Goal: Task Accomplishment & Management: Complete application form

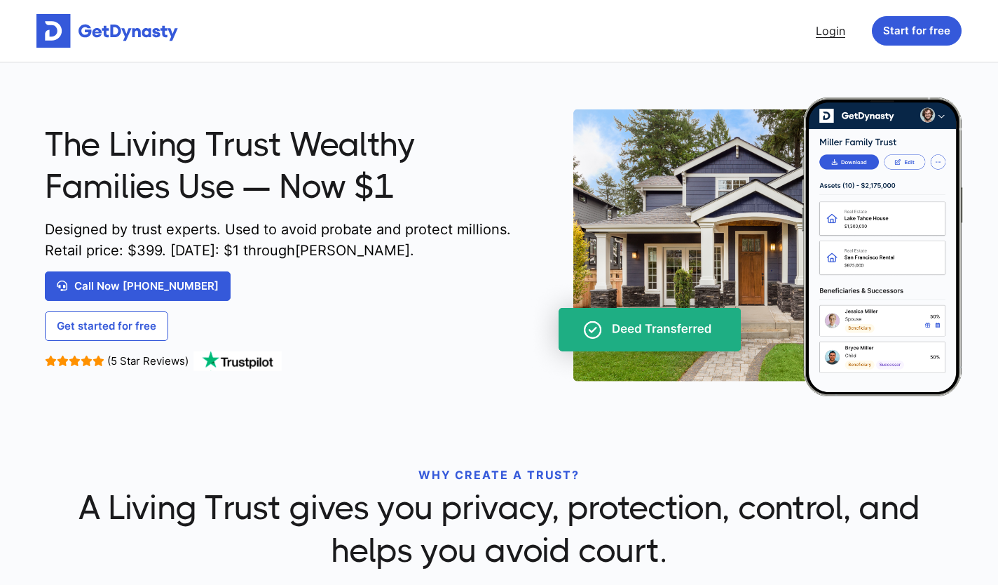
click at [827, 29] on link "Login" at bounding box center [831, 31] width 41 height 28
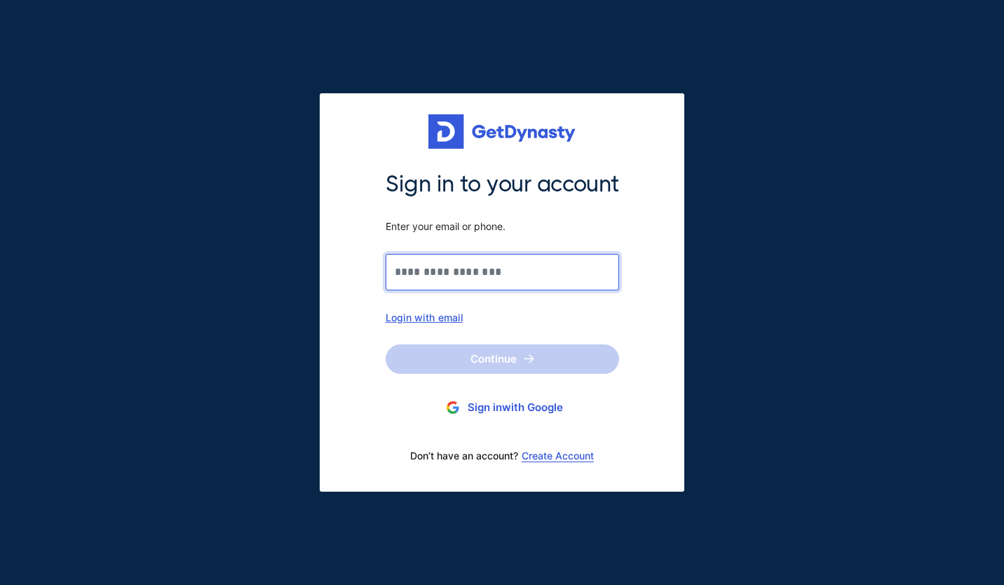
click at [427, 273] on input "Sign in to your account Enter your email or phone." at bounding box center [502, 272] width 233 height 36
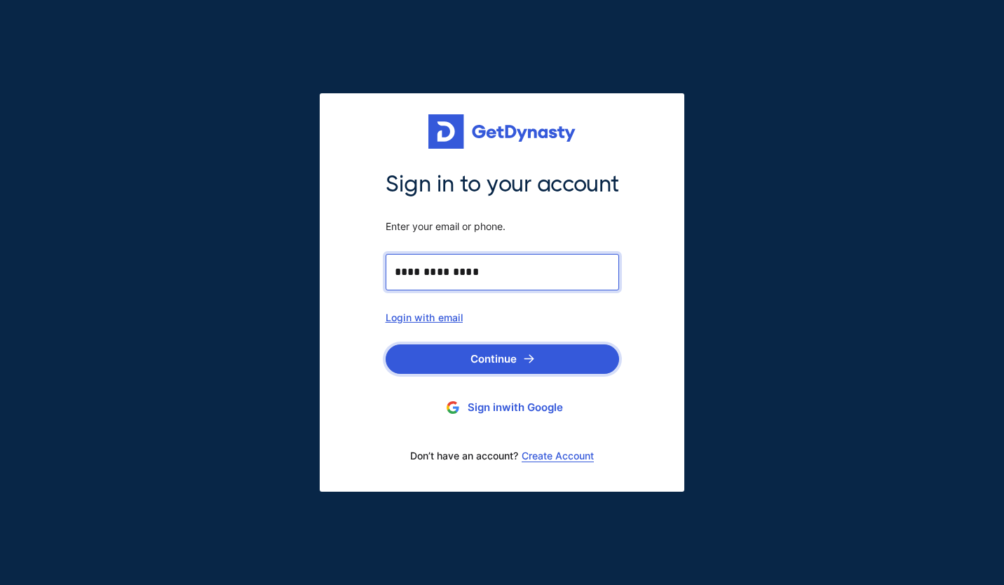
type input "**********"
click at [503, 358] on button "Continue" at bounding box center [502, 358] width 233 height 29
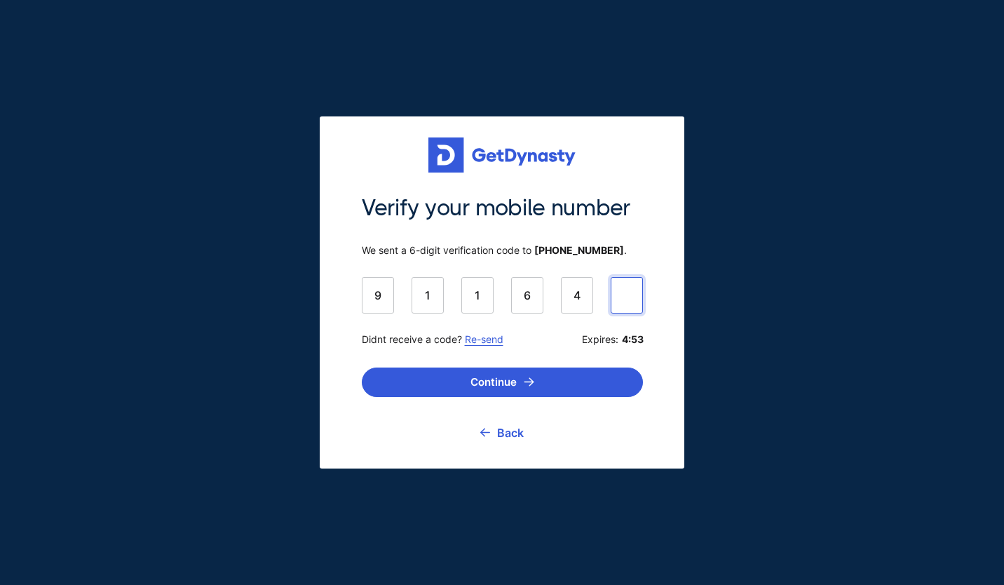
type input "******"
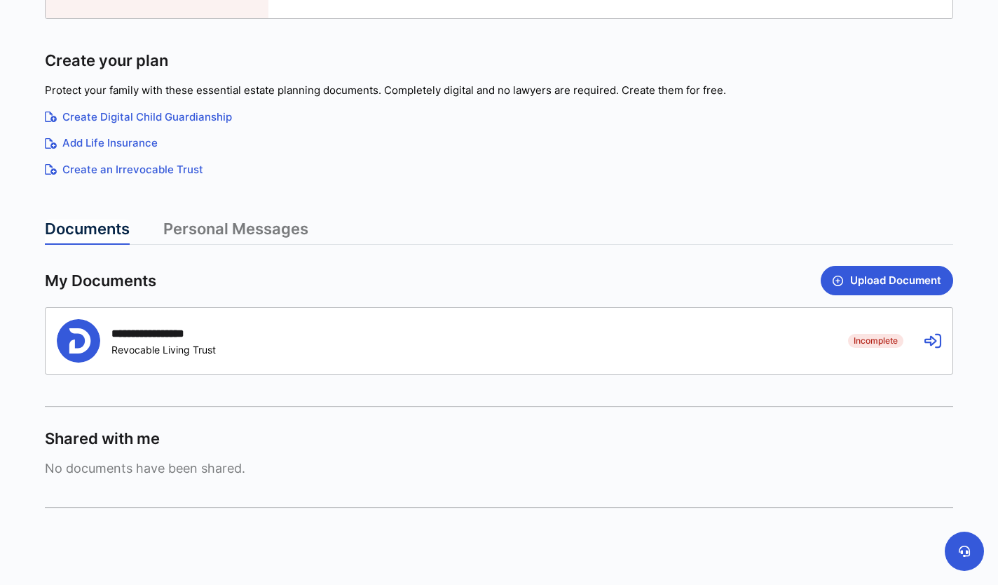
scroll to position [177, 0]
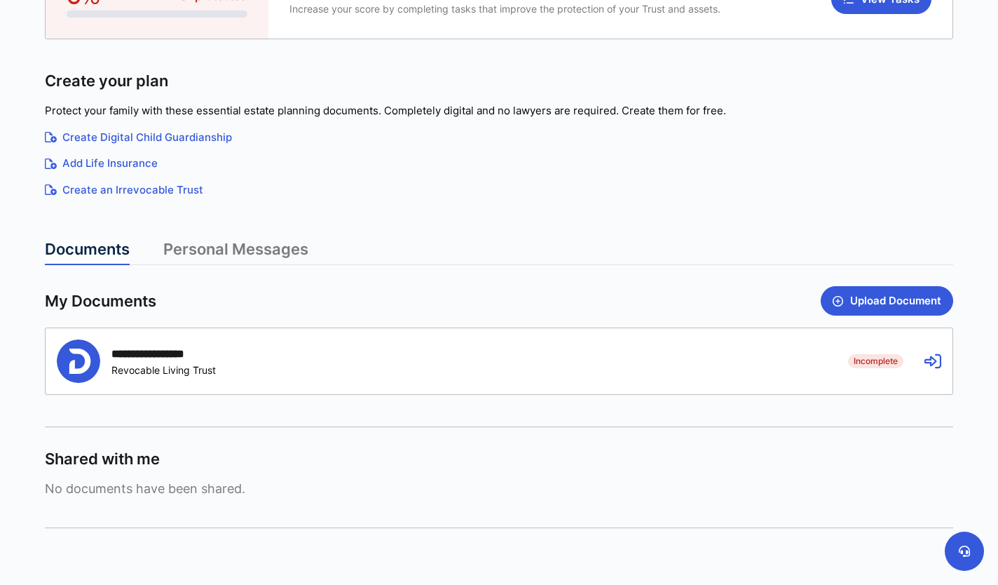
click at [165, 351] on div "**********" at bounding box center [163, 353] width 104 height 13
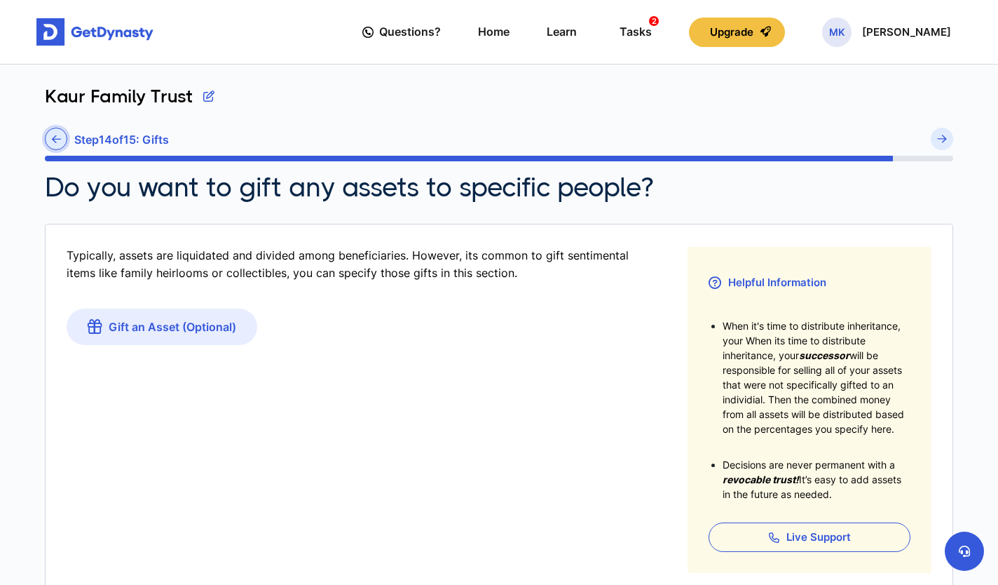
click at [56, 141] on icon at bounding box center [56, 139] width 9 height 11
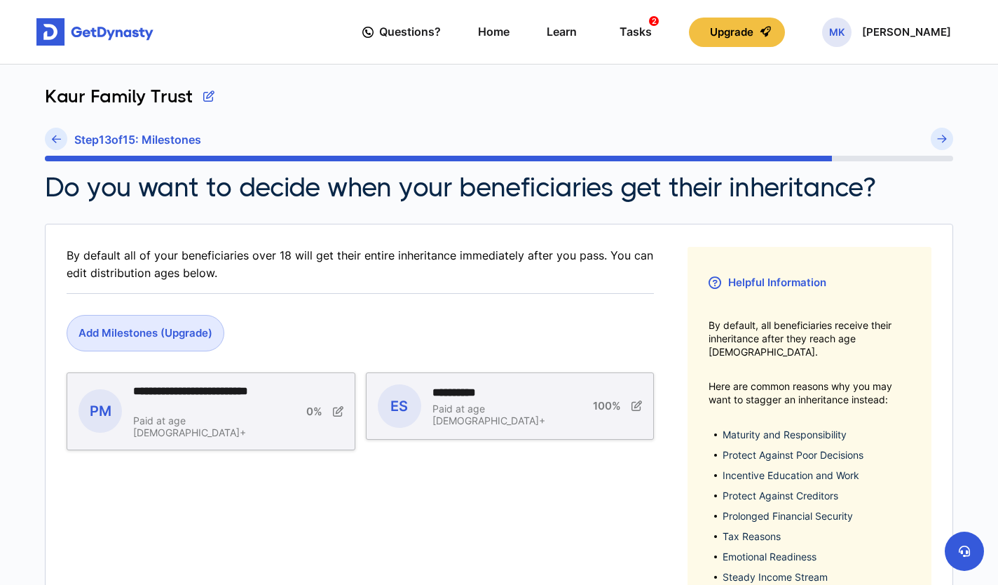
click at [56, 141] on icon at bounding box center [56, 139] width 9 height 11
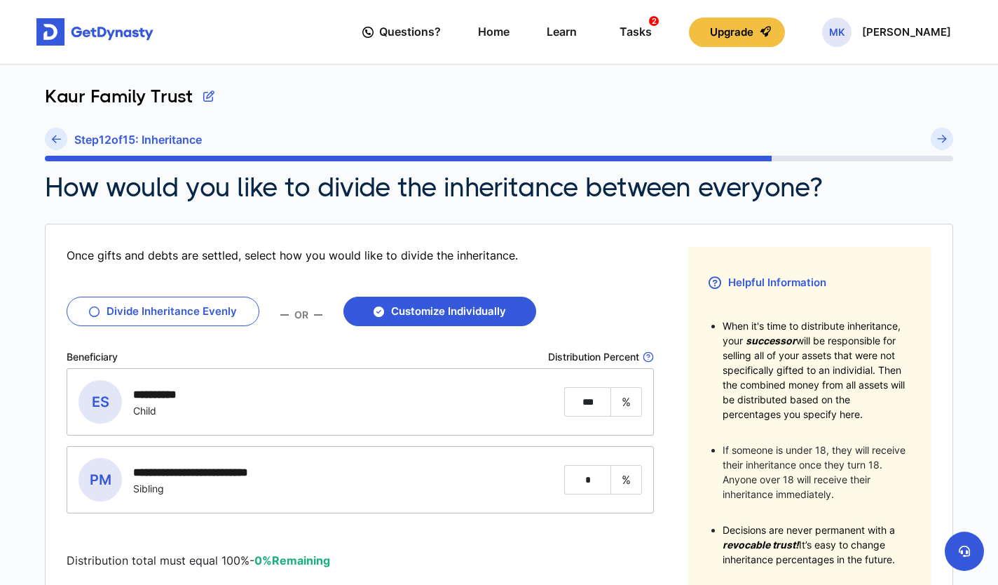
click at [56, 141] on icon at bounding box center [56, 139] width 9 height 11
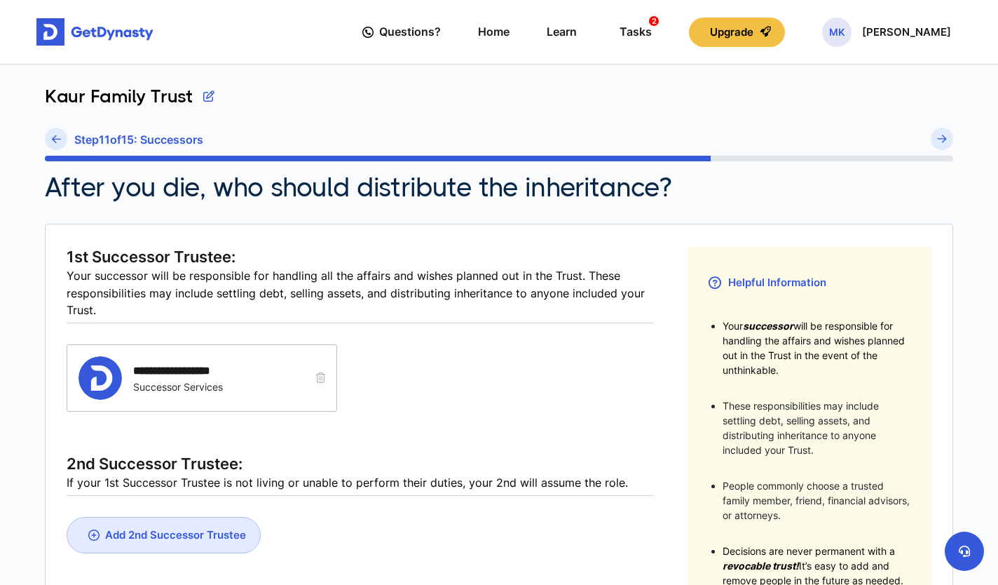
click at [56, 141] on icon at bounding box center [56, 139] width 9 height 11
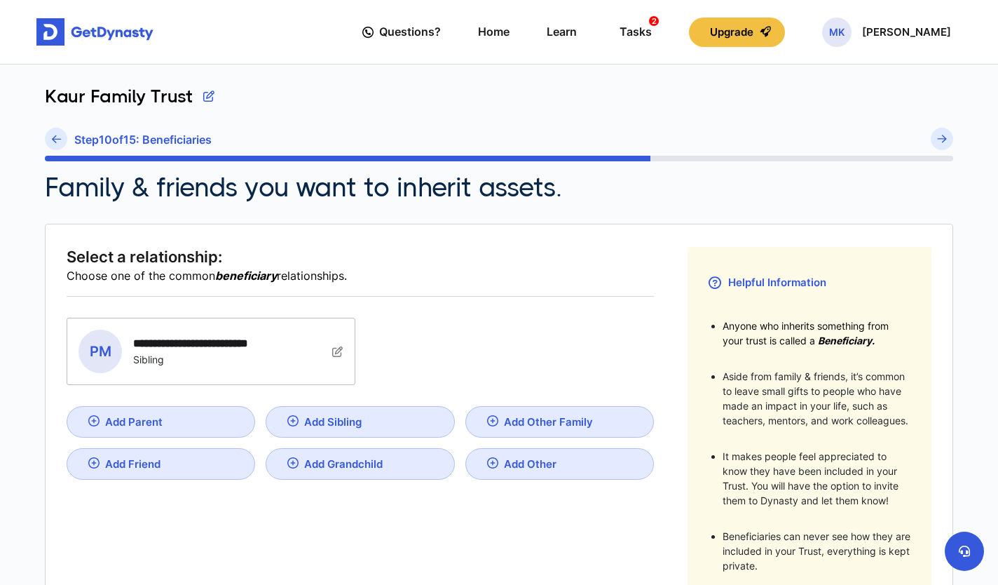
click at [56, 141] on icon at bounding box center [56, 139] width 9 height 11
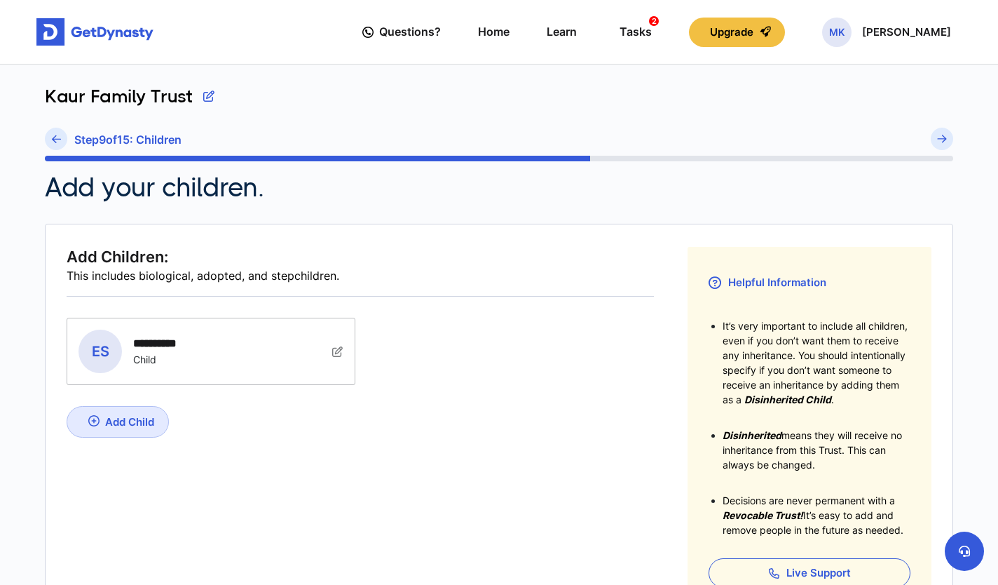
click at [56, 141] on icon at bounding box center [56, 139] width 9 height 11
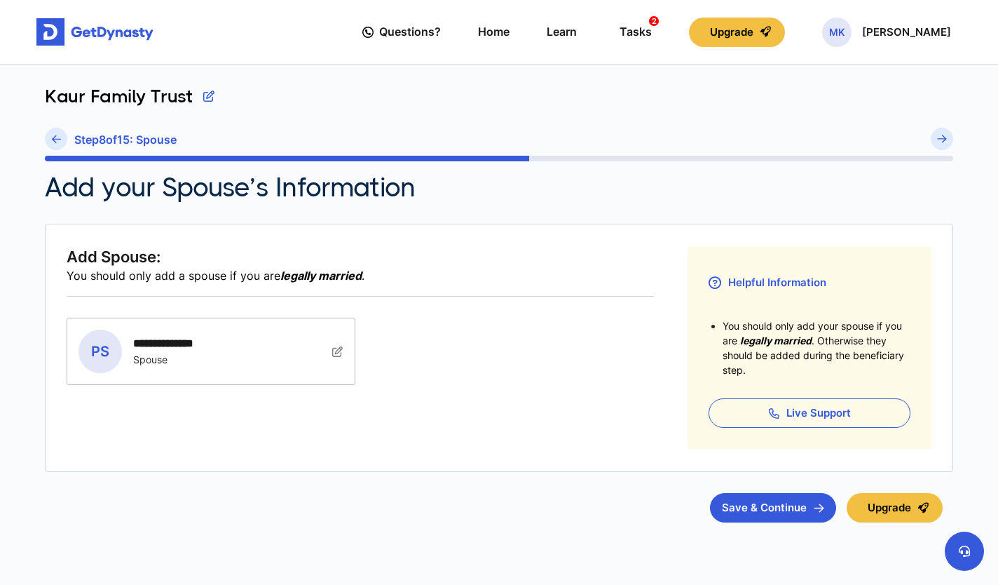
click at [56, 141] on icon at bounding box center [56, 139] width 9 height 11
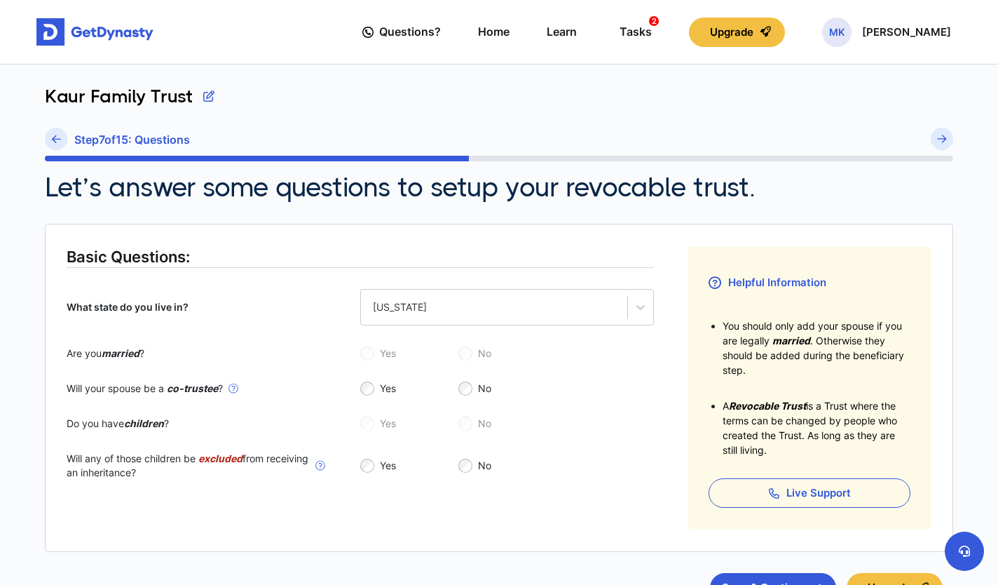
click at [56, 141] on icon at bounding box center [56, 139] width 9 height 11
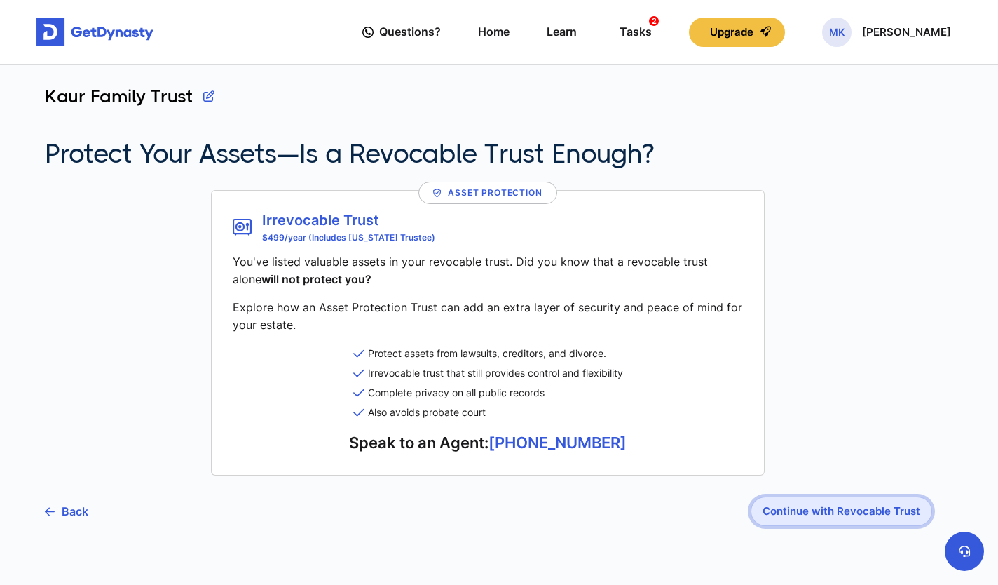
click at [820, 512] on button "Continue with Revocable Trust" at bounding box center [842, 510] width 182 height 29
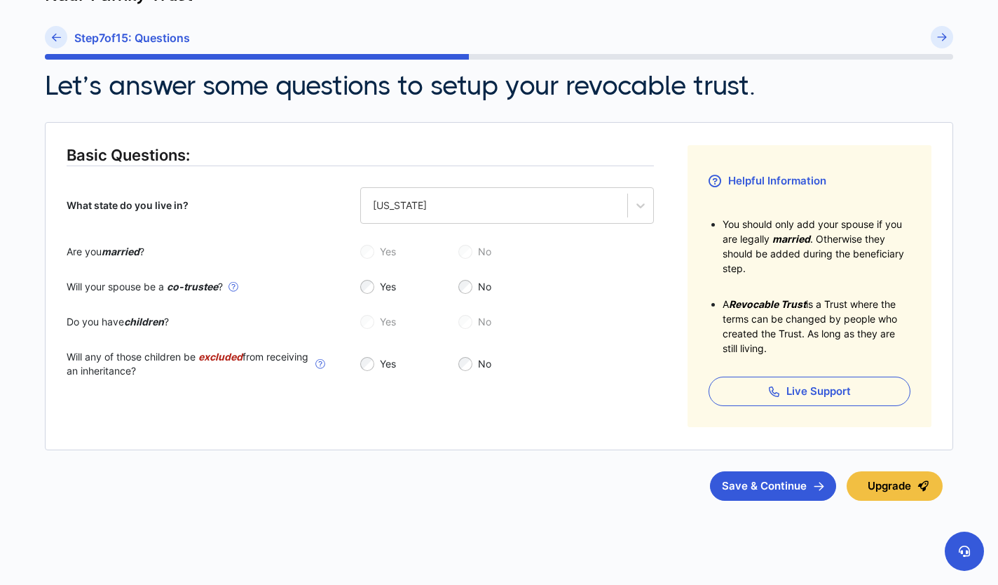
scroll to position [102, 0]
click at [780, 482] on button "Save & Continue" at bounding box center [773, 484] width 126 height 29
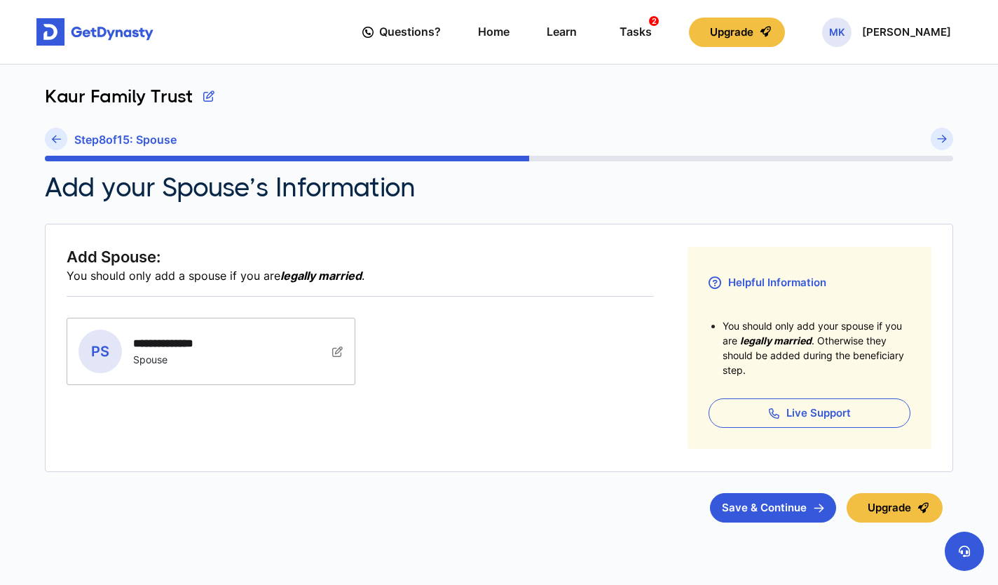
click at [337, 347] on img at bounding box center [337, 351] width 11 height 11
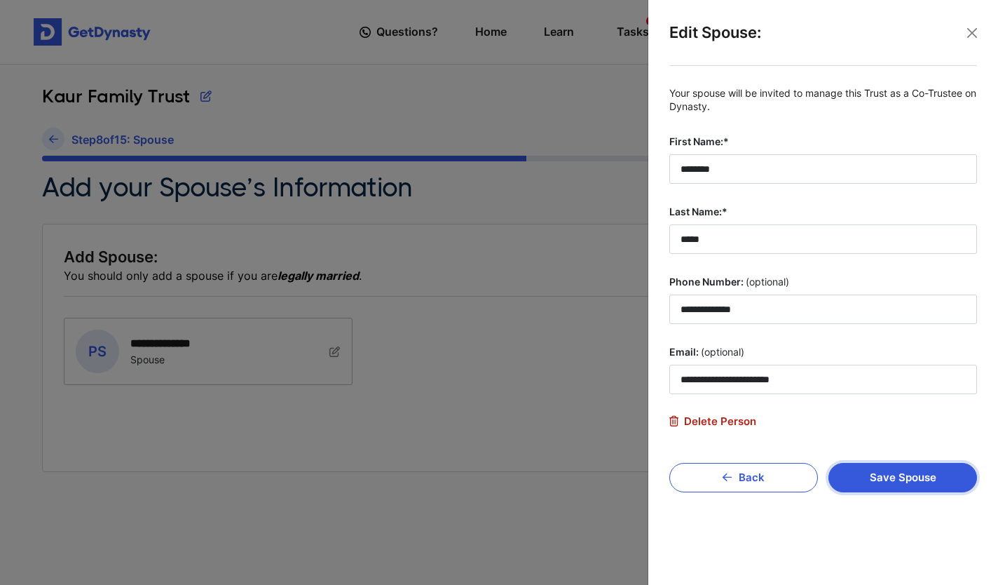
click at [884, 482] on button "Save Spouse" at bounding box center [903, 477] width 149 height 29
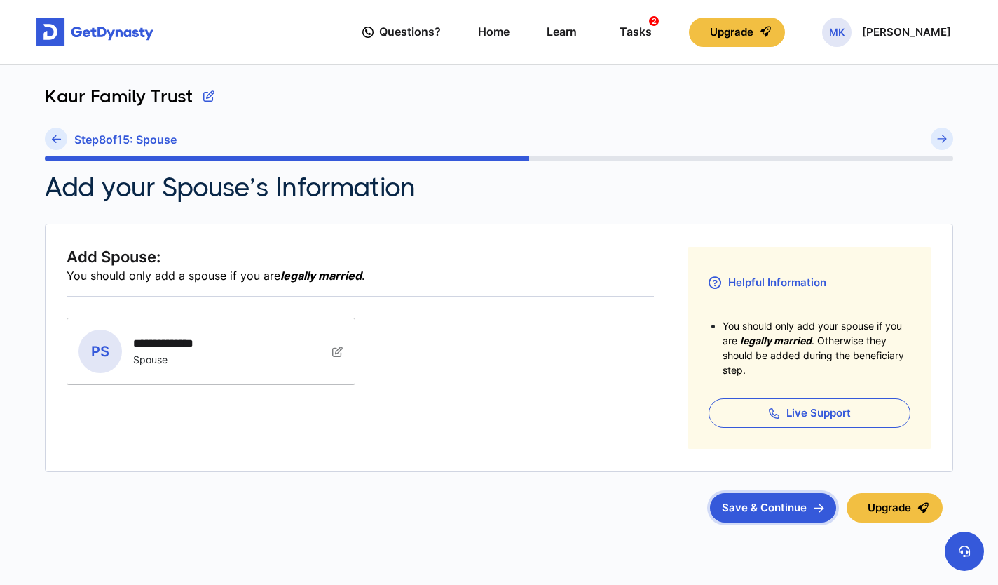
click at [757, 510] on button "Save & Continue" at bounding box center [773, 507] width 126 height 29
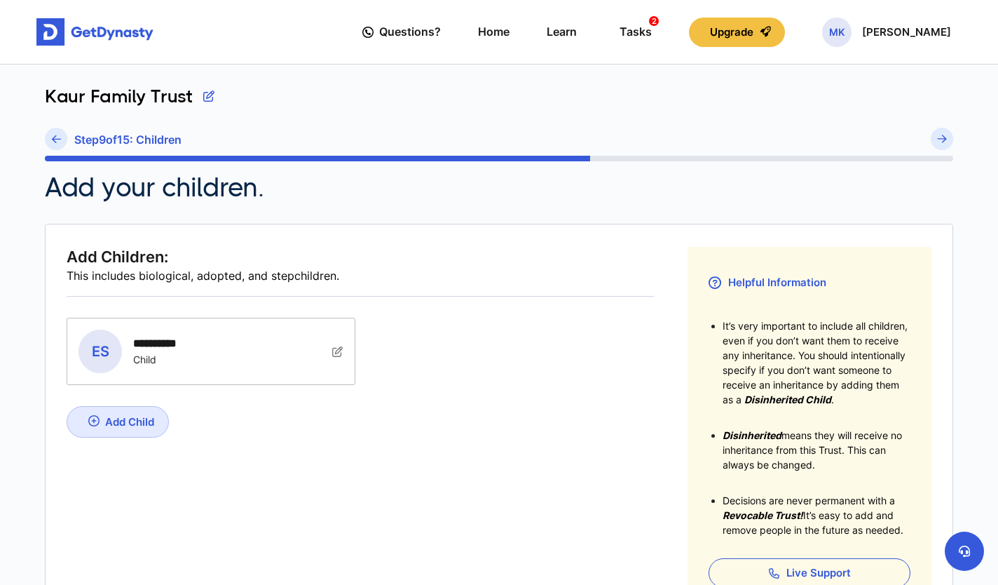
click at [337, 349] on img at bounding box center [337, 351] width 11 height 11
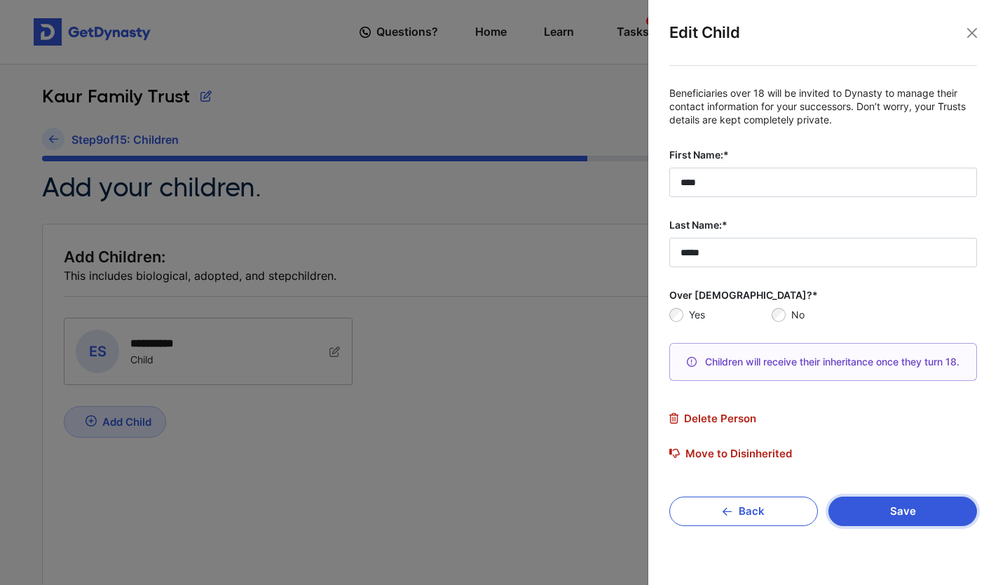
click at [881, 514] on button "Save" at bounding box center [903, 510] width 149 height 29
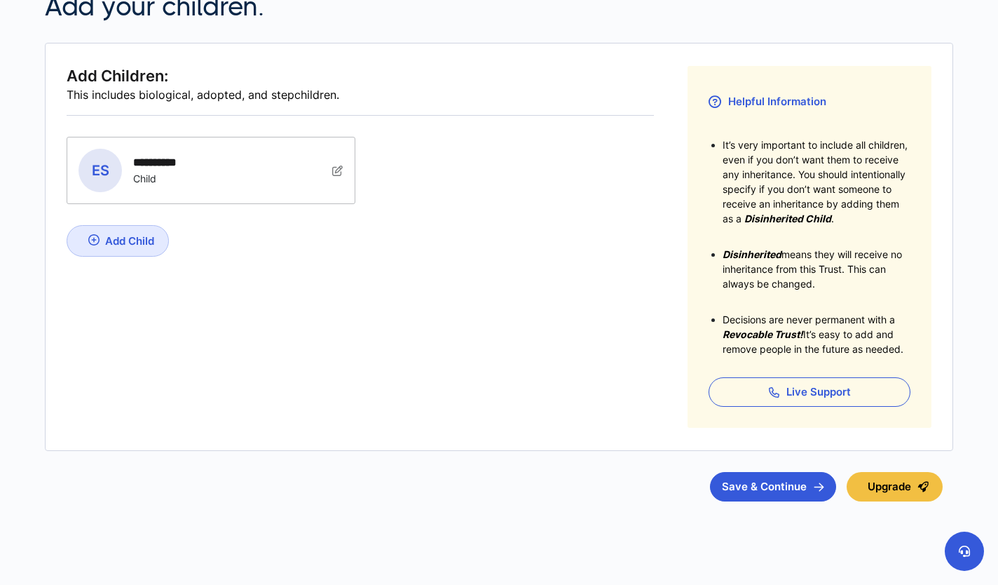
scroll to position [182, 0]
click at [771, 490] on button "Save & Continue" at bounding box center [773, 485] width 126 height 29
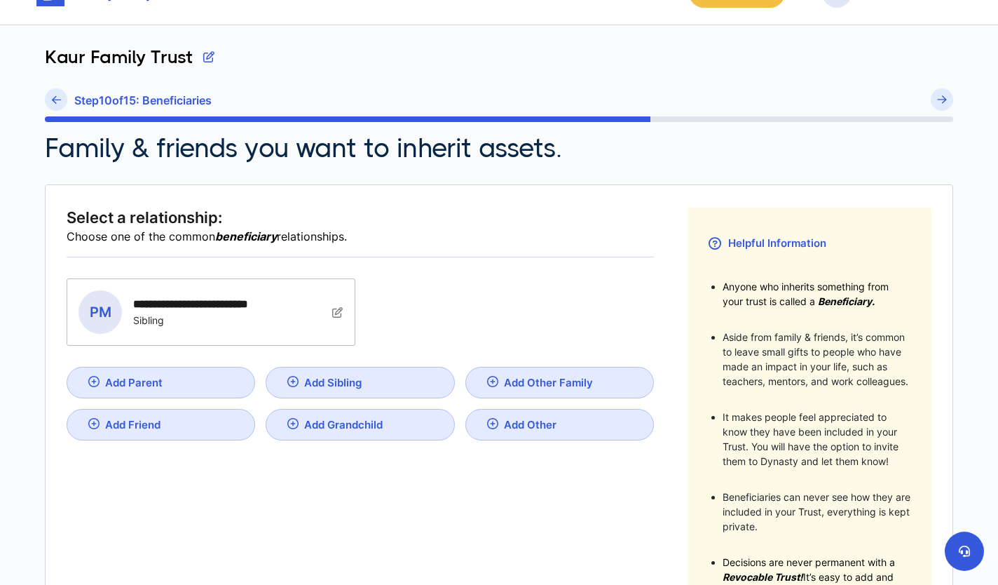
scroll to position [40, 0]
click at [59, 104] on icon at bounding box center [56, 99] width 9 height 11
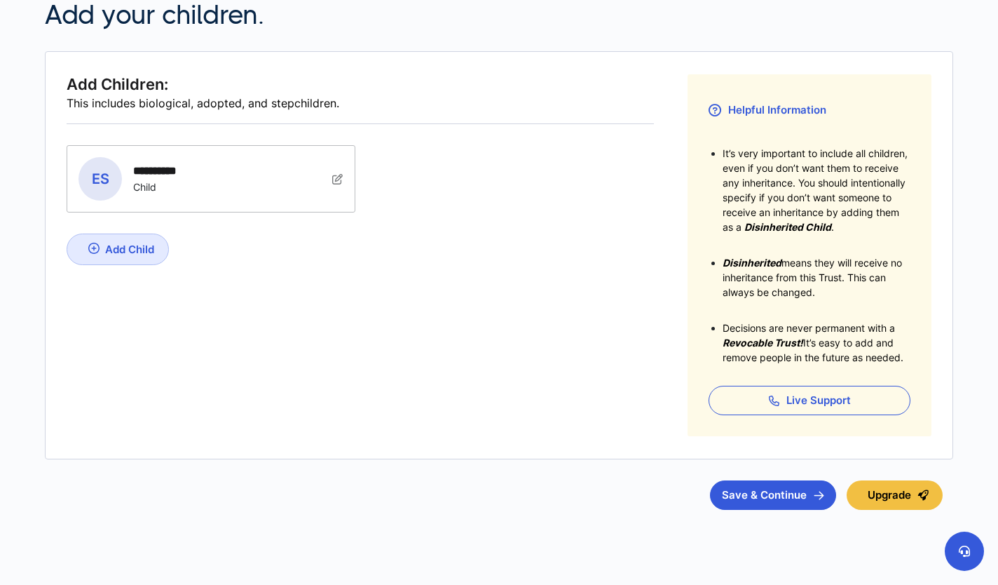
scroll to position [175, 0]
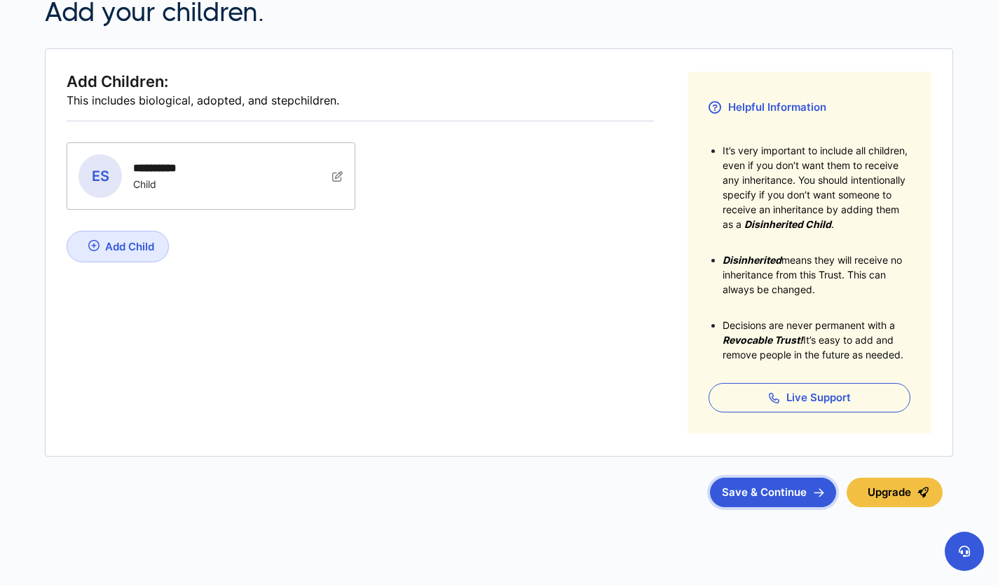
click at [749, 487] on button "Save & Continue" at bounding box center [773, 491] width 126 height 29
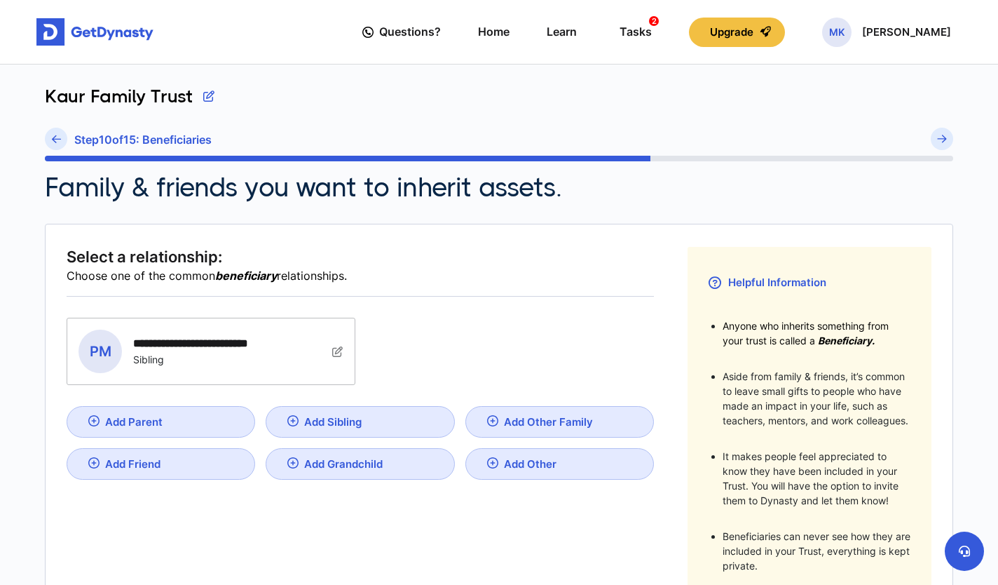
click at [337, 350] on div "**********" at bounding box center [210, 351] width 287 height 66
click at [337, 353] on img at bounding box center [337, 351] width 11 height 11
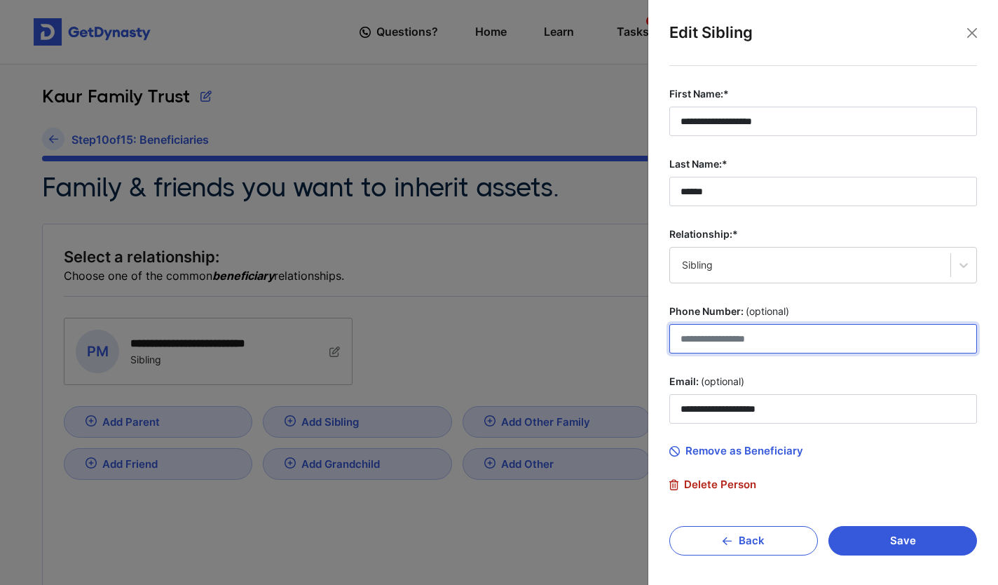
click at [729, 342] on input "Phone Number: (optional)" at bounding box center [824, 338] width 308 height 29
type input "**********"
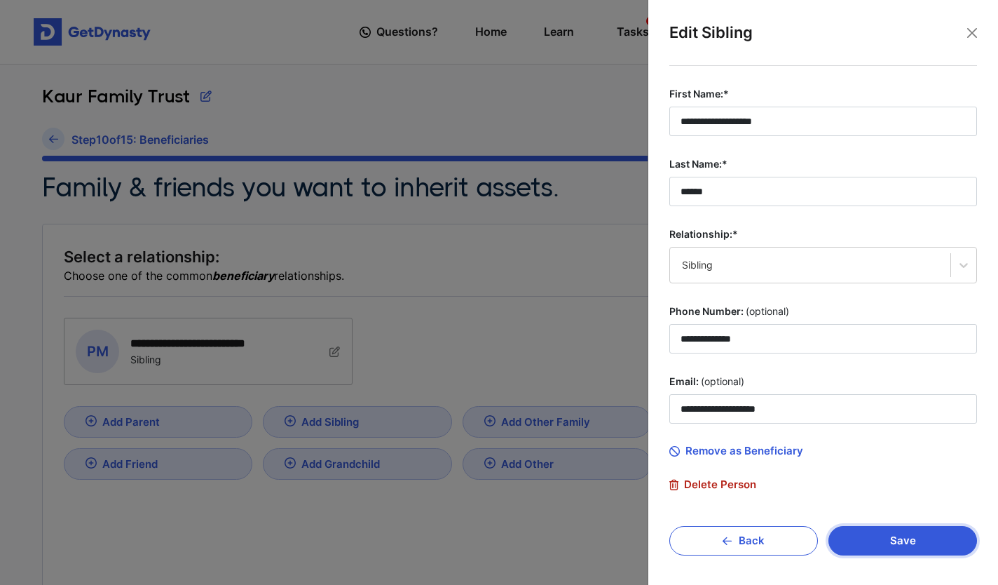
click at [878, 538] on button "Save" at bounding box center [903, 540] width 149 height 29
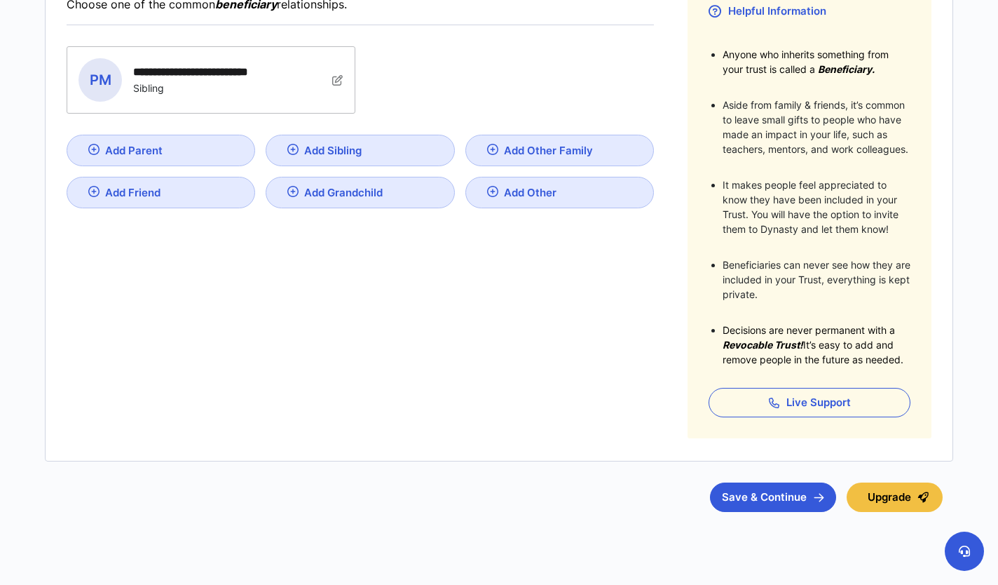
scroll to position [272, 0]
click at [761, 502] on button "Save & Continue" at bounding box center [773, 496] width 126 height 29
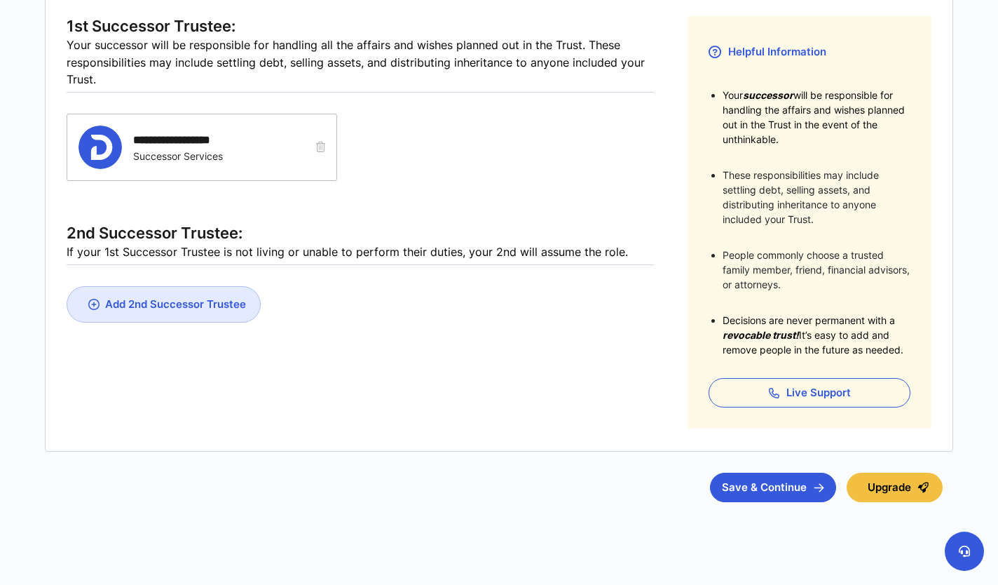
scroll to position [248, 0]
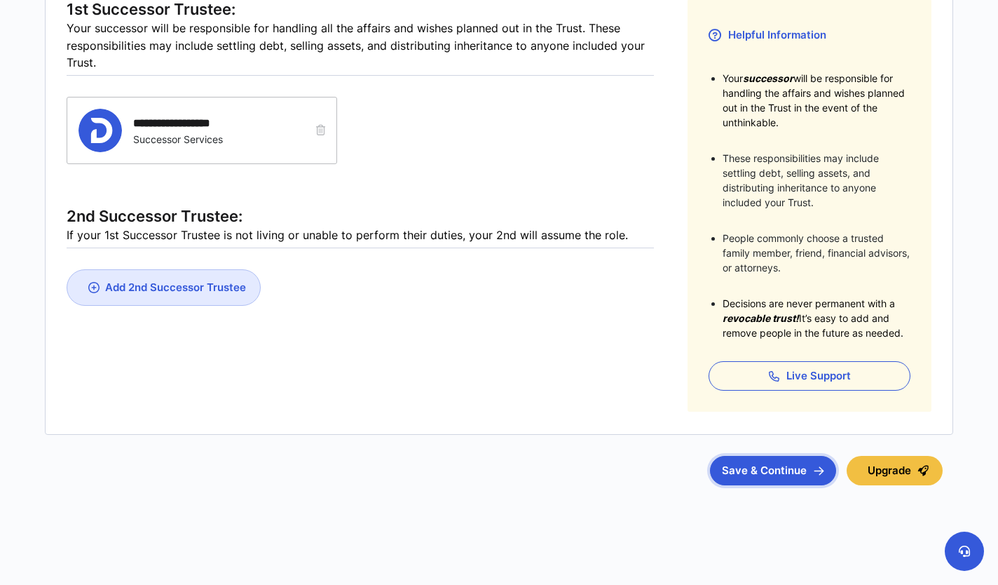
click at [763, 470] on button "Save & Continue" at bounding box center [773, 470] width 126 height 29
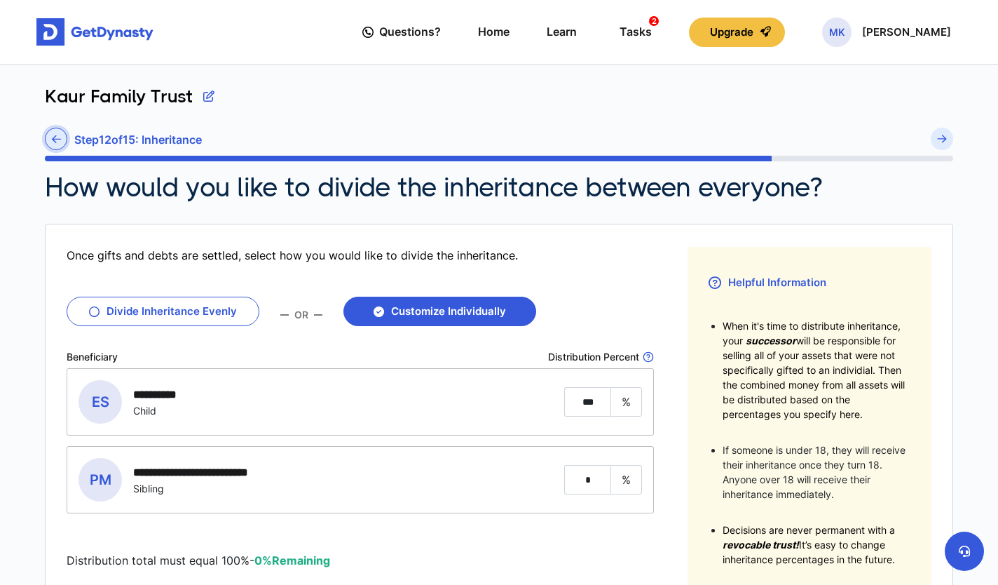
click at [57, 143] on icon at bounding box center [56, 139] width 9 height 11
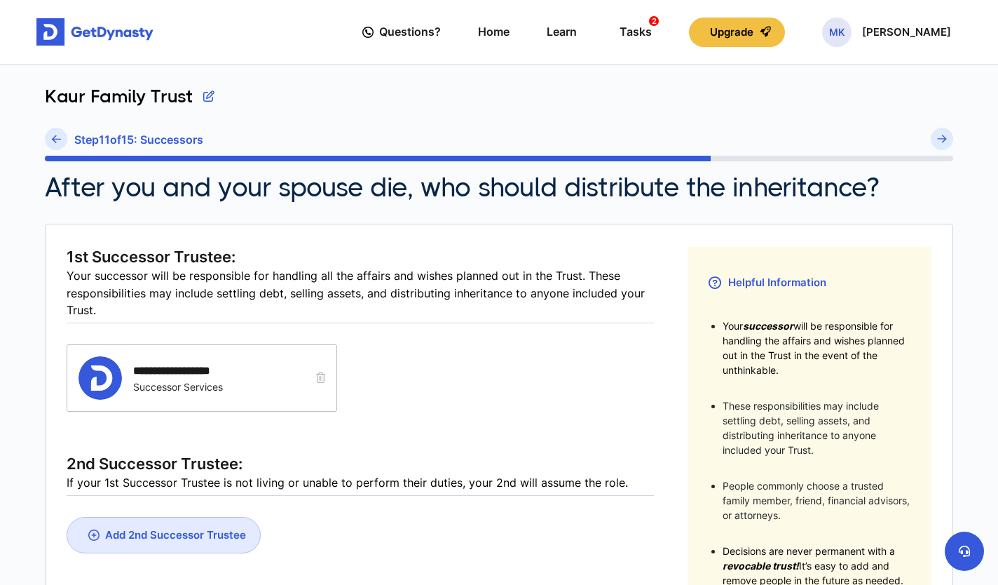
click at [57, 143] on icon at bounding box center [56, 139] width 9 height 11
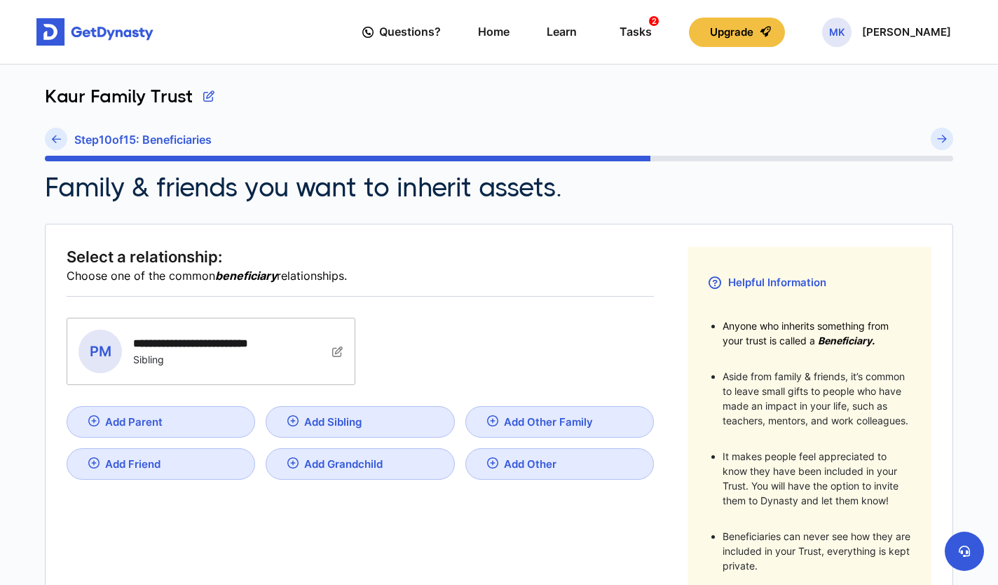
click at [57, 143] on icon at bounding box center [56, 139] width 9 height 11
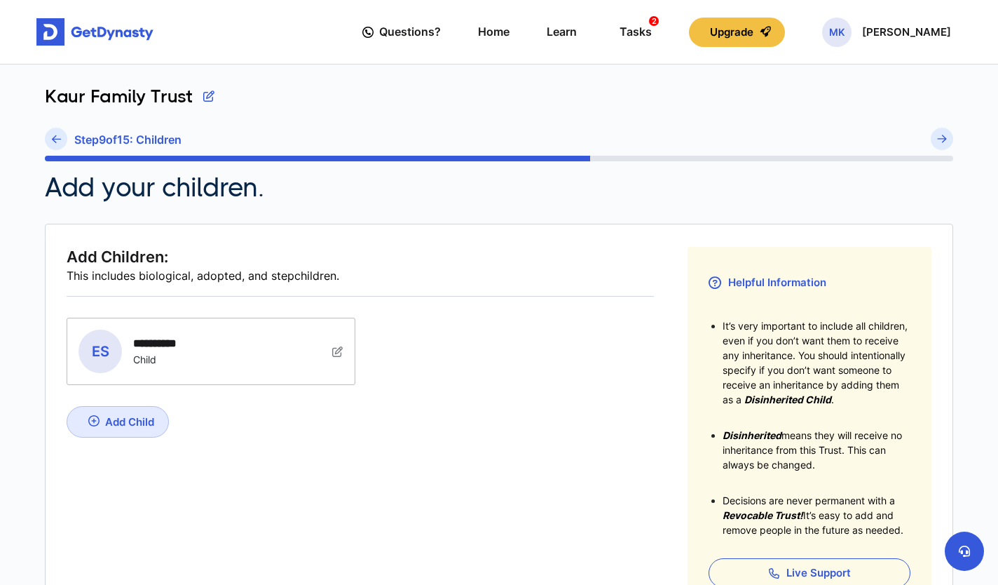
click at [57, 143] on icon at bounding box center [56, 139] width 9 height 11
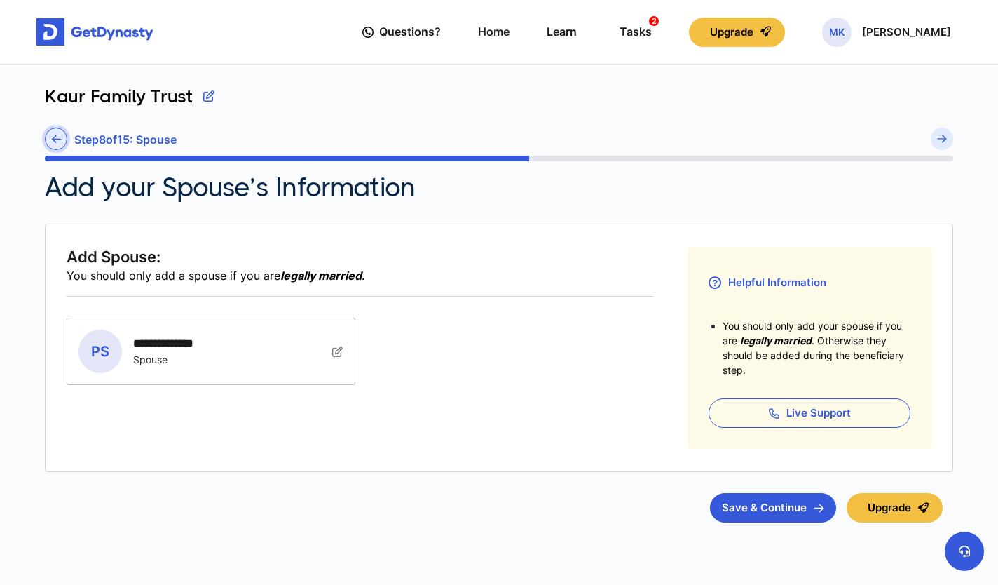
click at [52, 135] on icon at bounding box center [56, 139] width 9 height 11
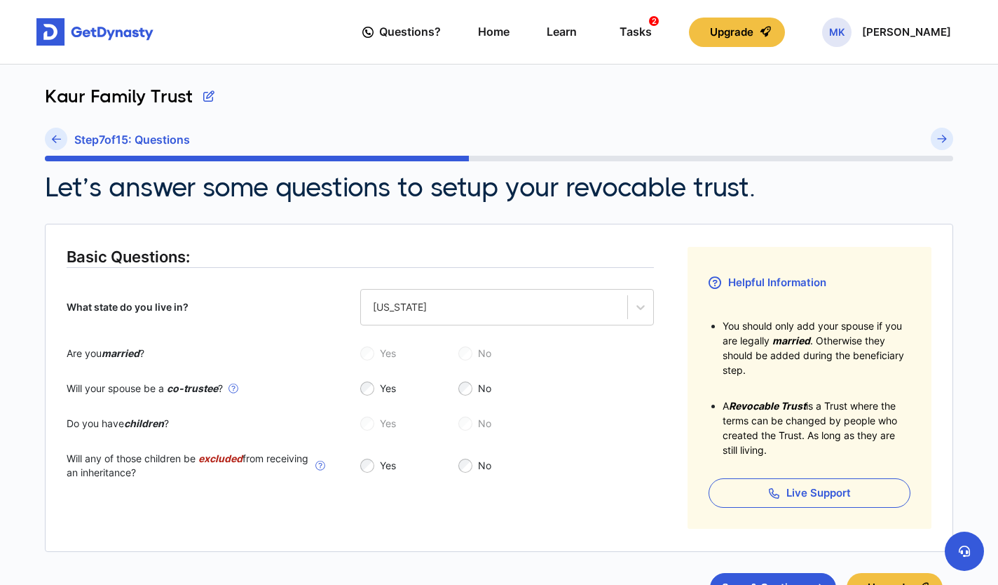
scroll to position [117, 0]
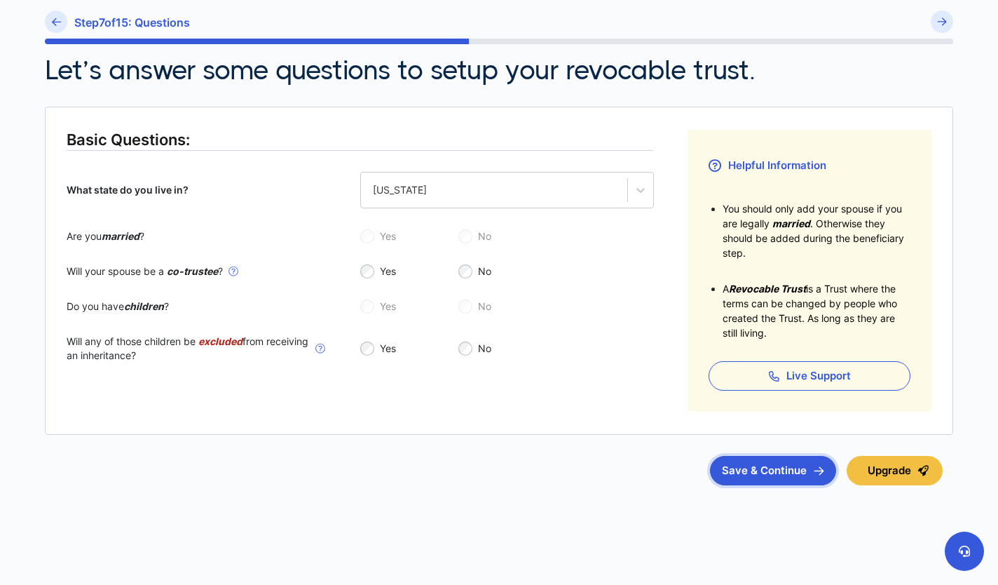
click at [762, 473] on button "Save & Continue" at bounding box center [773, 470] width 126 height 29
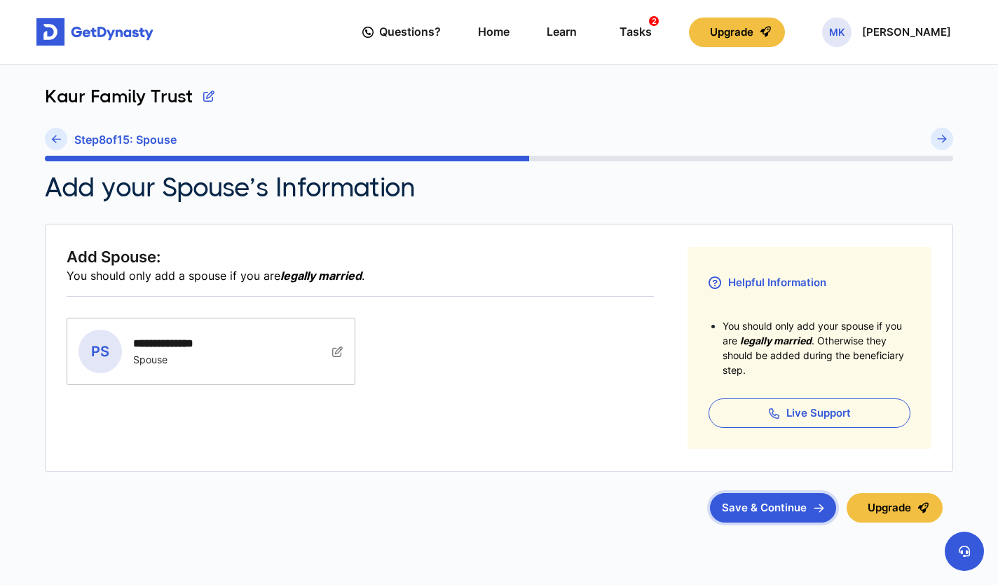
click at [745, 506] on button "Save & Continue" at bounding box center [773, 507] width 126 height 29
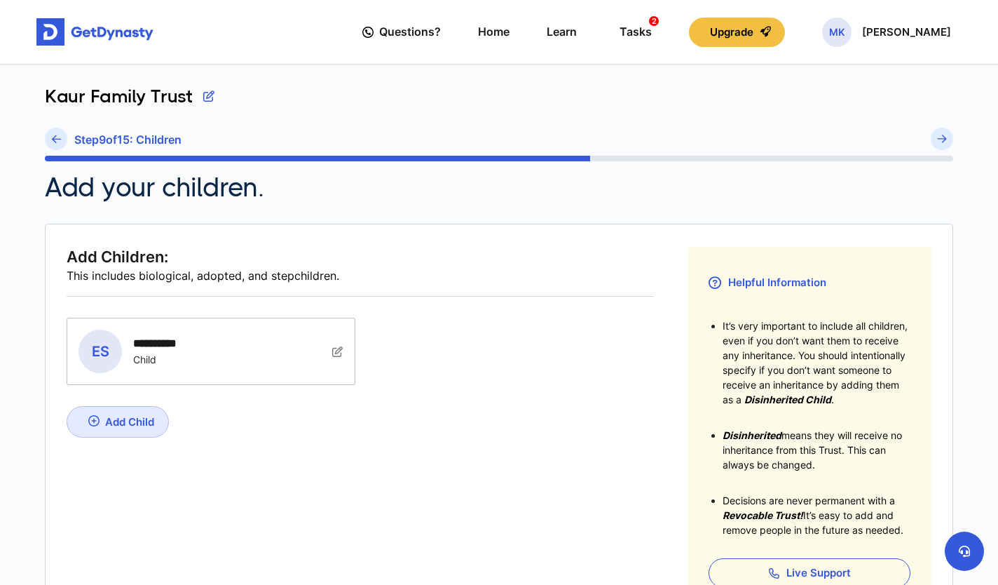
scroll to position [197, 0]
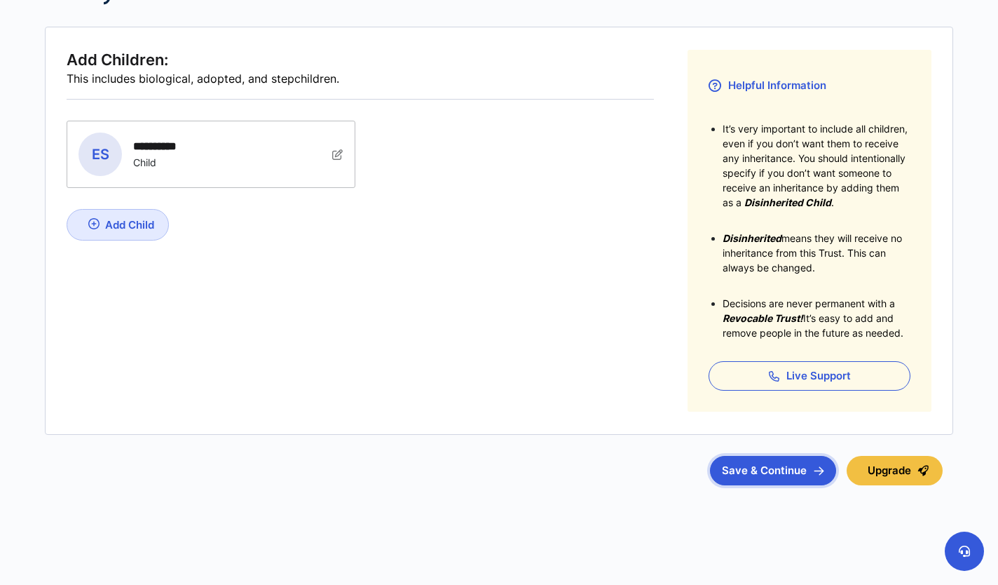
click at [750, 474] on button "Save & Continue" at bounding box center [773, 470] width 126 height 29
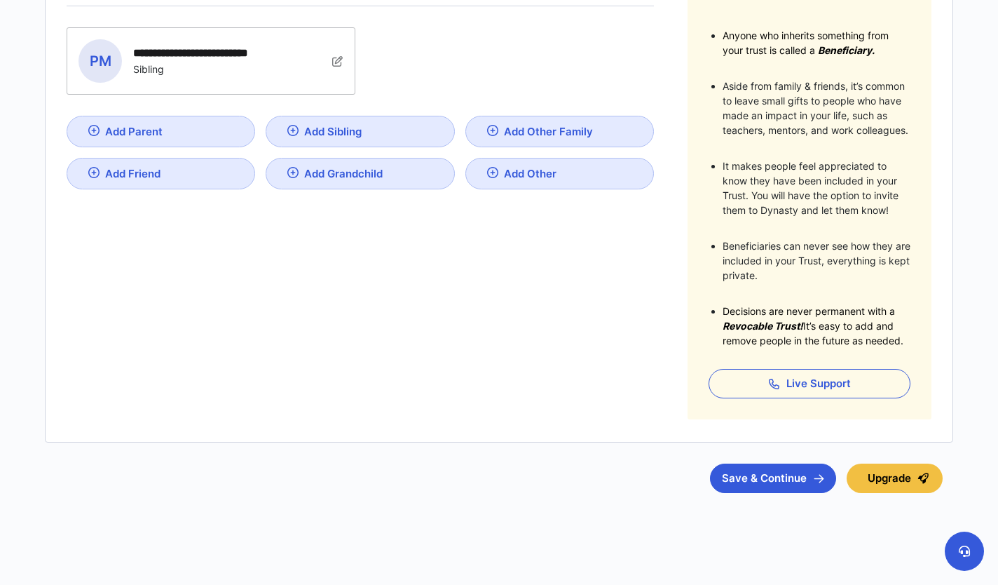
scroll to position [291, 0]
click at [786, 480] on button "Save & Continue" at bounding box center [773, 477] width 126 height 29
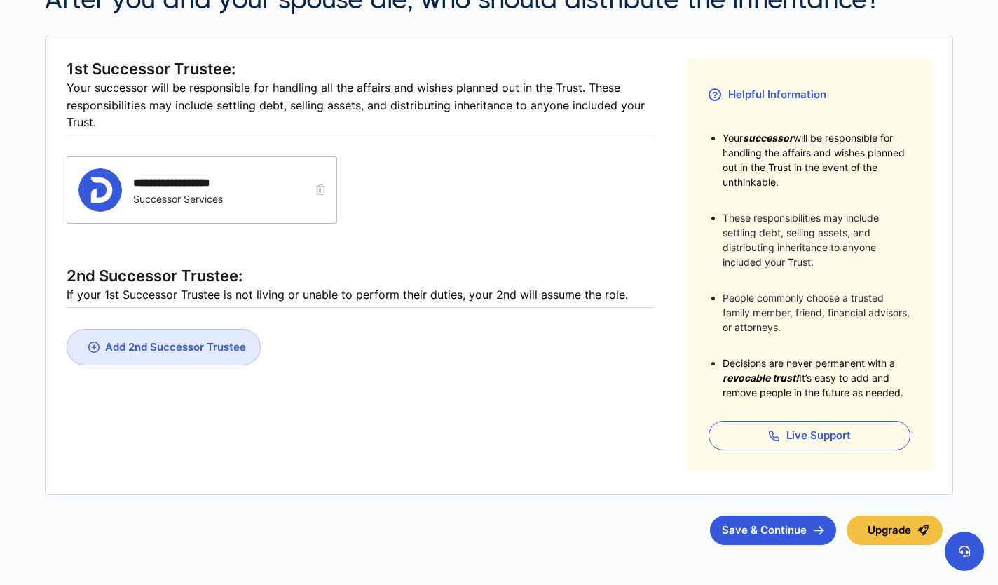
scroll to position [245, 0]
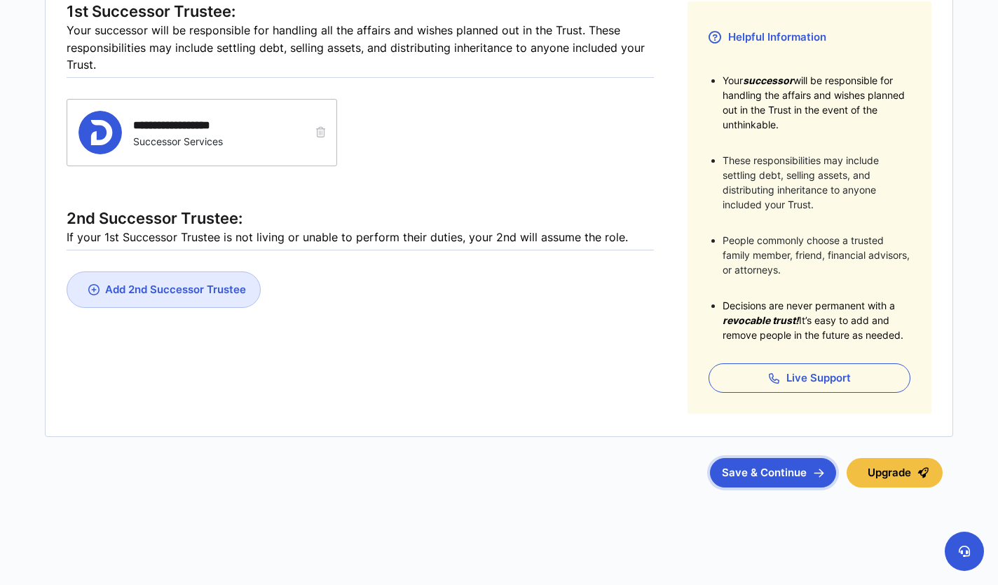
click at [768, 470] on button "Save & Continue" at bounding box center [773, 472] width 126 height 29
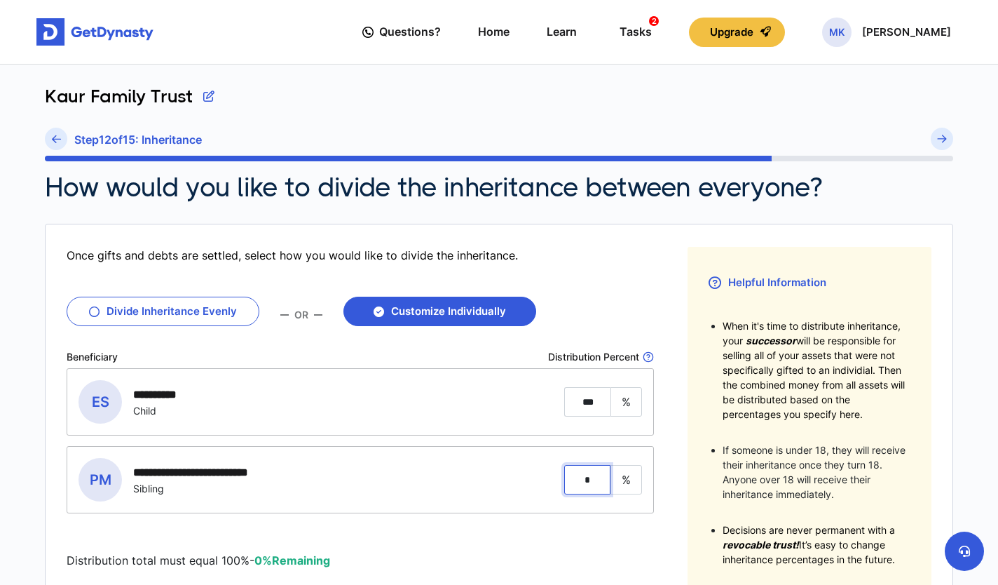
click at [592, 480] on input "*" at bounding box center [587, 479] width 46 height 29
type input "*"
click at [602, 511] on div "**********" at bounding box center [360, 480] width 586 height 66
click at [510, 531] on fieldset "**********" at bounding box center [361, 468] width 588 height 201
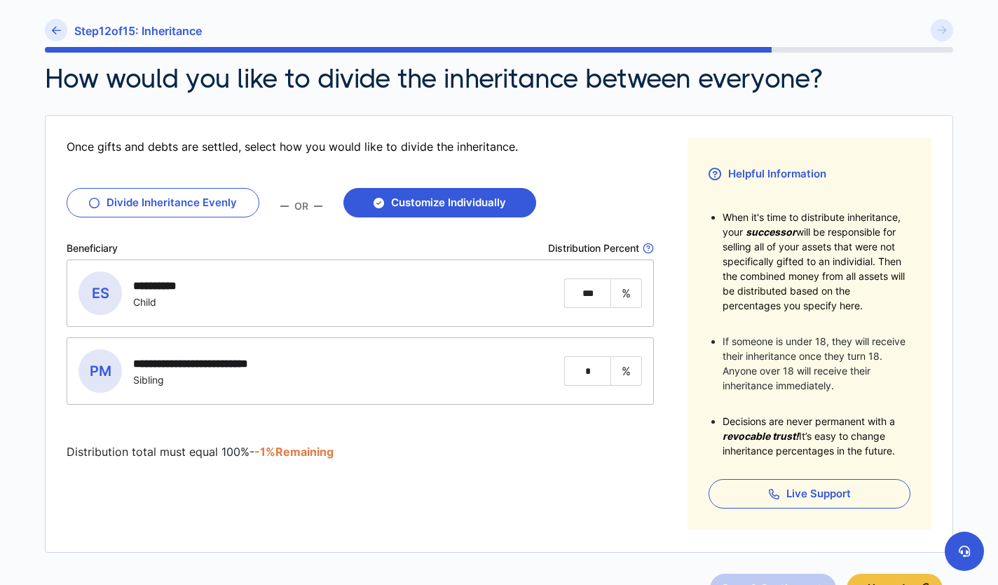
scroll to position [226, 0]
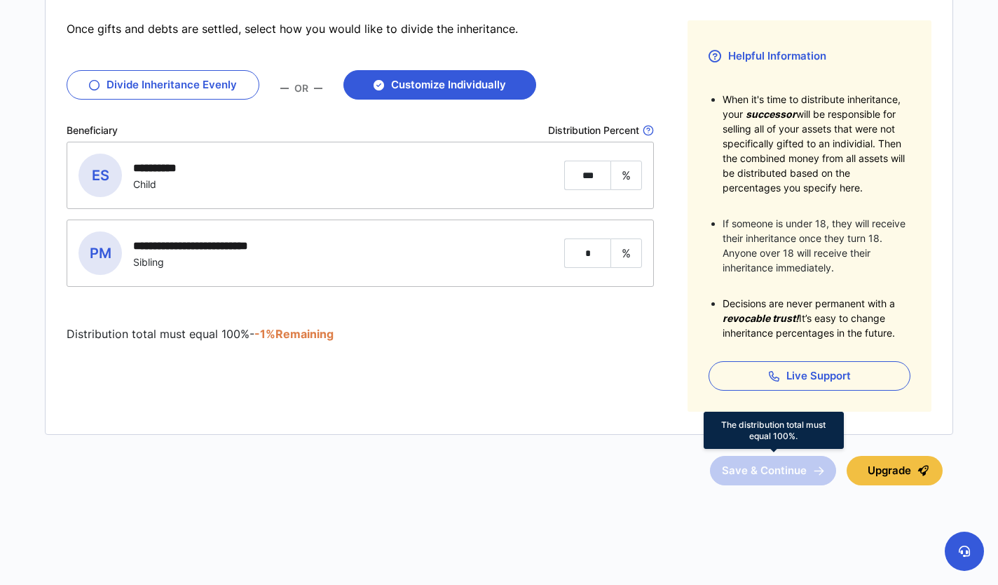
click at [761, 470] on span "Save & Continue" at bounding box center [773, 470] width 126 height 29
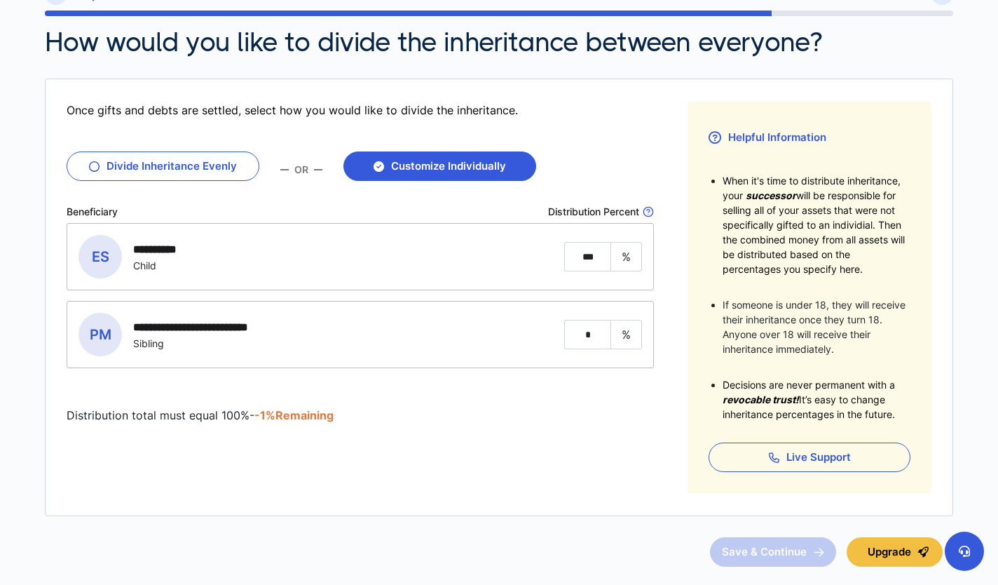
scroll to position [144, 0]
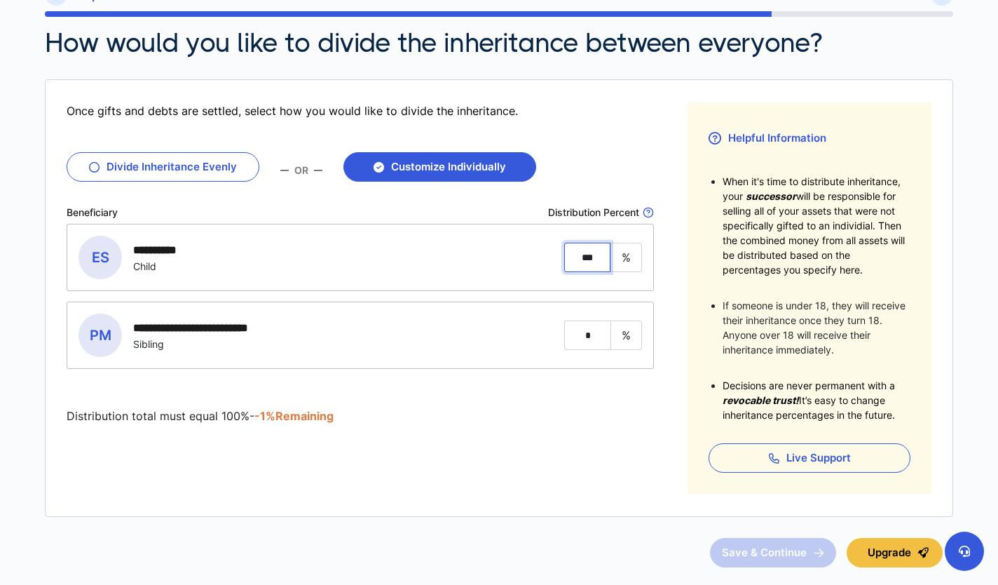
click at [600, 260] on input "***" at bounding box center [587, 257] width 46 height 29
type input "**"
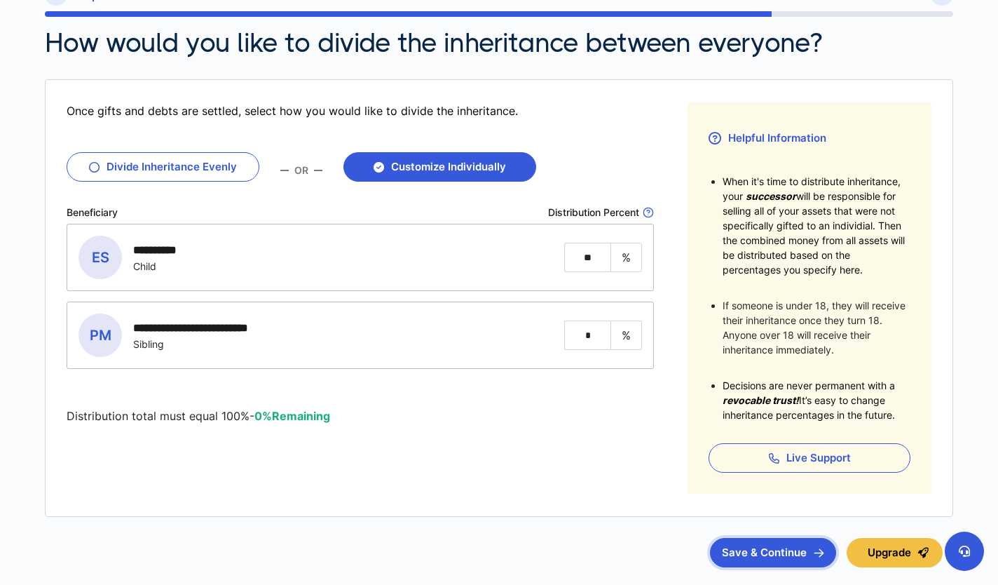
click at [760, 559] on button "Save & Continue" at bounding box center [773, 552] width 126 height 29
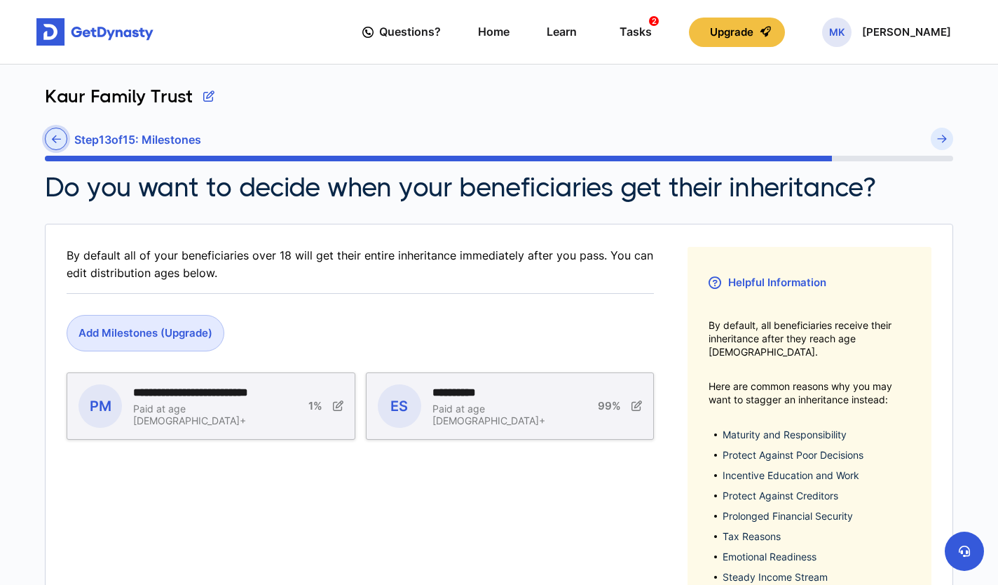
click at [60, 137] on icon at bounding box center [56, 139] width 9 height 11
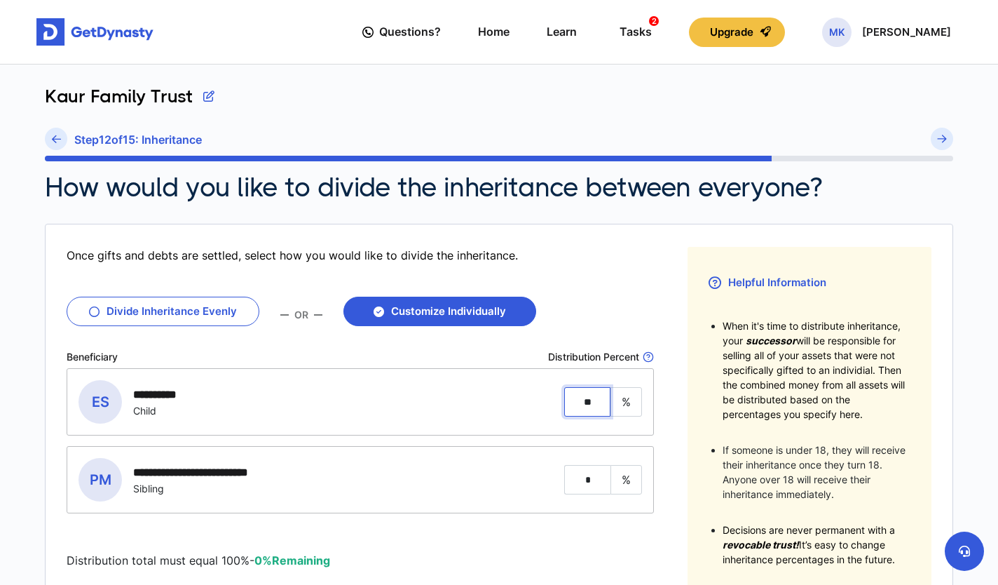
click at [600, 403] on input "**" at bounding box center [587, 401] width 46 height 29
type input "***"
click at [595, 479] on input "*" at bounding box center [587, 479] width 46 height 29
type input "*"
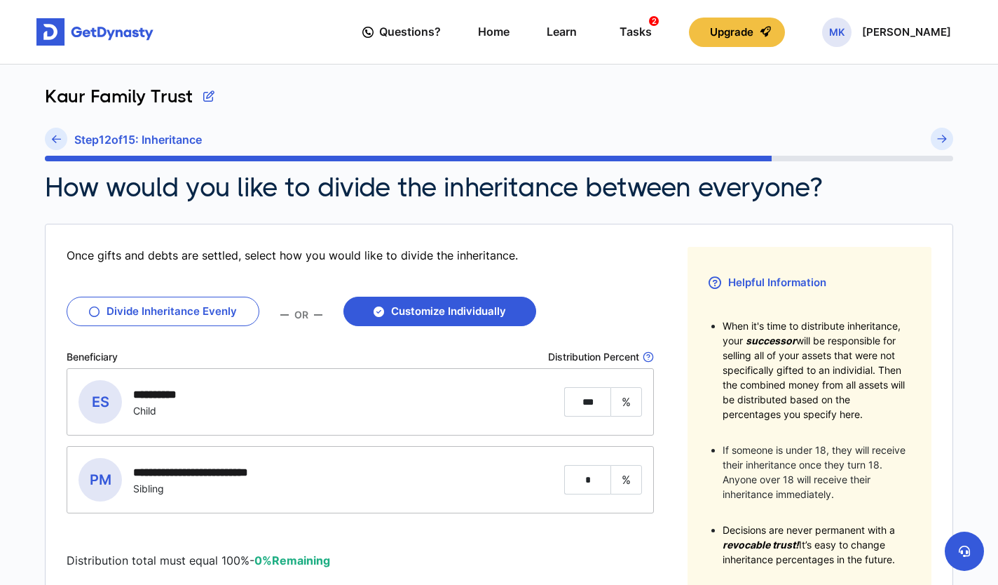
click at [613, 527] on fieldset "**********" at bounding box center [361, 468] width 588 height 201
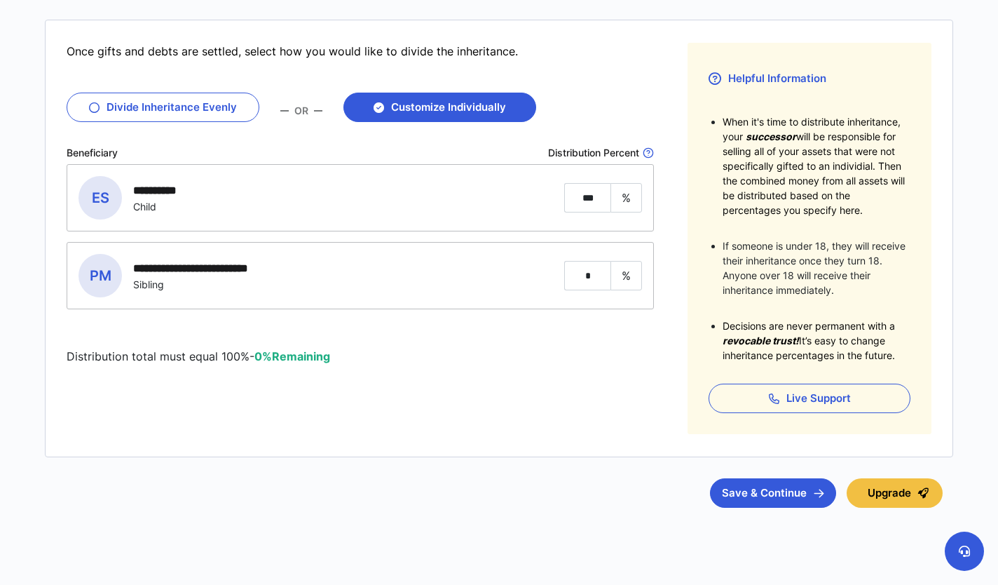
scroll to position [203, 0]
click at [764, 499] on button "Save & Continue" at bounding box center [773, 493] width 126 height 29
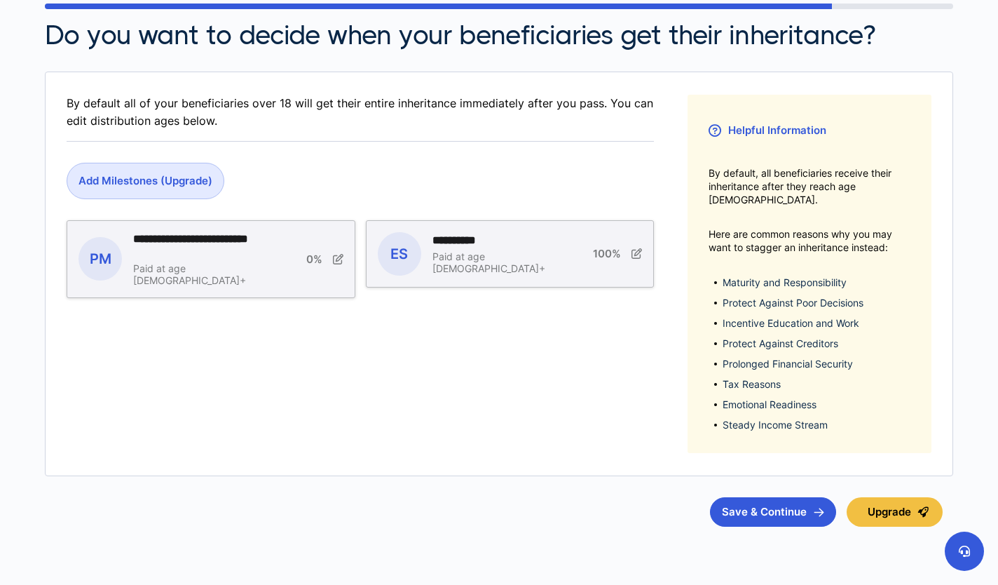
scroll to position [153, 0]
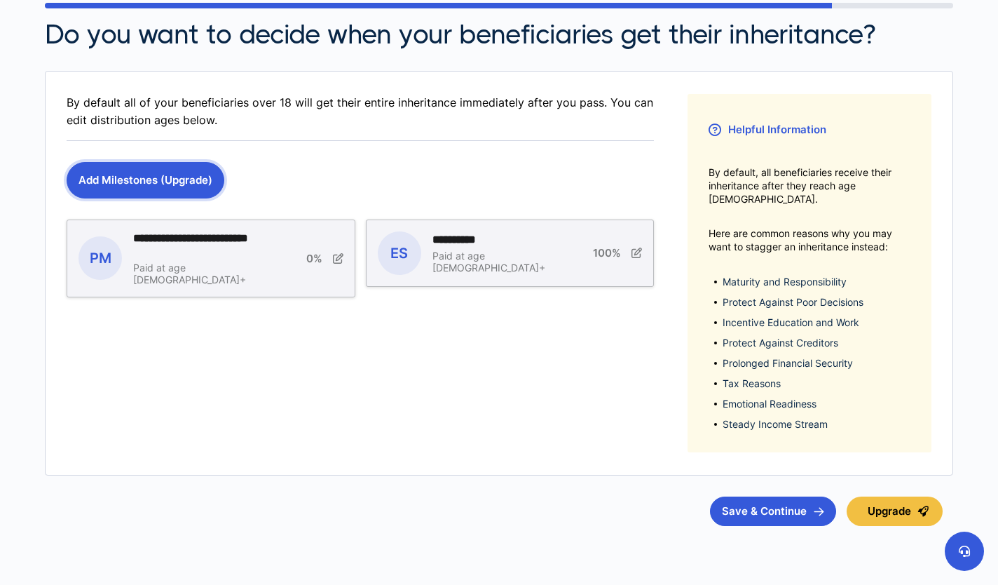
click at [151, 174] on button "Add Milestones (Upgrade)" at bounding box center [146, 180] width 158 height 36
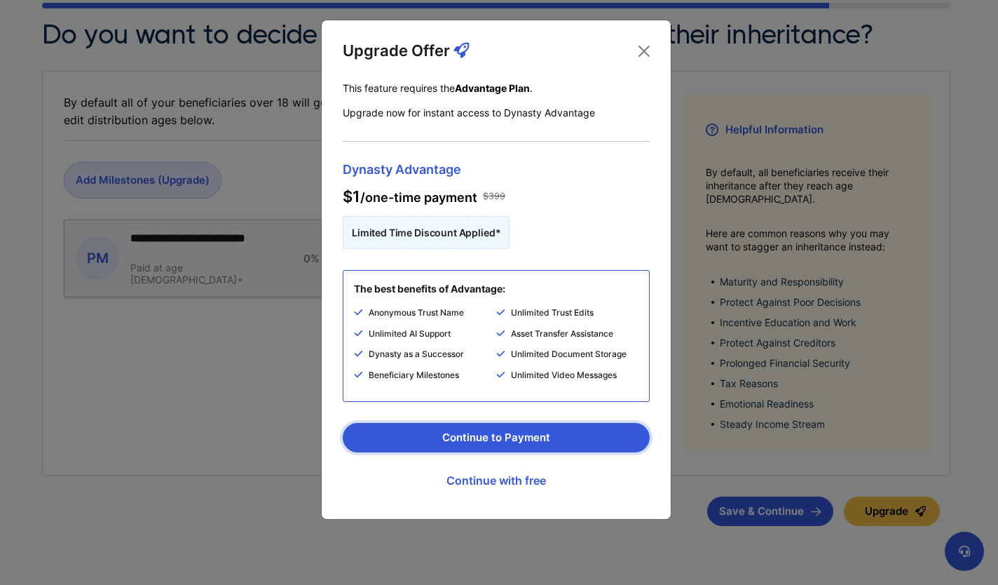
click at [499, 439] on button "Continue to Payment" at bounding box center [496, 437] width 307 height 29
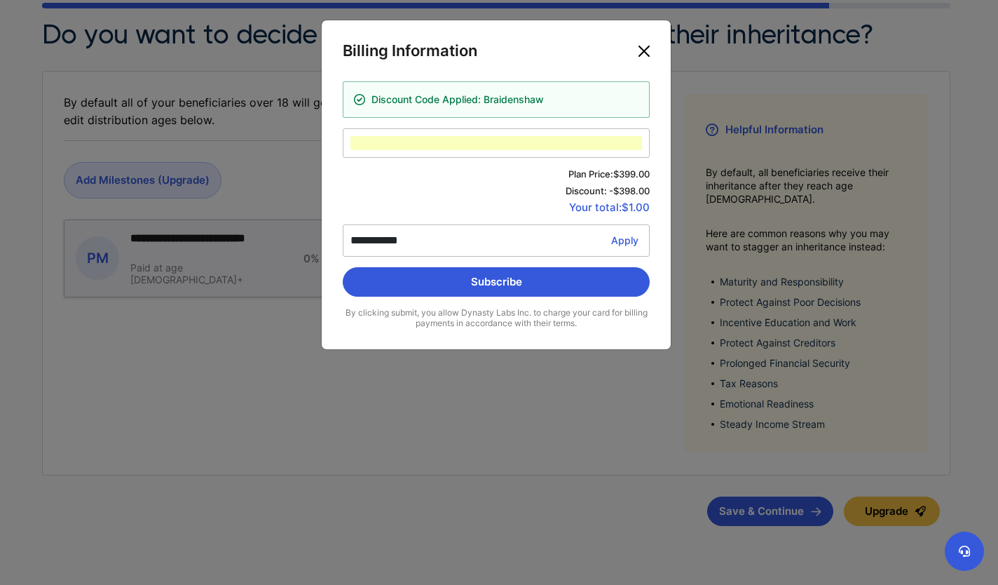
click at [647, 51] on button "Close" at bounding box center [644, 51] width 22 height 22
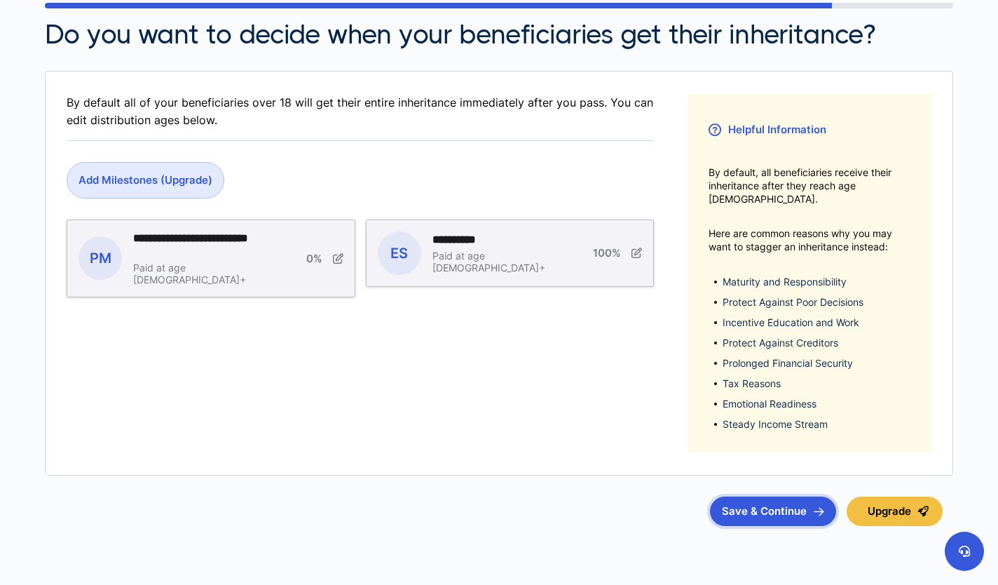
click at [766, 498] on button "Save & Continue" at bounding box center [773, 510] width 126 height 29
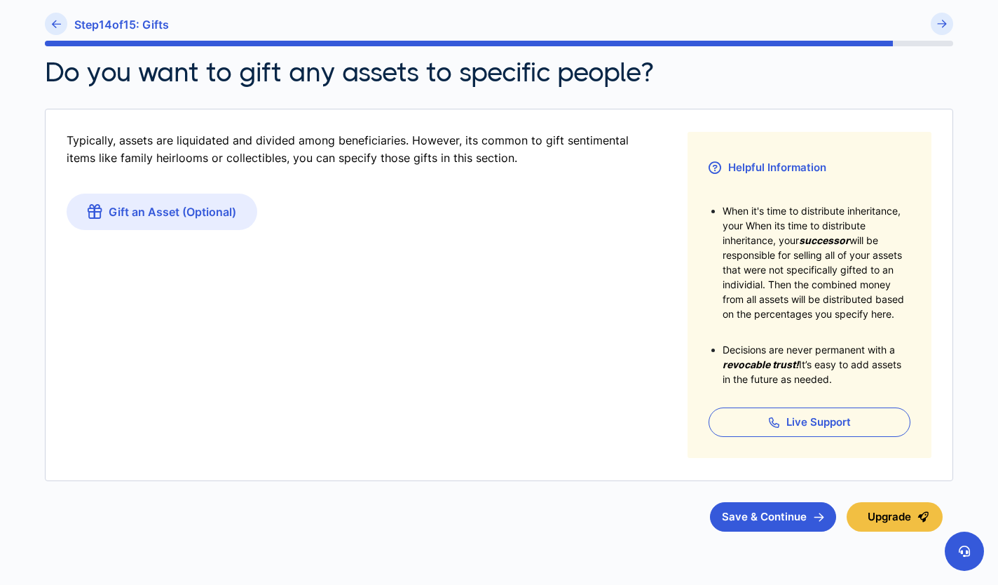
scroll to position [116, 0]
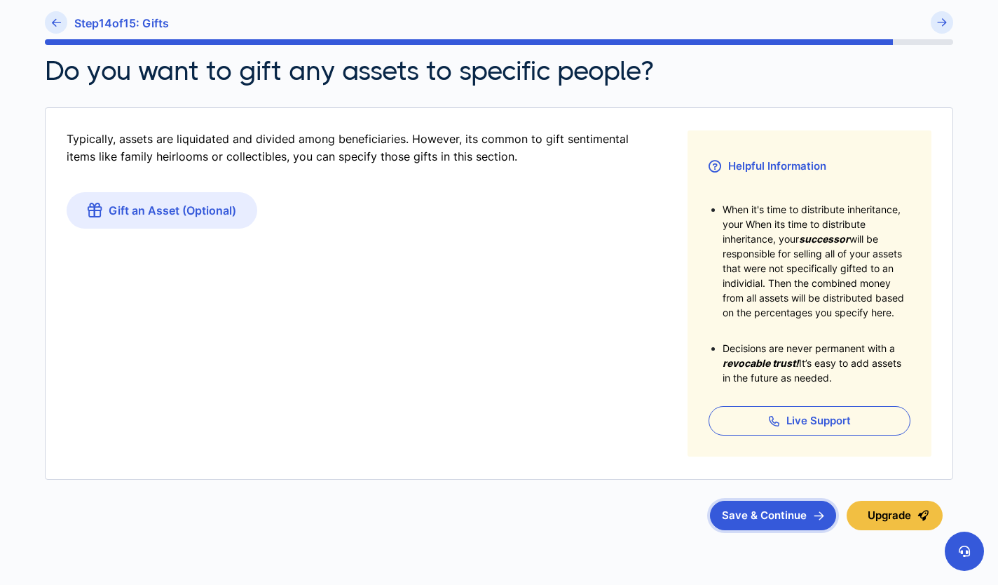
click at [783, 516] on button "Save & Continue" at bounding box center [773, 515] width 126 height 29
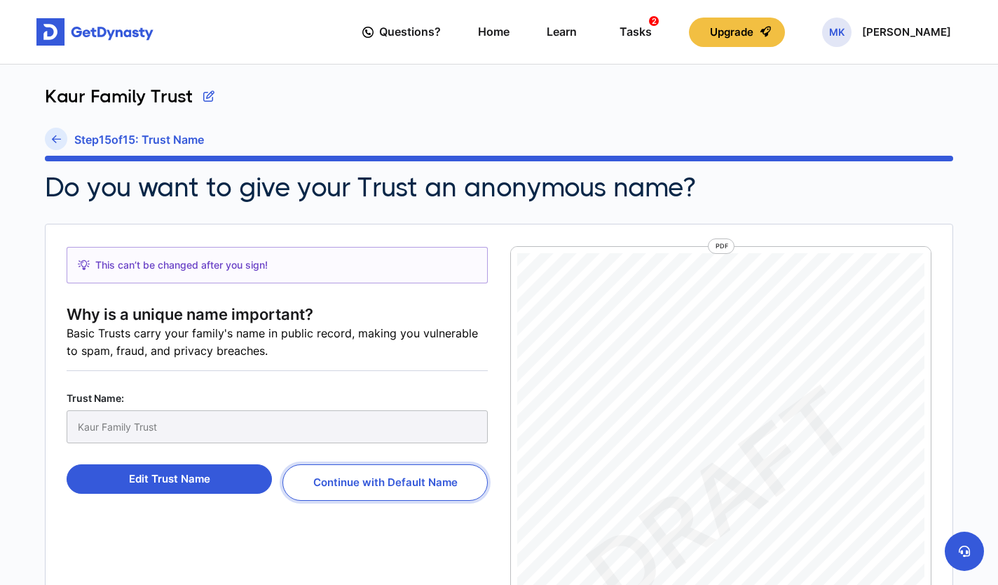
scroll to position [6, 0]
click at [391, 487] on button "Continue with Default Name" at bounding box center [385, 482] width 205 height 36
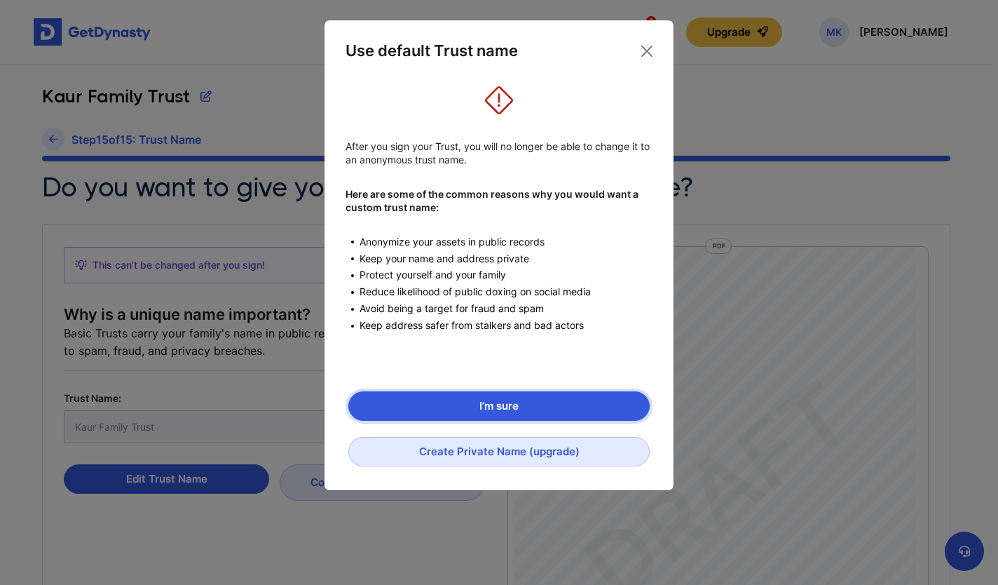
click at [531, 395] on button "I’m sure" at bounding box center [498, 405] width 301 height 29
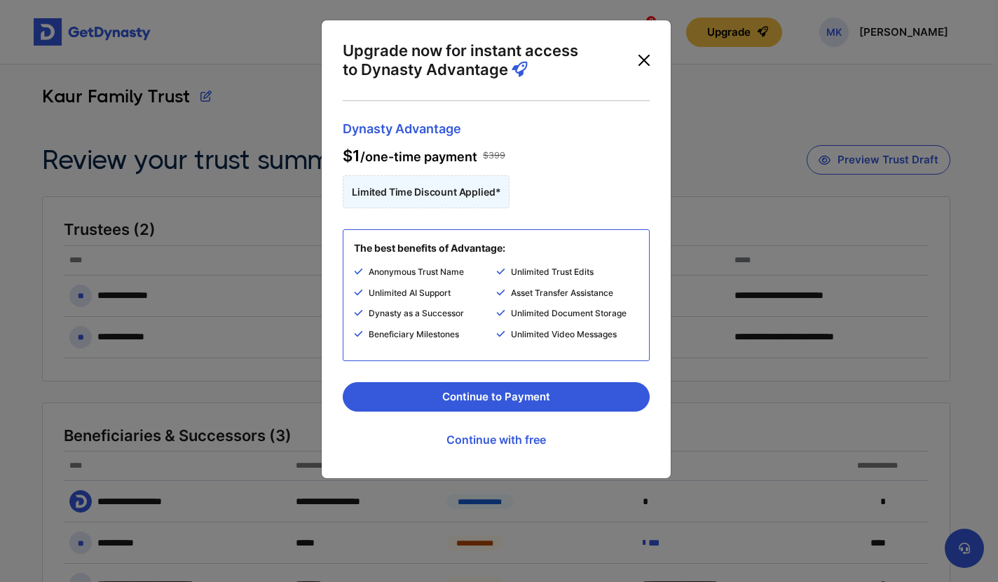
click at [643, 61] on button "Close" at bounding box center [644, 60] width 22 height 22
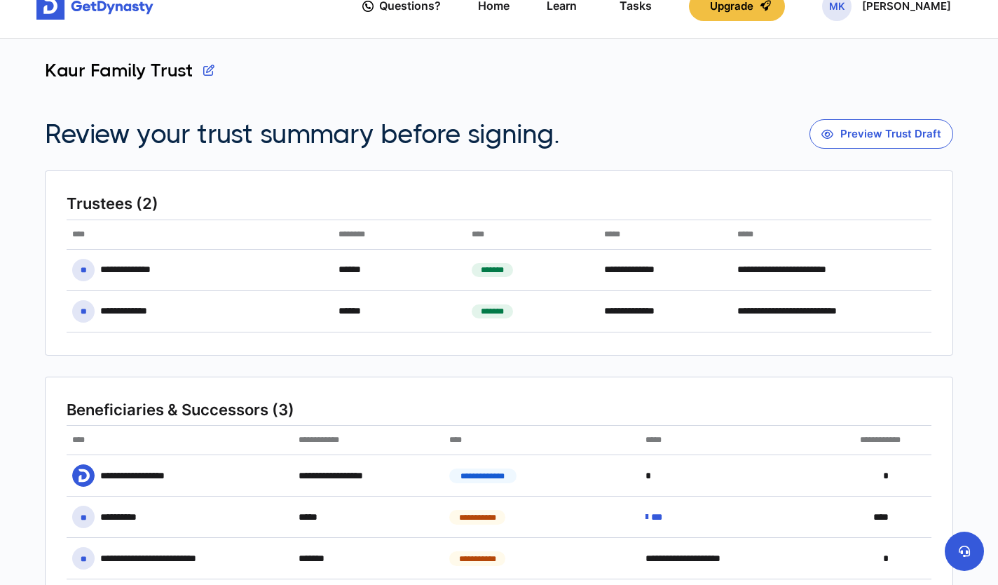
scroll to position [6, 0]
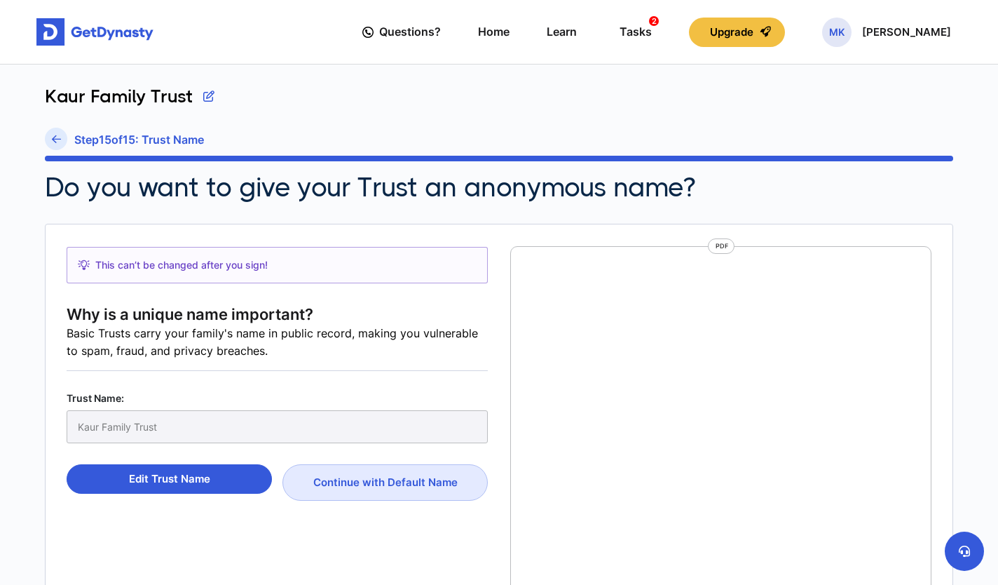
scroll to position [6, 0]
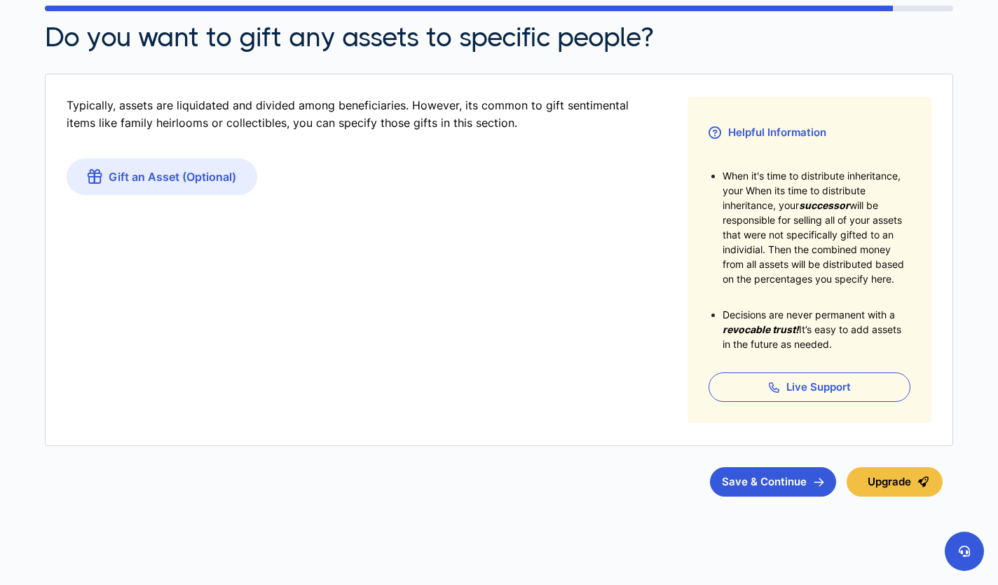
scroll to position [153, 0]
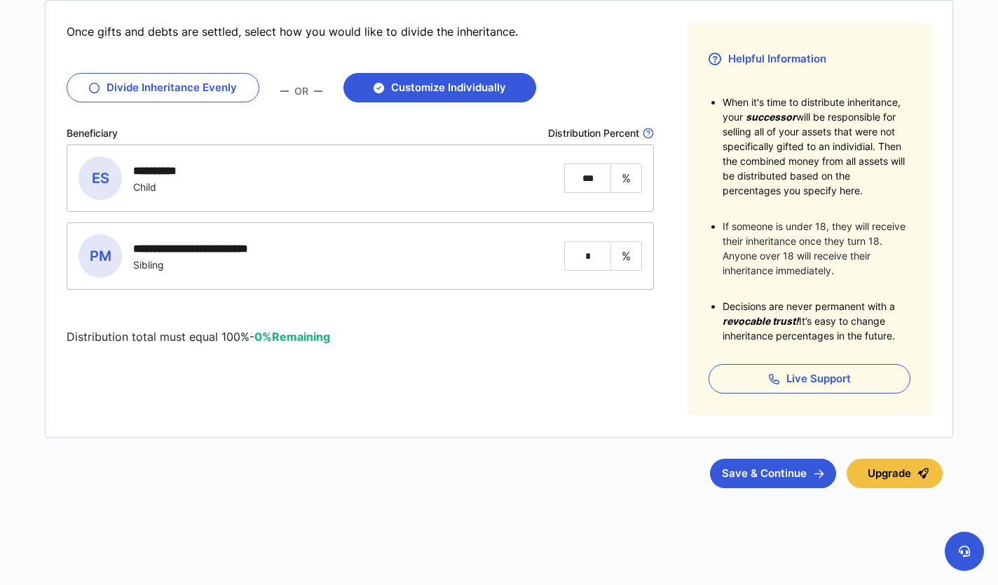
scroll to position [224, 0]
click at [767, 470] on button "Save & Continue" at bounding box center [773, 472] width 126 height 29
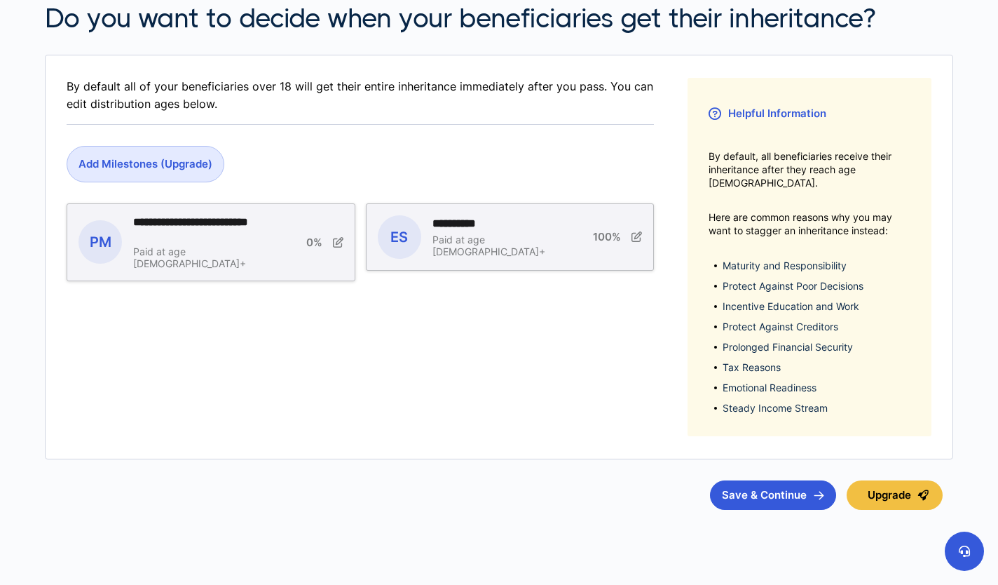
scroll to position [180, 0]
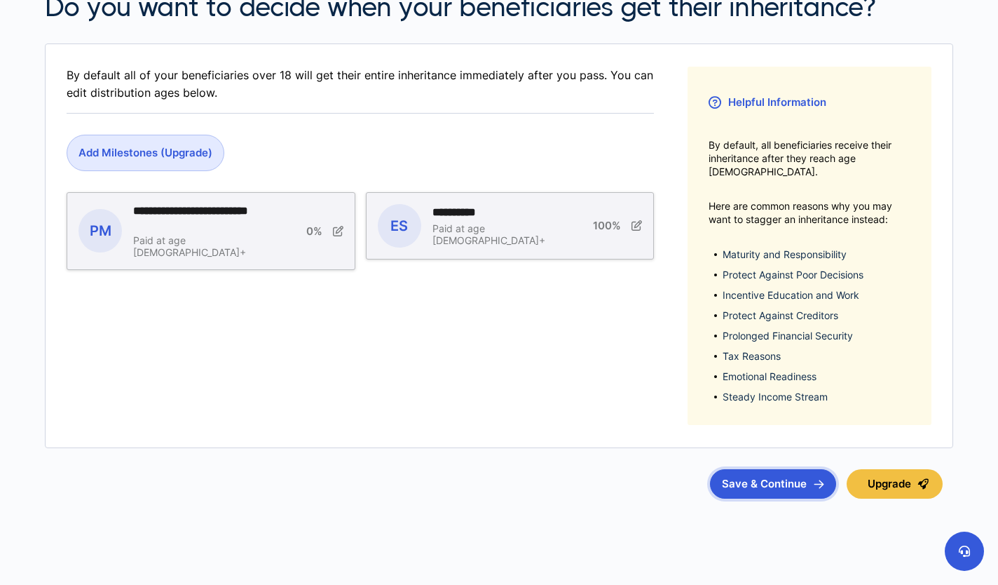
click at [776, 473] on button "Save & Continue" at bounding box center [773, 483] width 126 height 29
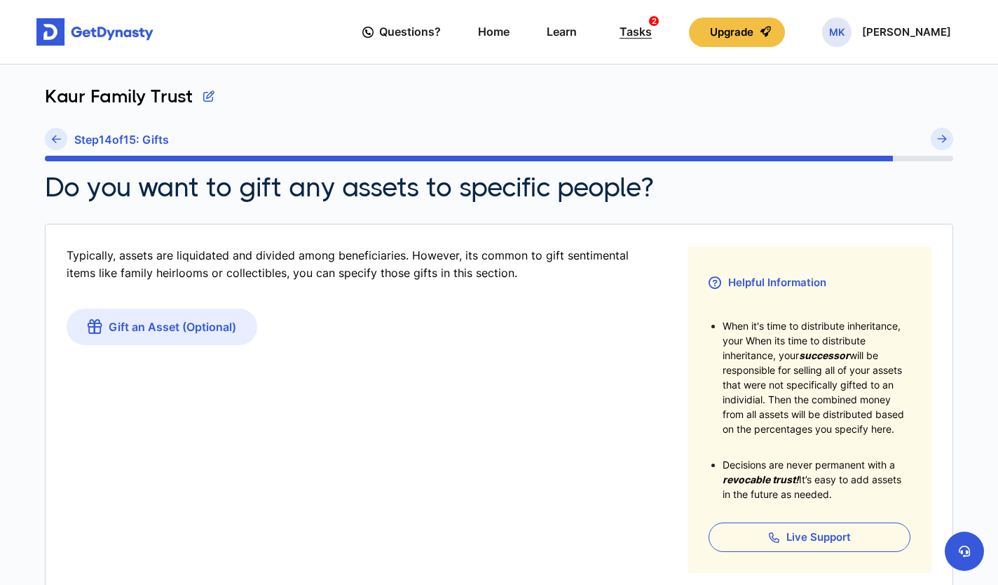
click at [652, 30] on div "Tasks 2" at bounding box center [636, 32] width 32 height 26
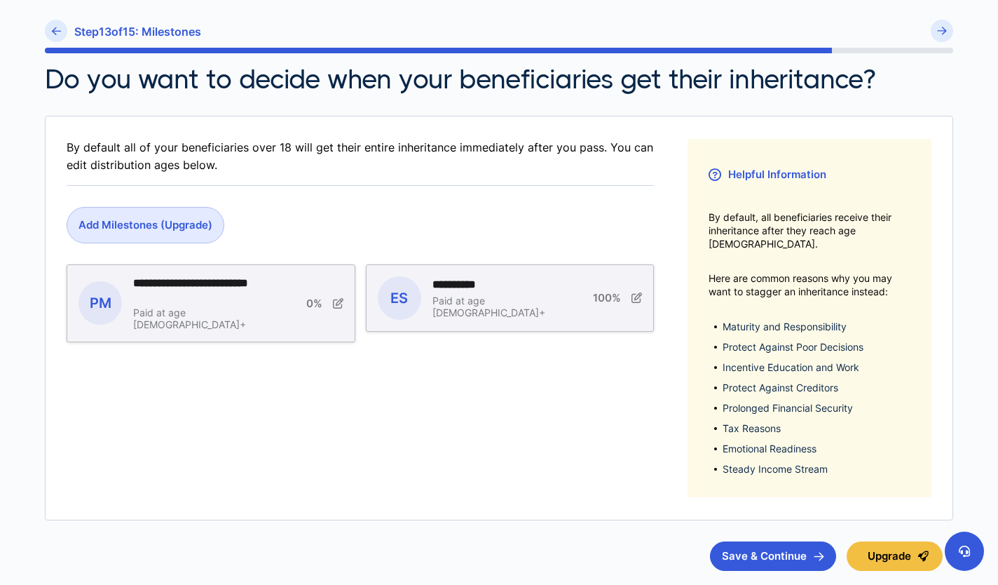
scroll to position [102, 0]
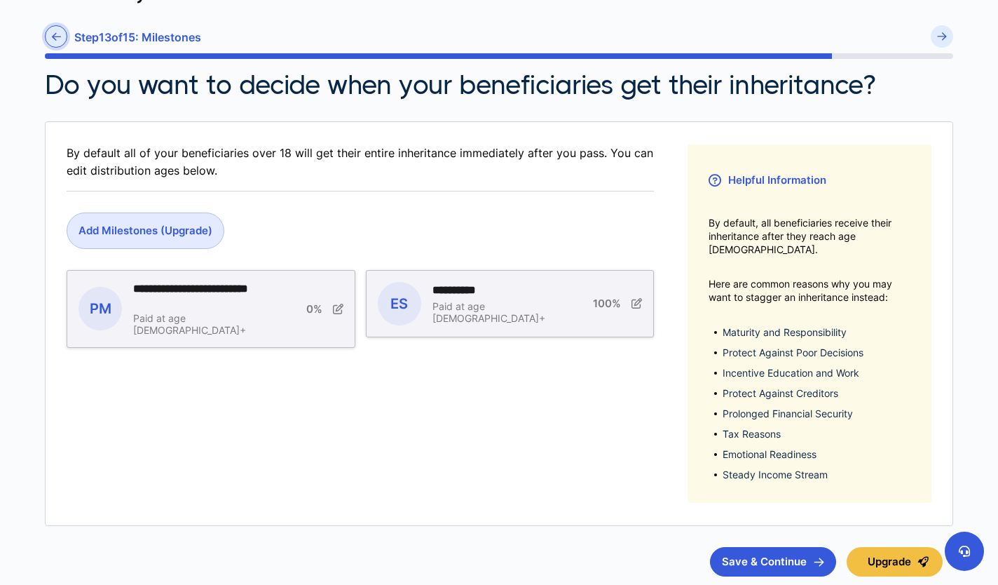
click at [58, 37] on icon at bounding box center [56, 37] width 9 height 11
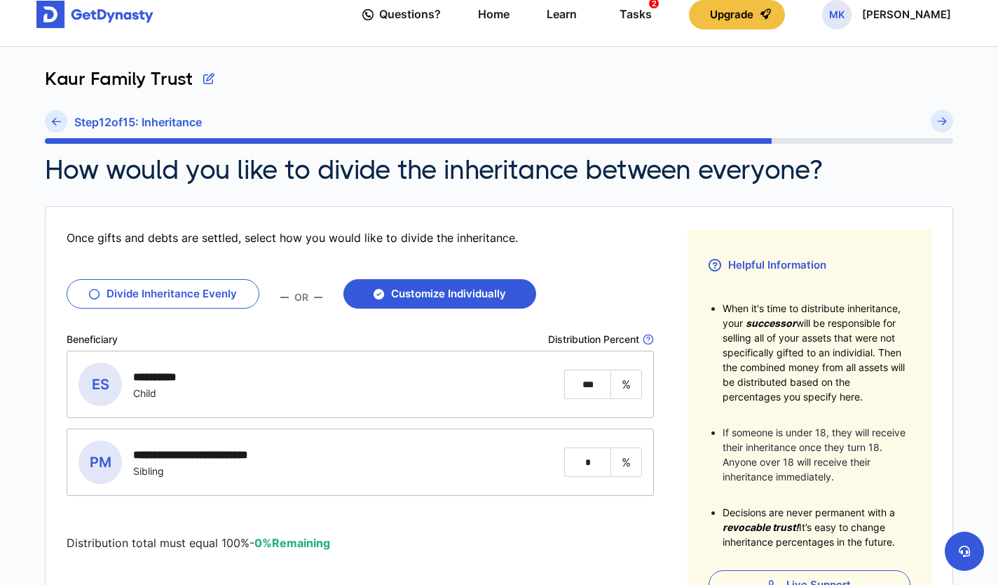
scroll to position [15, 0]
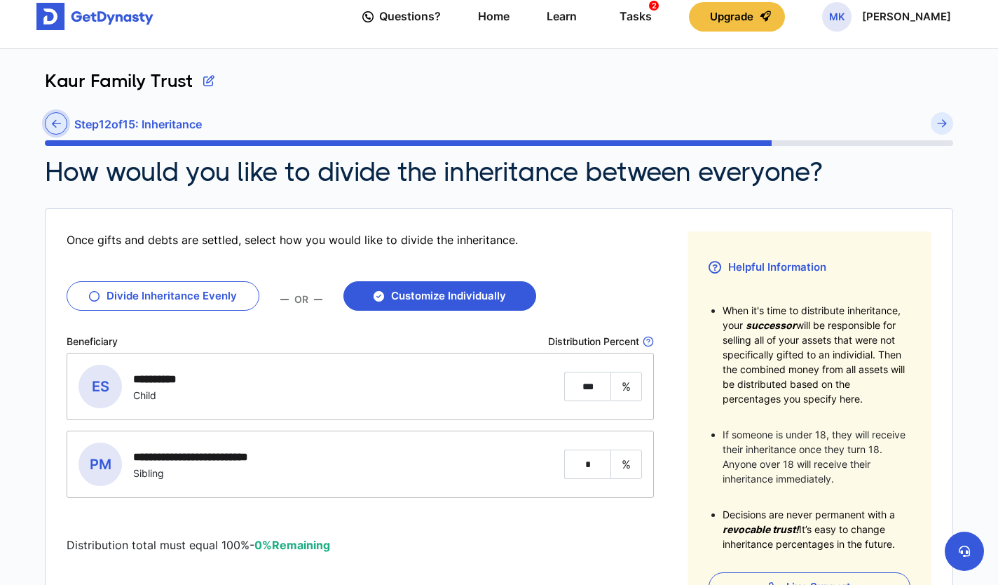
click at [55, 126] on icon at bounding box center [56, 123] width 9 height 11
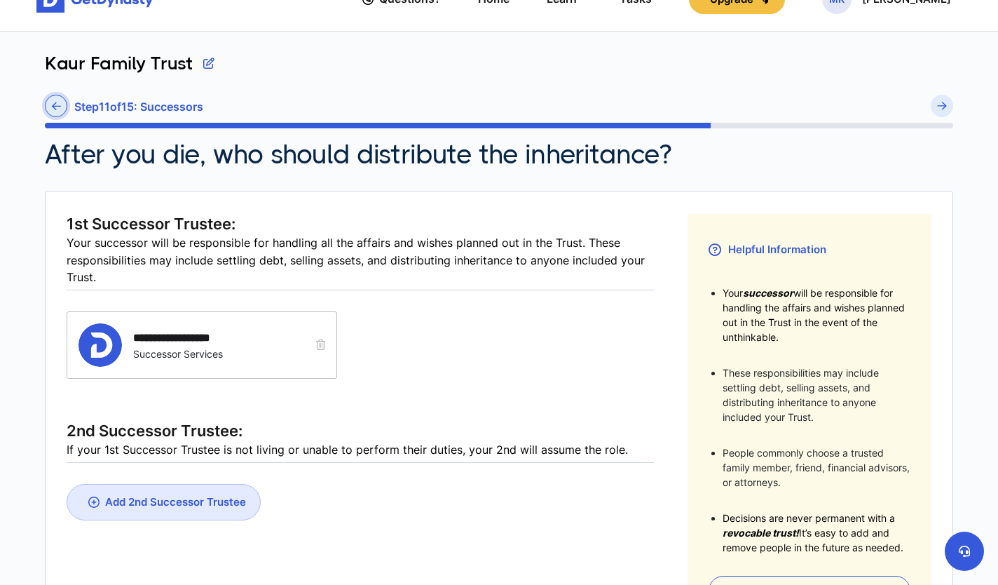
scroll to position [34, 0]
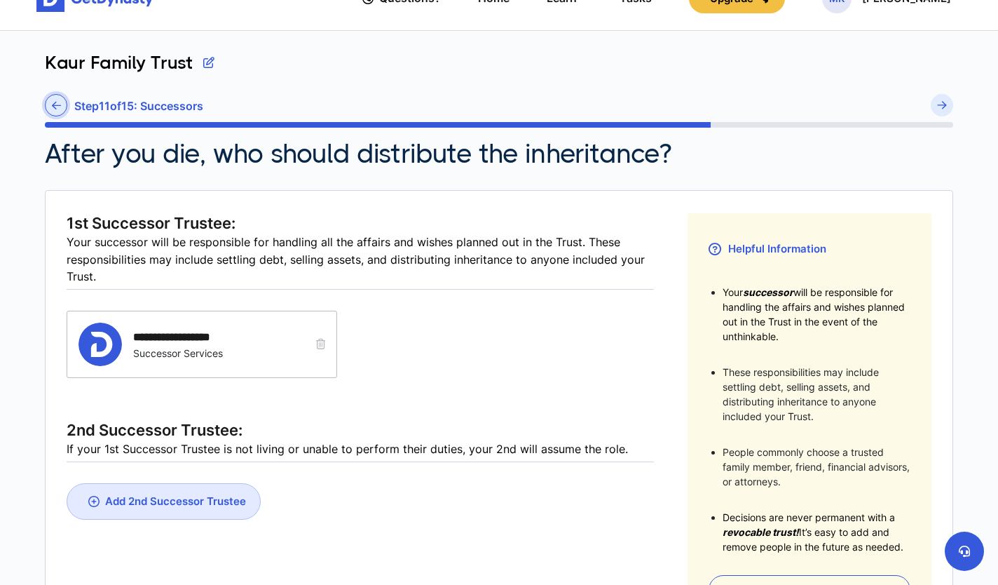
click at [57, 103] on icon at bounding box center [56, 105] width 9 height 11
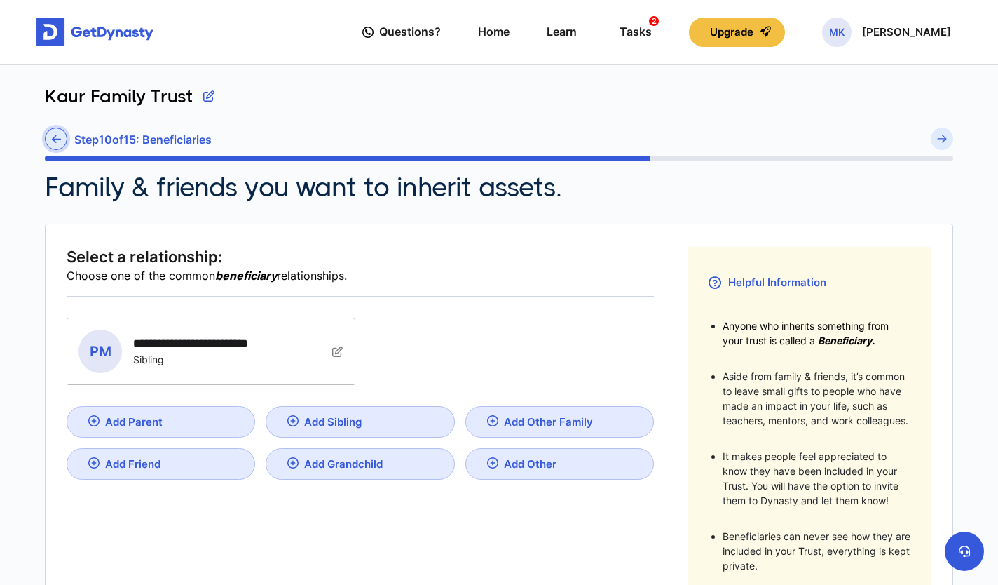
click at [57, 139] on icon at bounding box center [56, 139] width 9 height 11
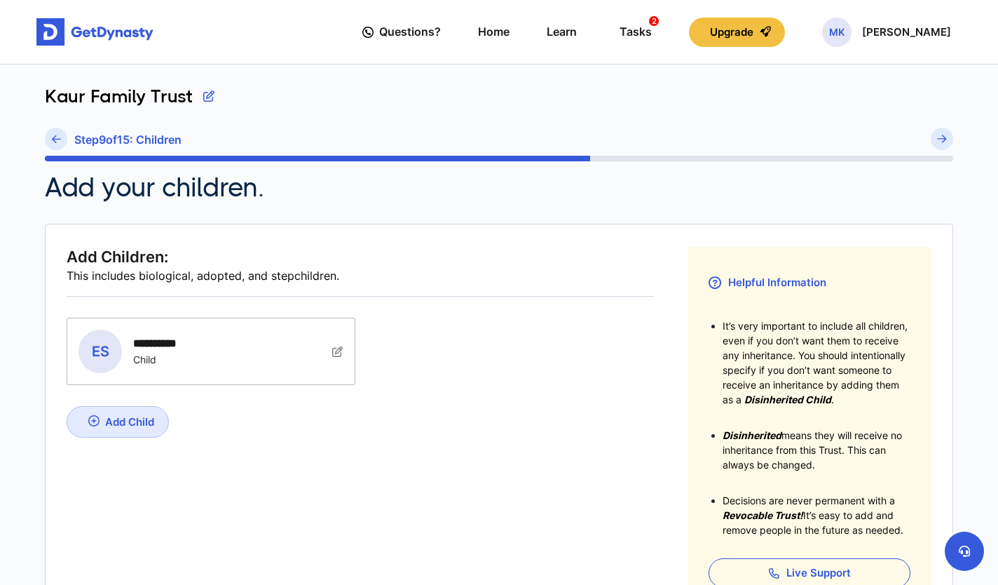
click at [57, 139] on icon at bounding box center [56, 139] width 9 height 11
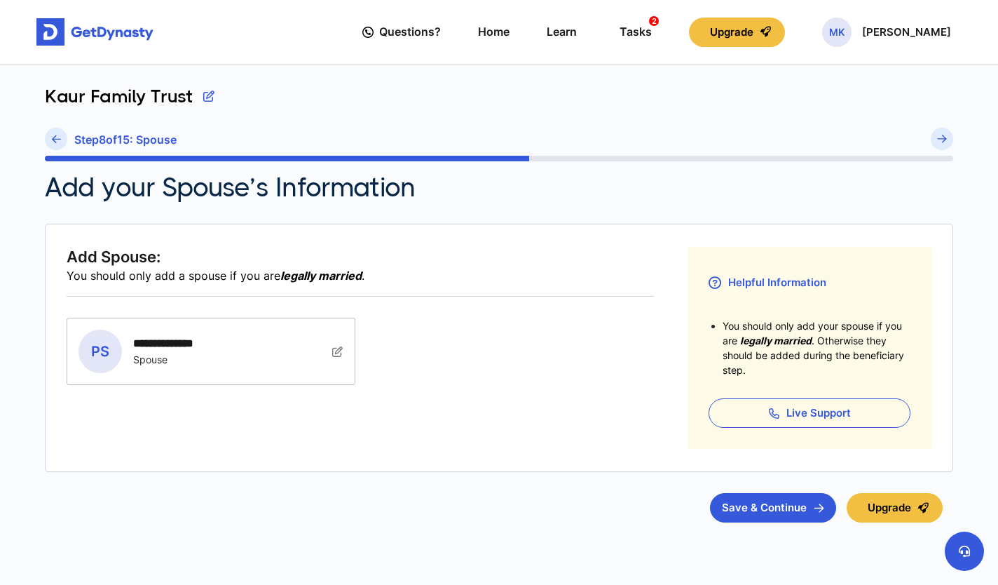
click at [57, 139] on icon at bounding box center [56, 139] width 9 height 11
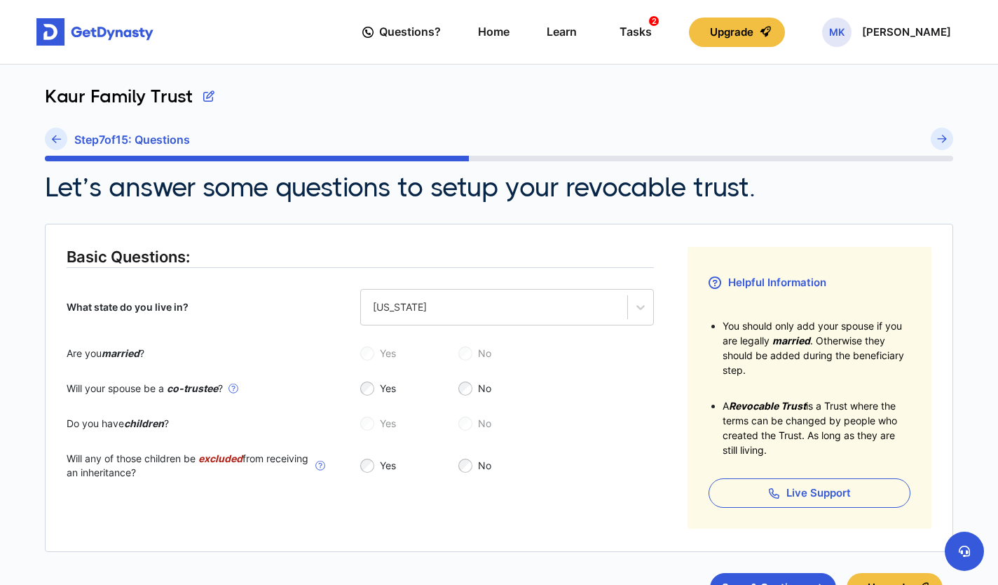
click at [57, 139] on icon at bounding box center [56, 139] width 9 height 11
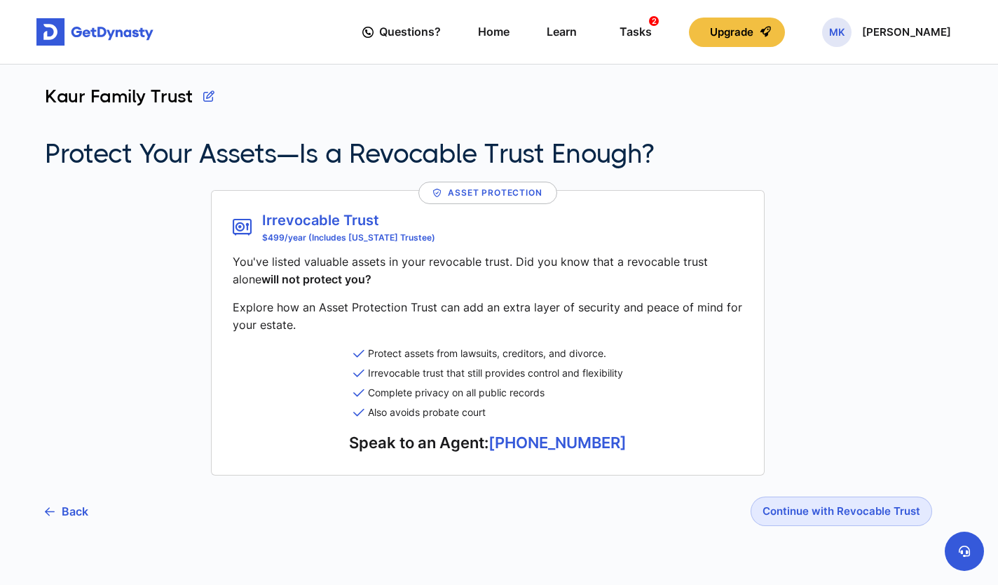
scroll to position [41, 0]
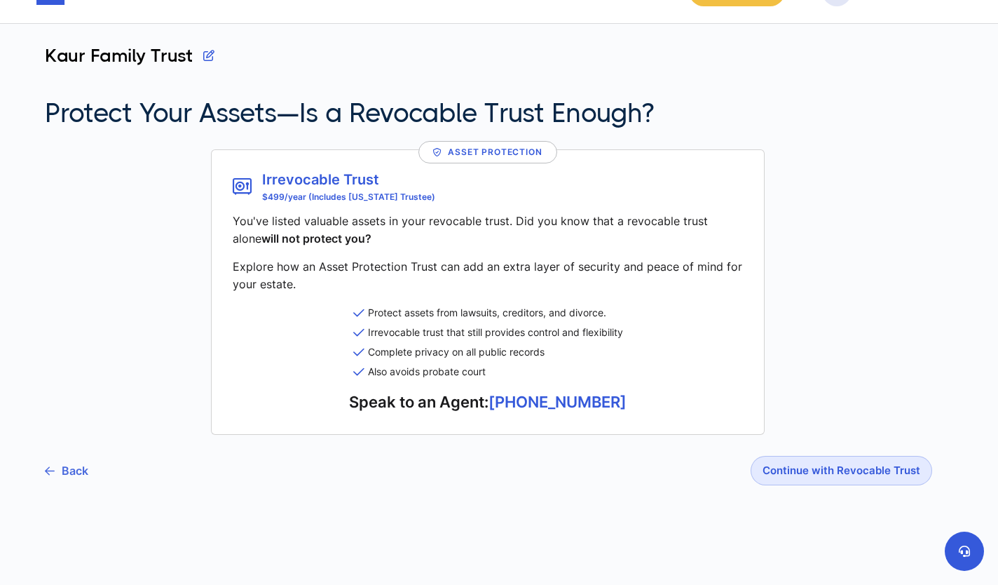
click at [72, 472] on link "Back" at bounding box center [66, 470] width 43 height 35
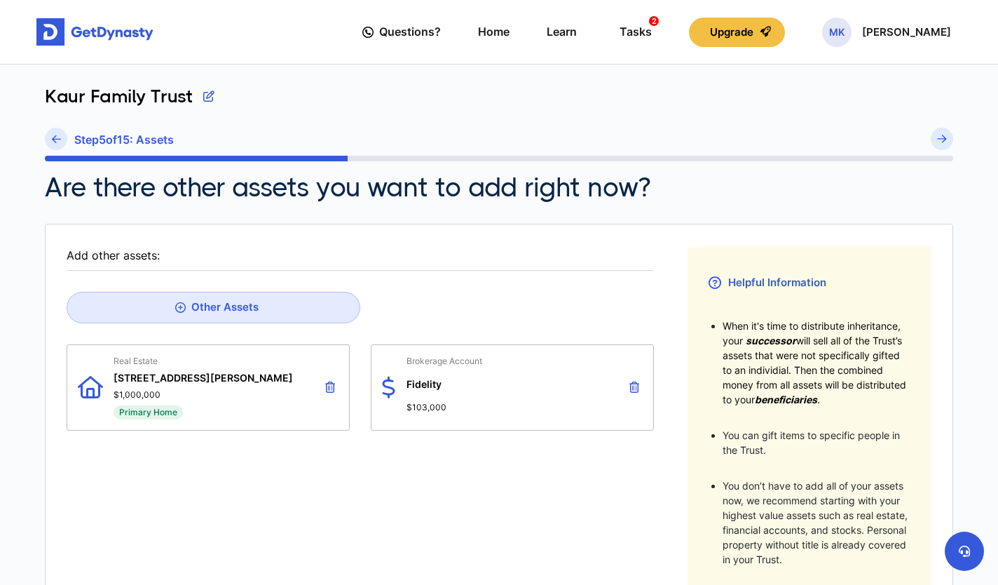
click at [635, 388] on icon at bounding box center [635, 386] width 10 height 11
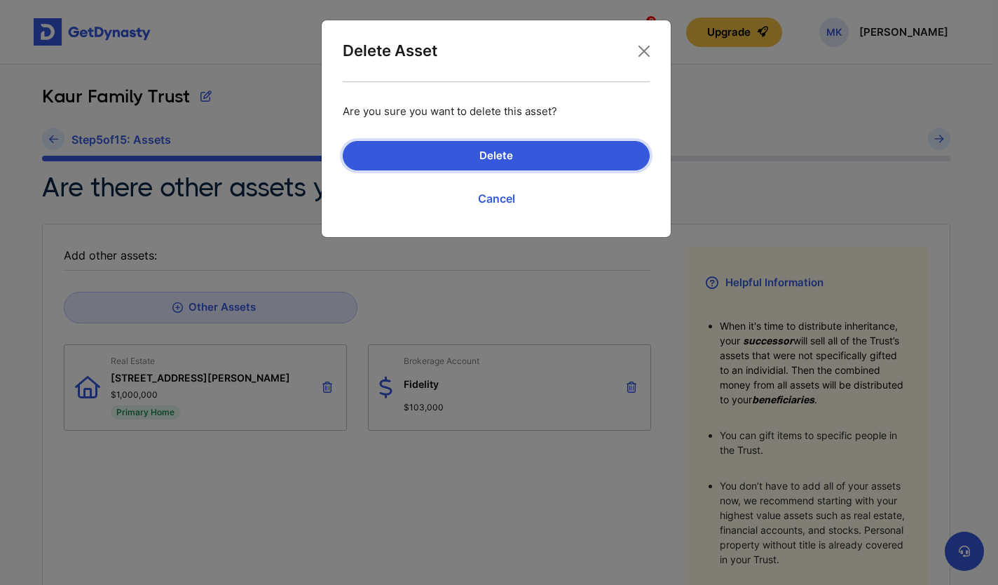
click at [509, 157] on button "Delete" at bounding box center [496, 155] width 307 height 29
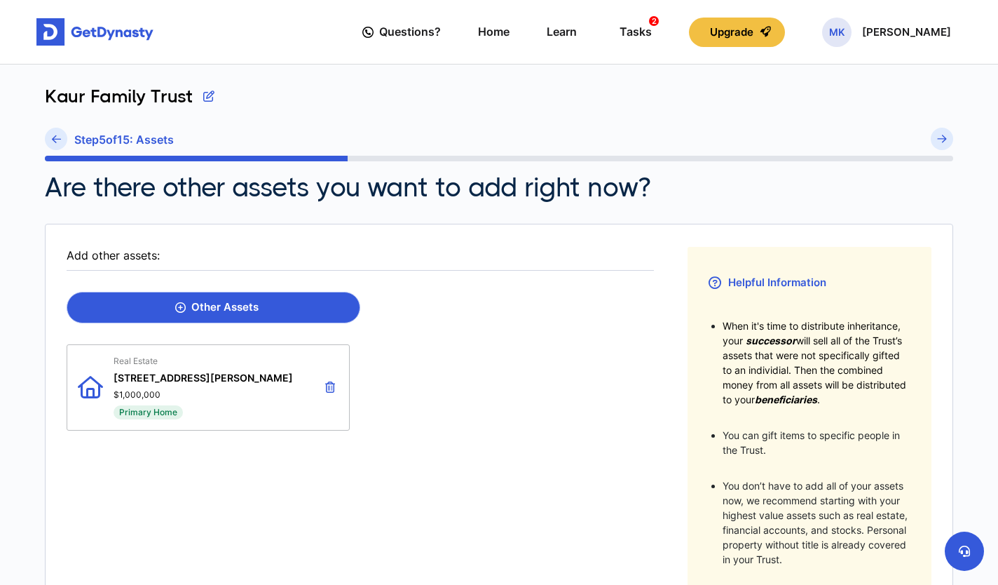
click at [203, 312] on div "Other Assets" at bounding box center [216, 307] width 83 height 13
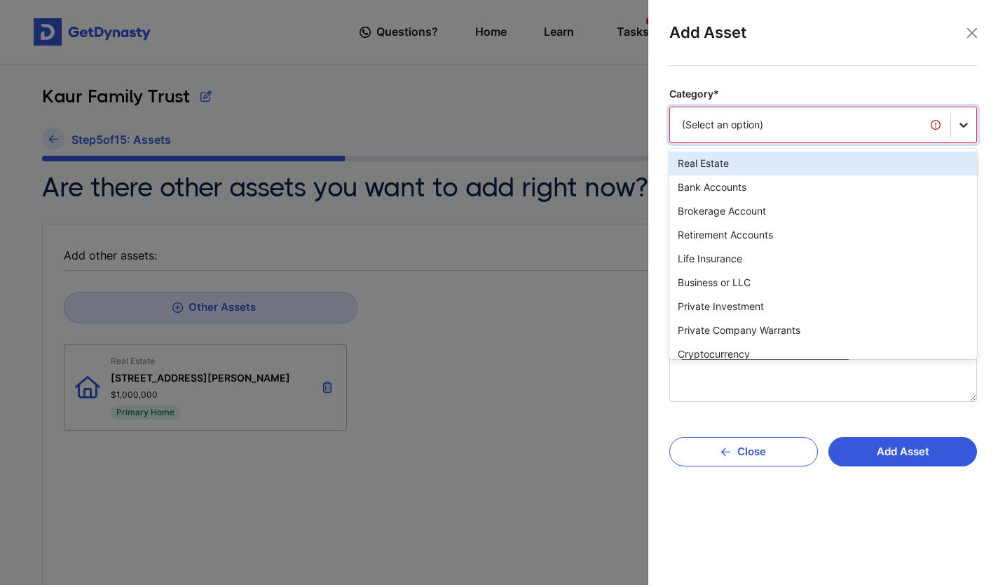
click at [961, 125] on icon at bounding box center [964, 125] width 14 height 14
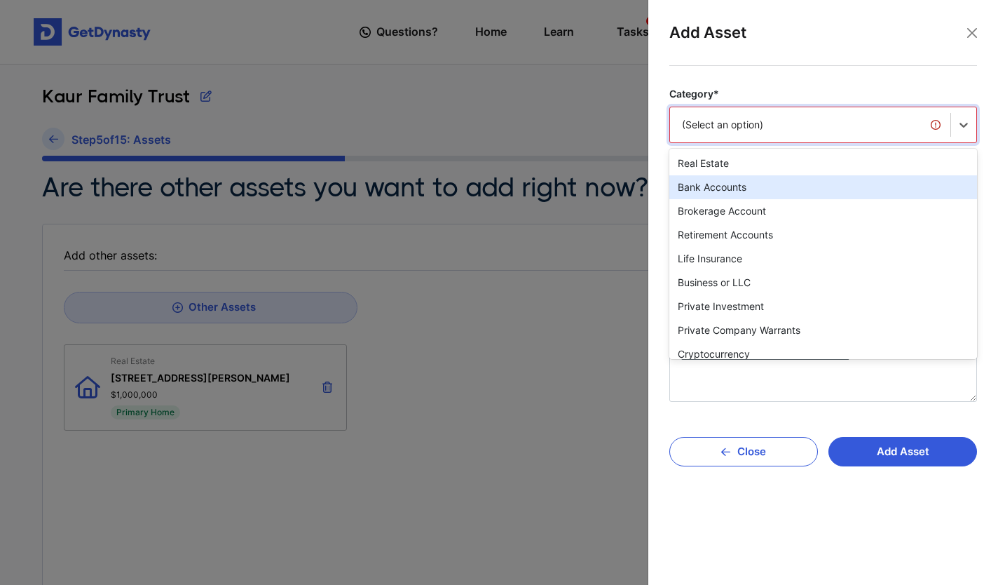
click at [849, 195] on div "Bank Accounts" at bounding box center [824, 187] width 308 height 24
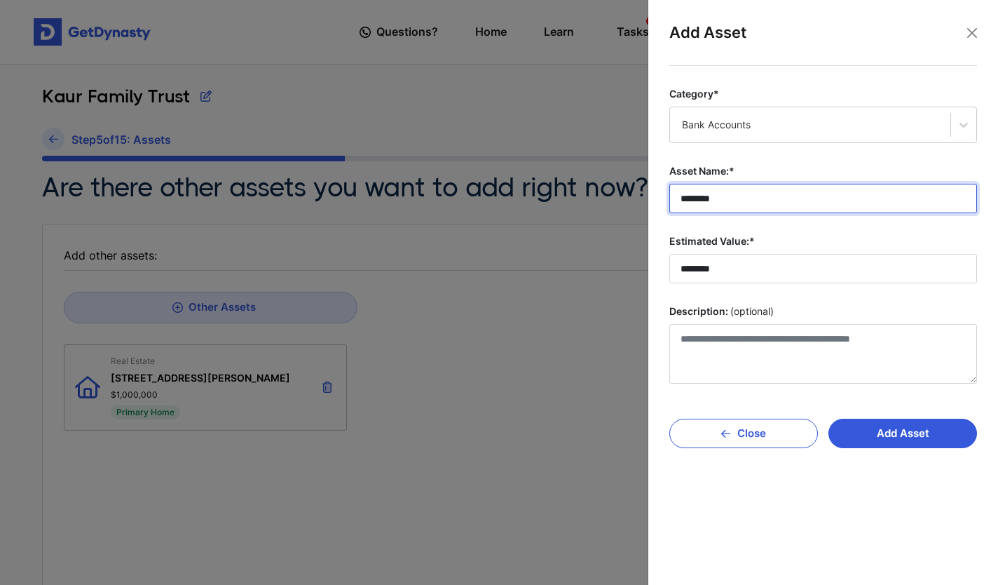
click at [770, 203] on input "********" at bounding box center [824, 198] width 308 height 29
type input "*"
type input "***"
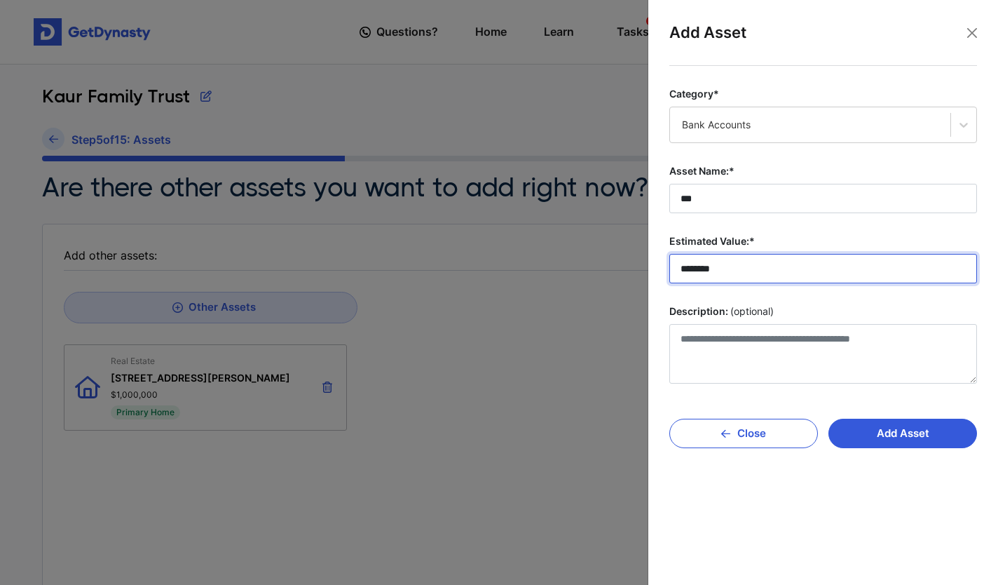
click at [698, 267] on input "********" at bounding box center [824, 268] width 308 height 29
type input "*******"
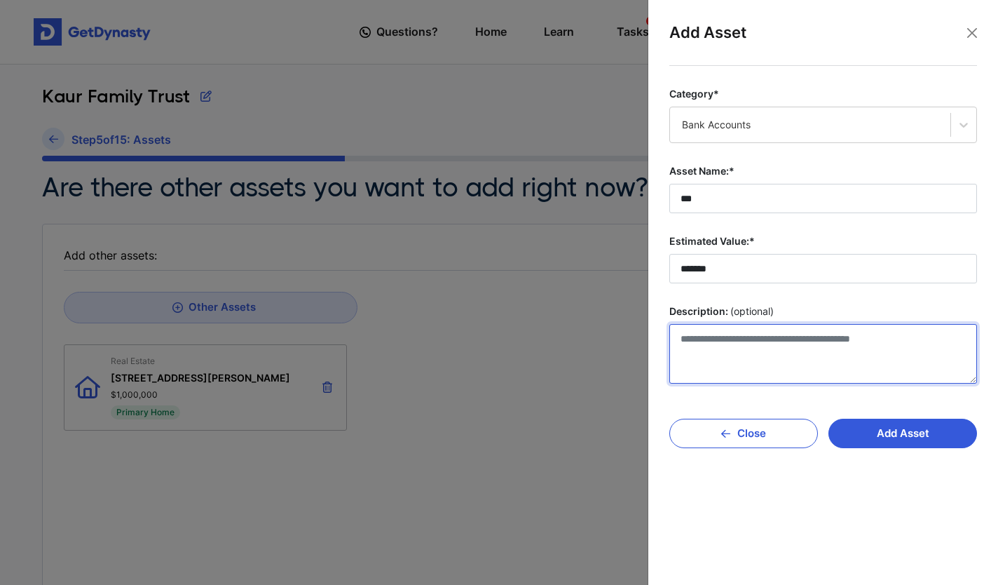
click at [708, 342] on textarea "Description: (optional)" at bounding box center [824, 354] width 308 height 60
click at [693, 339] on textarea "**********" at bounding box center [824, 354] width 308 height 60
click at [764, 333] on textarea "**********" at bounding box center [824, 354] width 308 height 60
type textarea "**********"
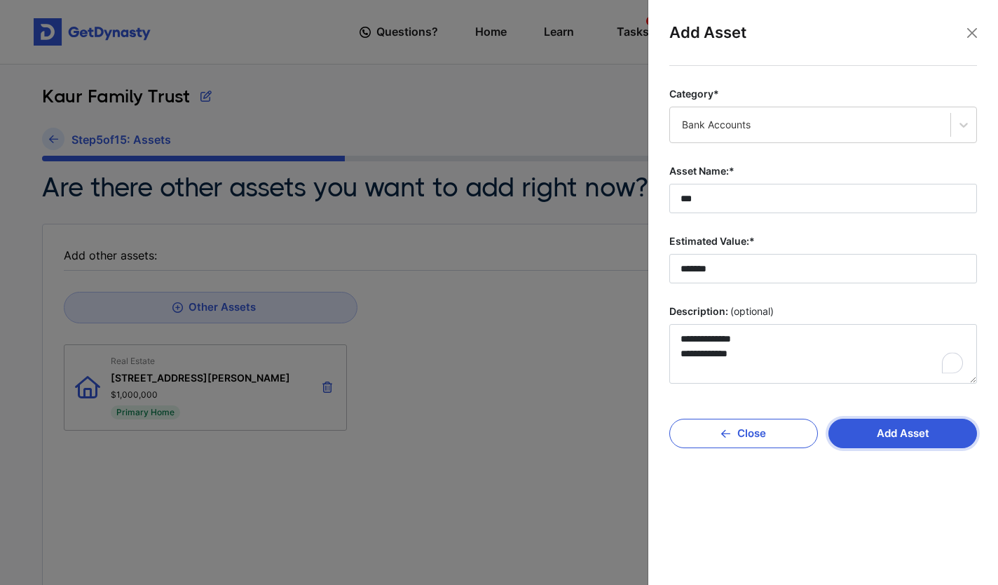
click at [892, 430] on button "Add Asset" at bounding box center [903, 433] width 149 height 29
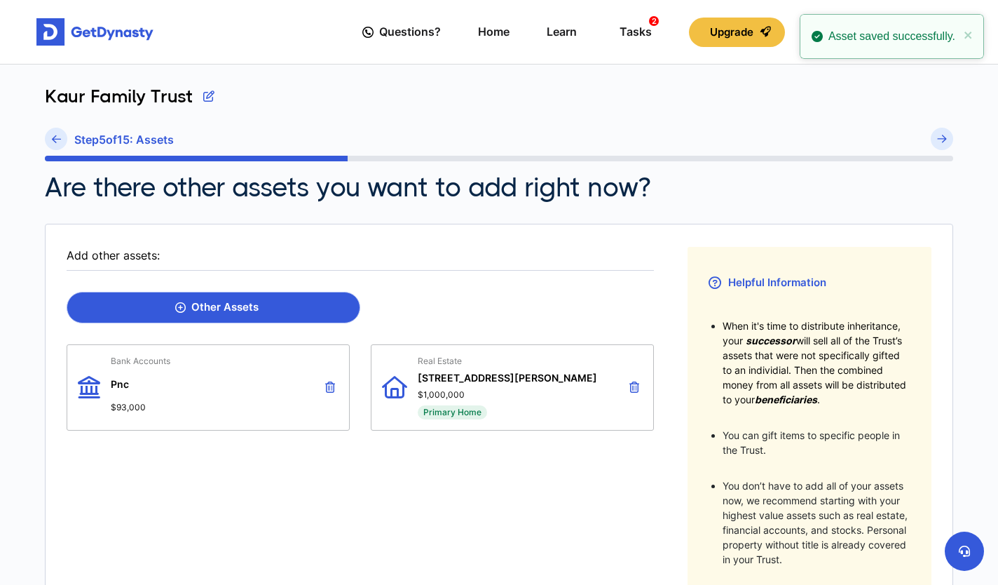
click at [283, 307] on link "Other Assets" at bounding box center [214, 308] width 294 height 32
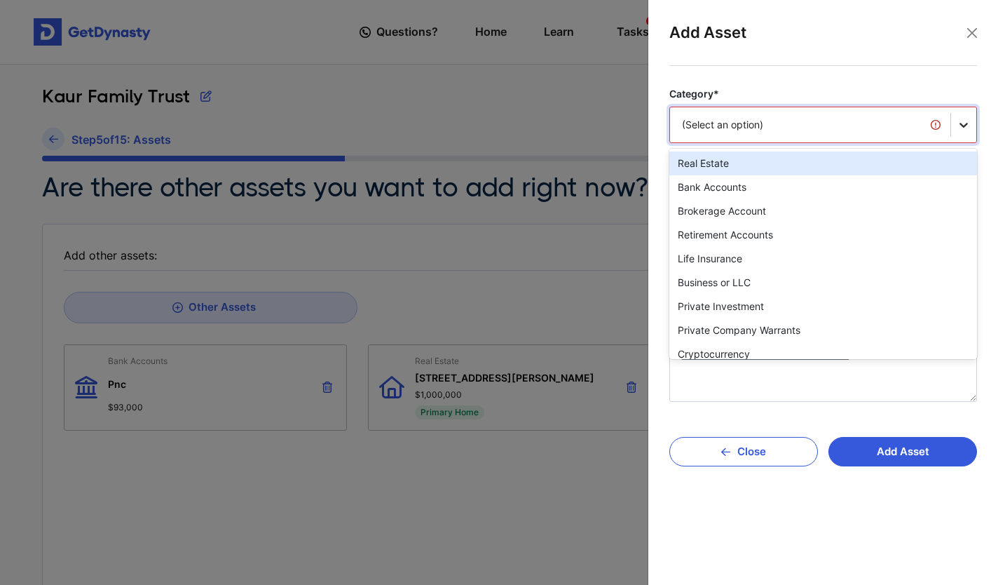
click at [961, 121] on icon at bounding box center [964, 125] width 14 height 14
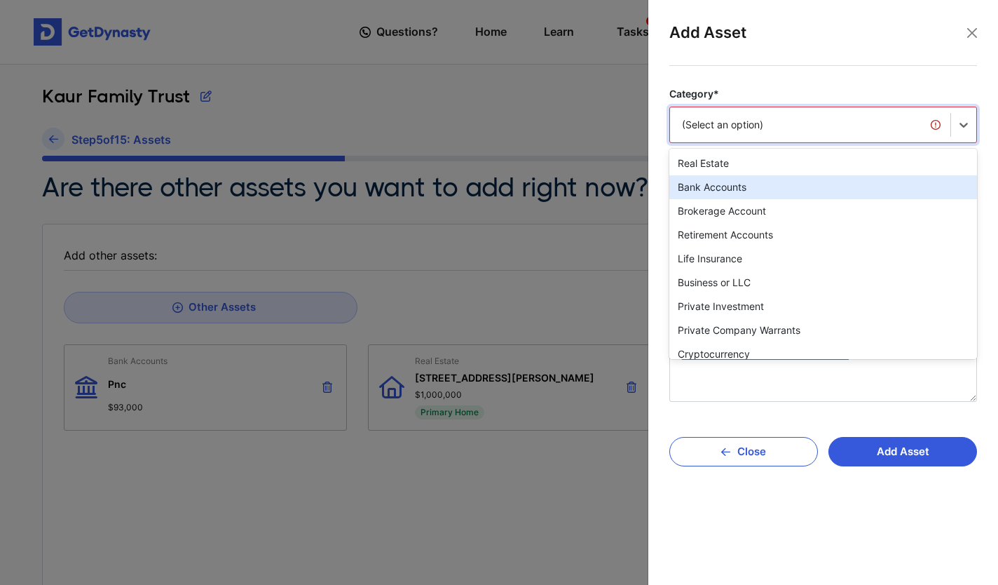
click at [822, 192] on div "Bank Accounts" at bounding box center [824, 187] width 308 height 24
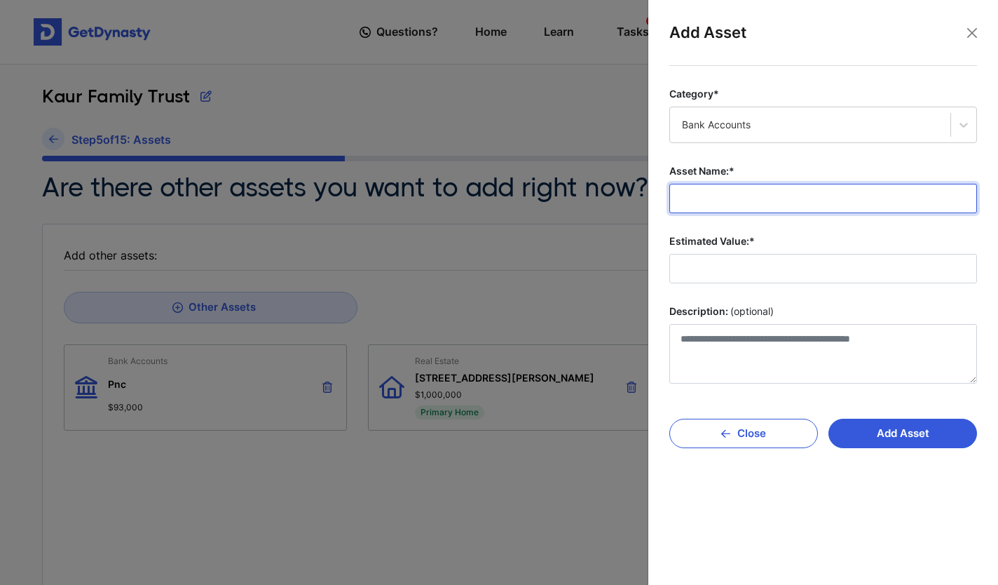
click at [703, 201] on input "Asset Name:*" at bounding box center [824, 198] width 308 height 29
type input "**********"
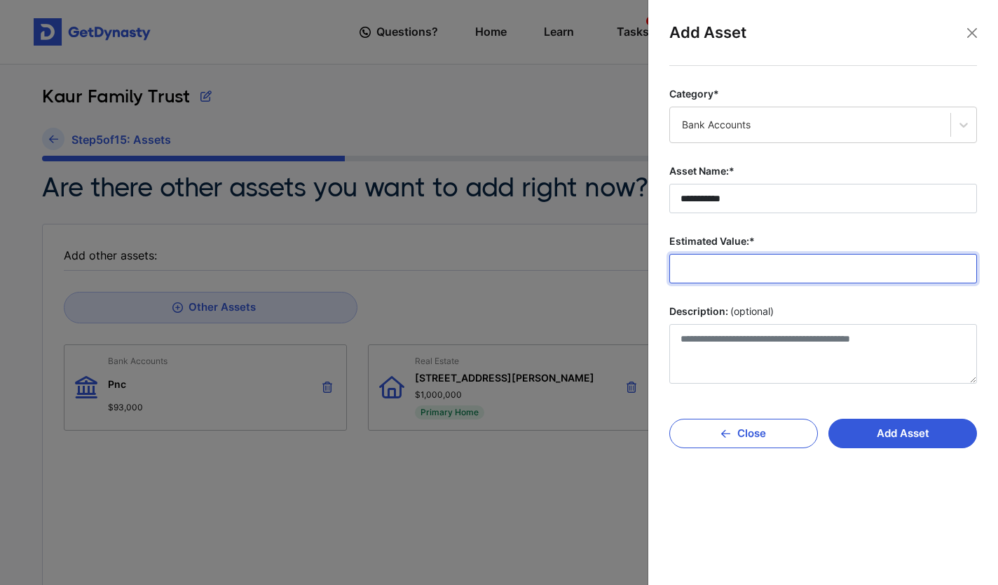
click at [720, 272] on input "Estimated Value:*" at bounding box center [824, 268] width 308 height 29
type input "*******"
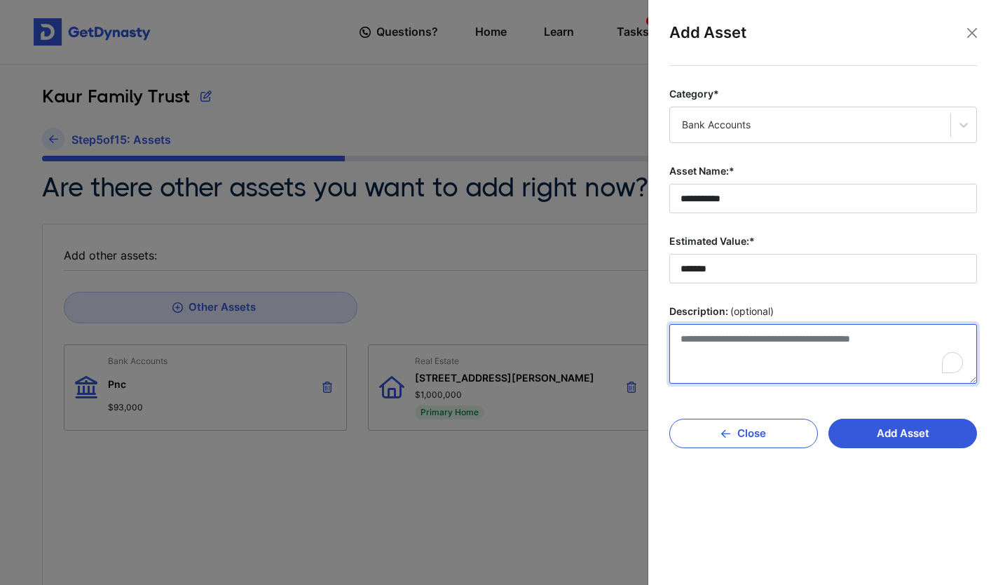
click at [710, 346] on textarea "Description: (optional)" at bounding box center [824, 354] width 308 height 60
type textarea "**********"
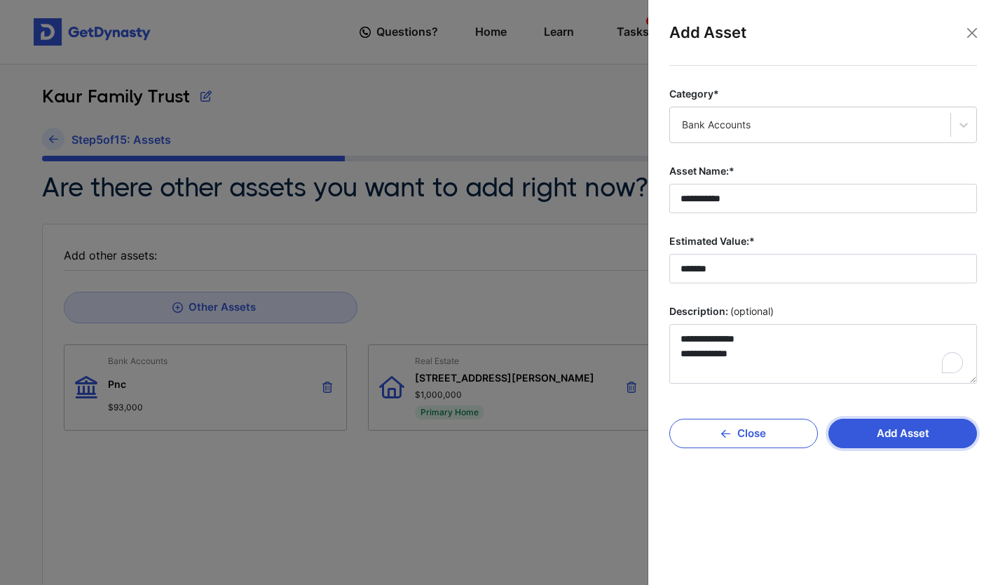
click at [886, 433] on button "Add Asset" at bounding box center [903, 433] width 149 height 29
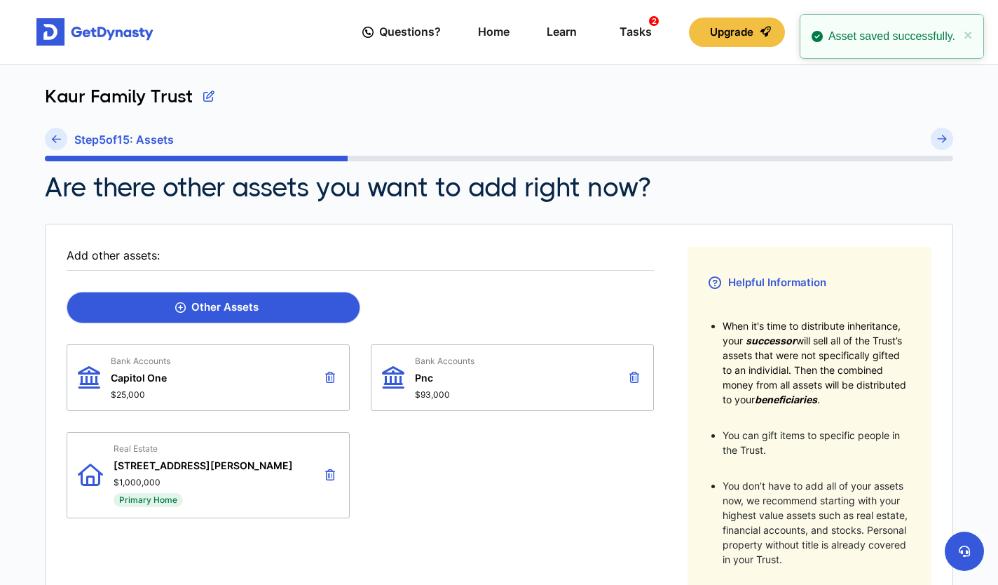
click at [242, 303] on div "Other Assets" at bounding box center [216, 307] width 83 height 13
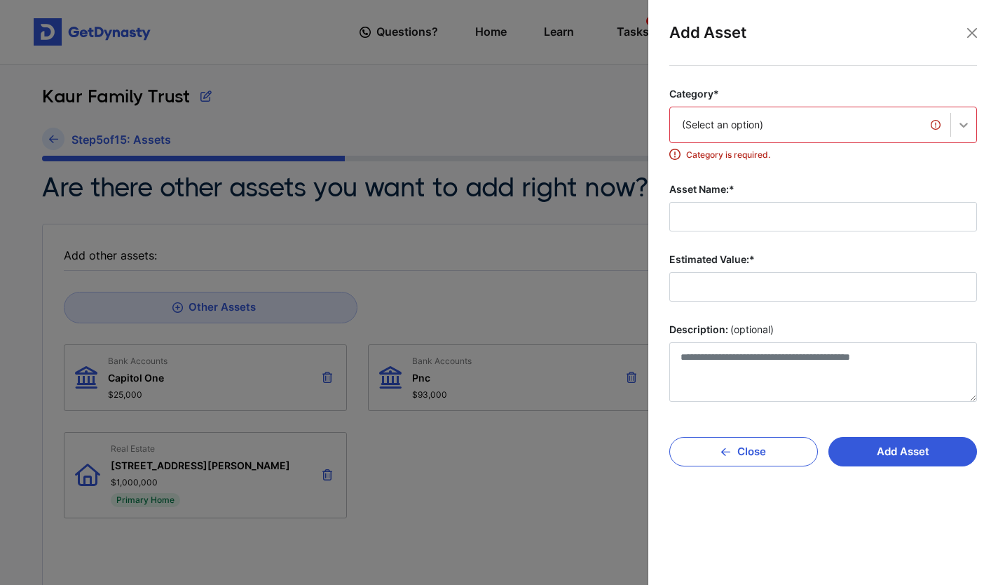
click at [961, 120] on icon at bounding box center [964, 125] width 14 height 14
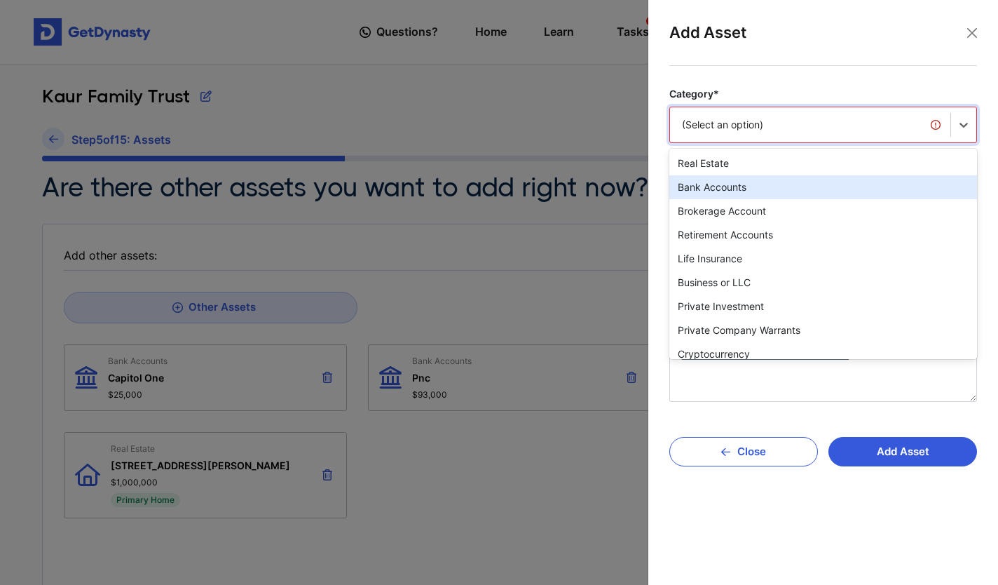
click at [860, 186] on div "Bank Accounts" at bounding box center [824, 187] width 308 height 24
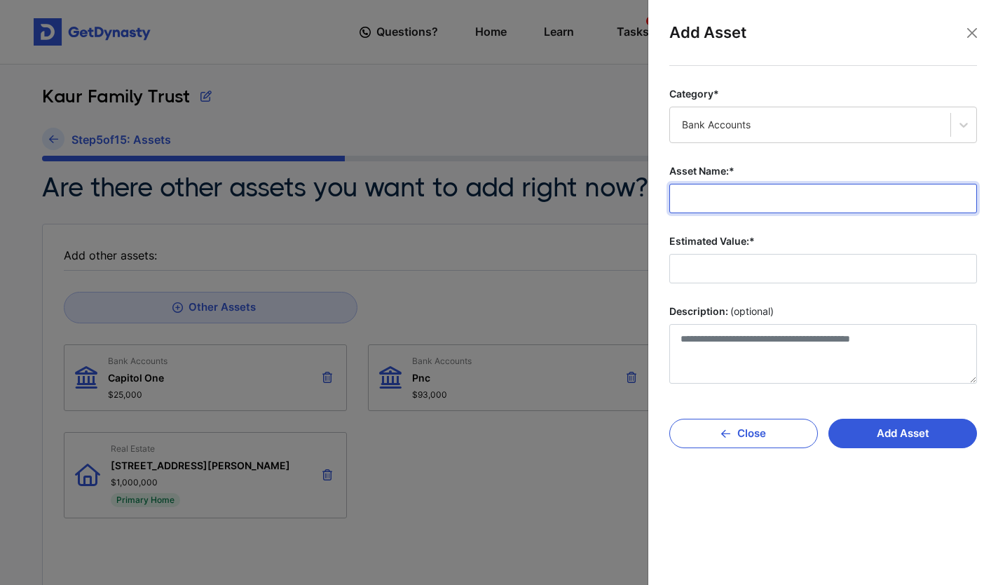
click at [762, 203] on input "Asset Name:*" at bounding box center [824, 198] width 308 height 29
type input "**********"
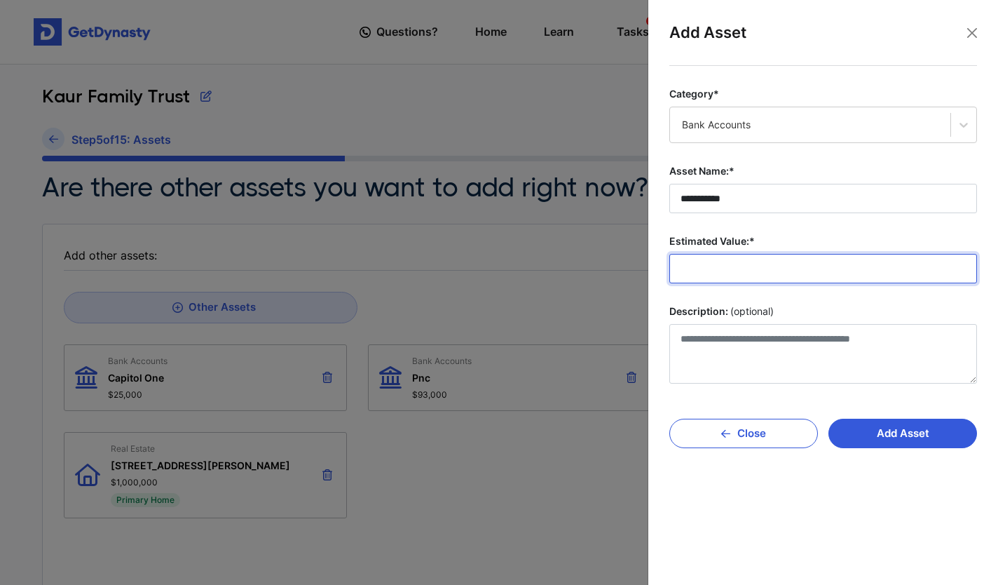
click at [730, 271] on input "Estimated Value:*" at bounding box center [824, 268] width 308 height 29
type input "*******"
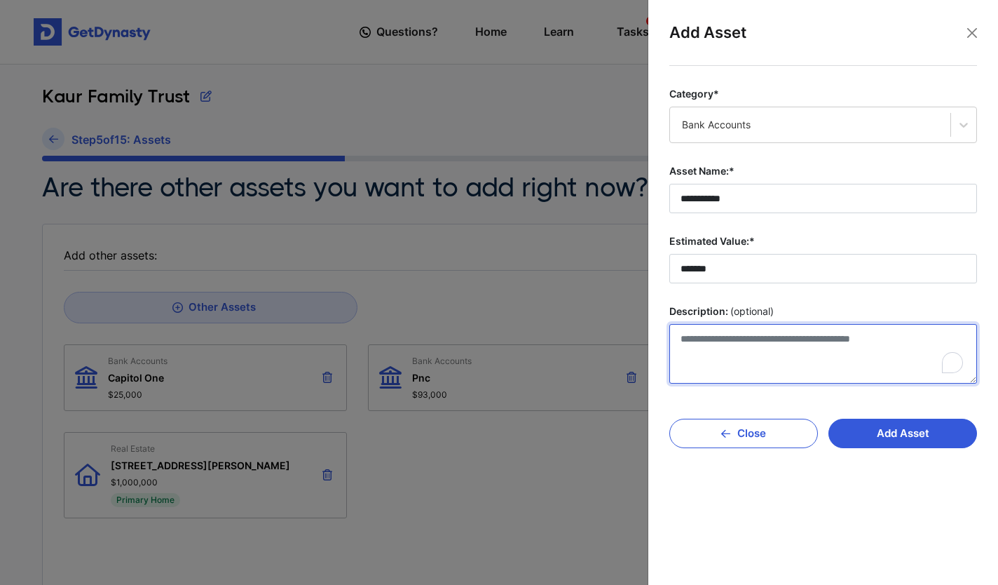
click at [696, 341] on textarea "Description: (optional)" at bounding box center [824, 354] width 308 height 60
type textarea "**********"
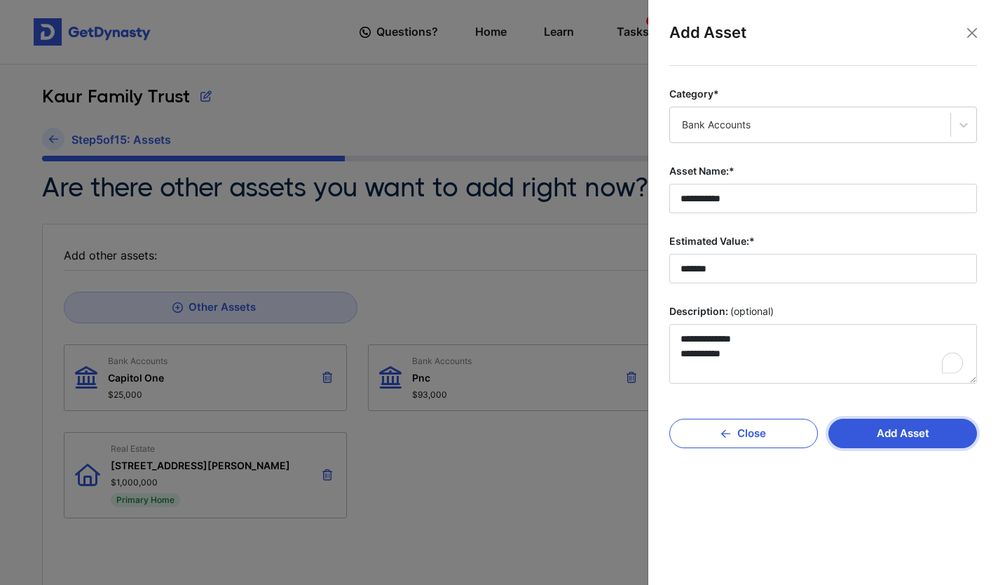
click at [905, 439] on button "Add Asset" at bounding box center [903, 433] width 149 height 29
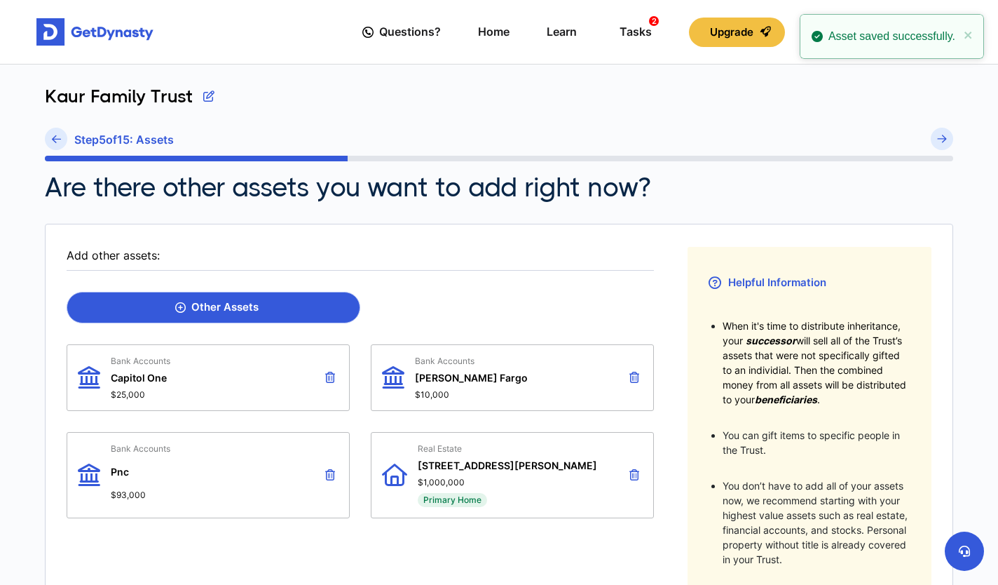
click at [193, 315] on link "Other Assets" at bounding box center [214, 308] width 294 height 32
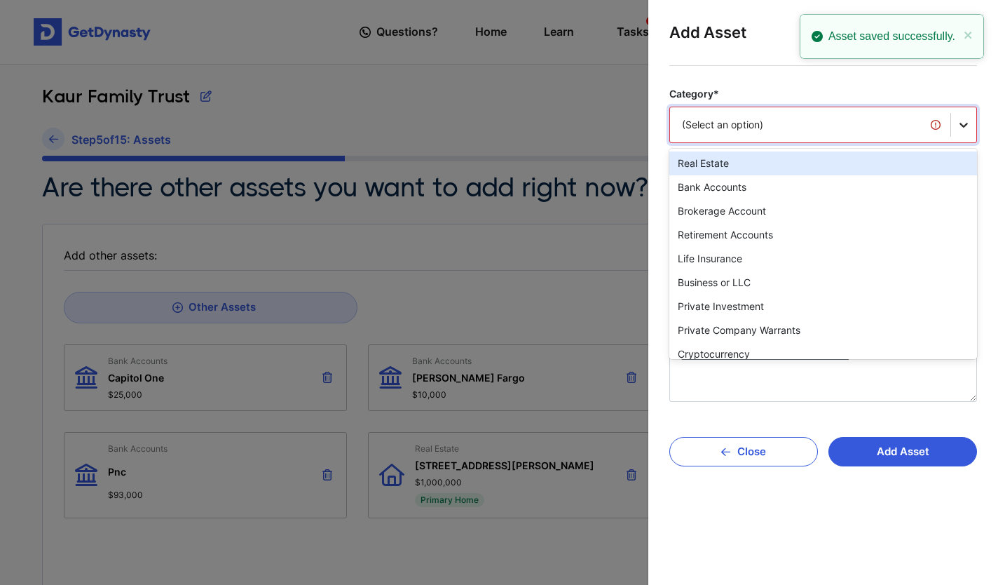
click at [961, 125] on icon at bounding box center [964, 125] width 8 height 5
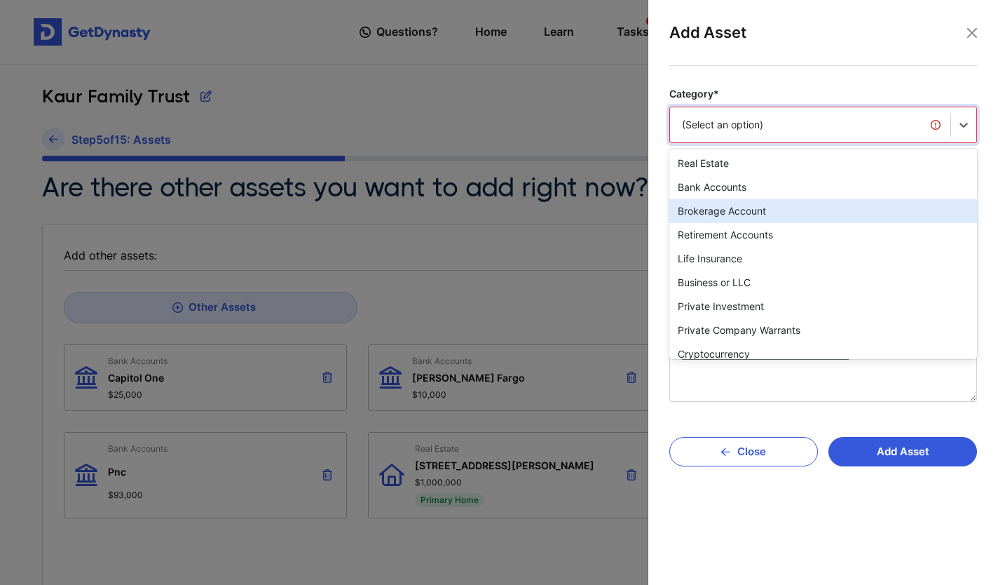
click at [788, 206] on div "Brokerage Account" at bounding box center [824, 211] width 308 height 24
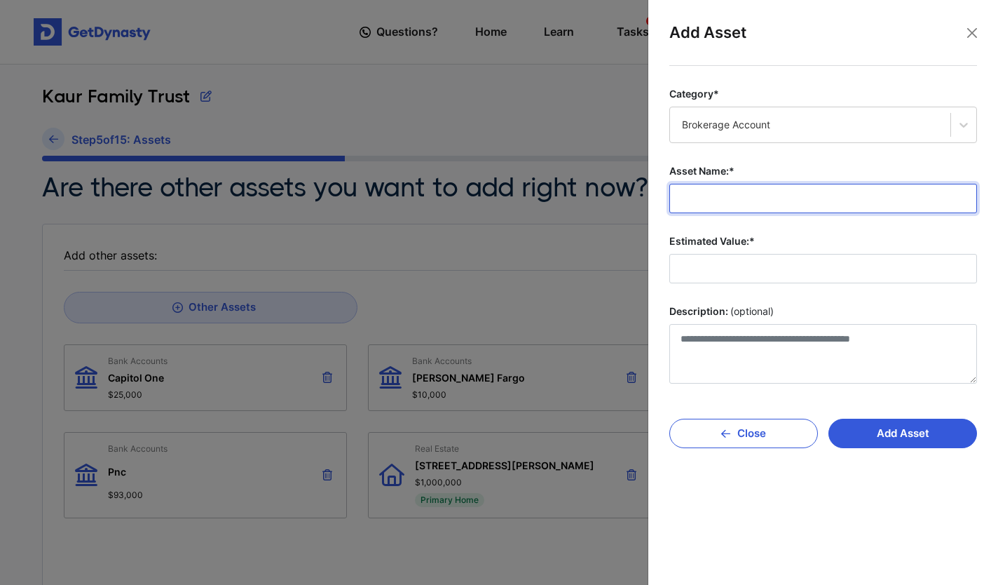
click at [724, 203] on input "Asset Name:*" at bounding box center [824, 198] width 308 height 29
type input "********"
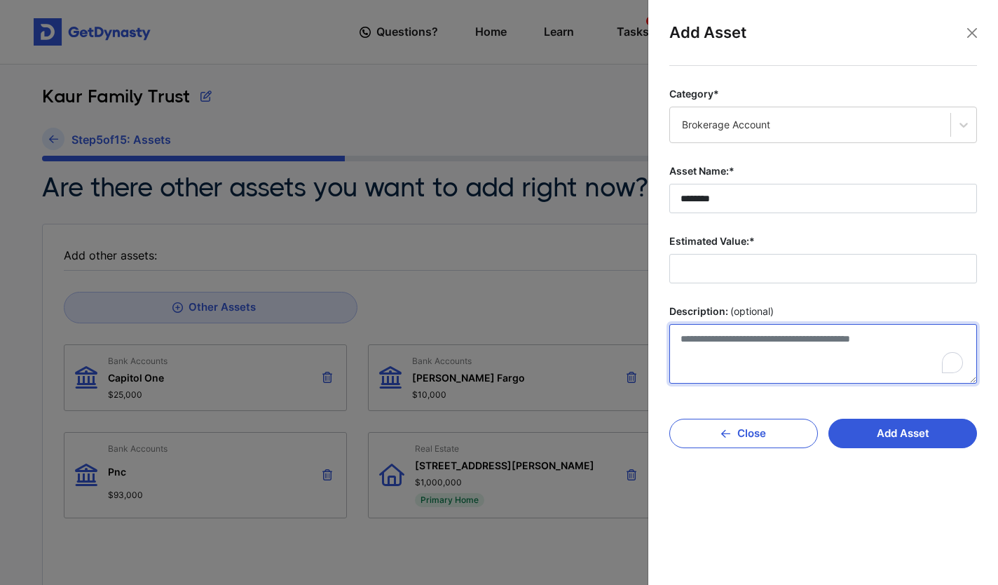
click at [692, 339] on textarea "Description: (optional)" at bounding box center [824, 354] width 308 height 60
type textarea "**********"
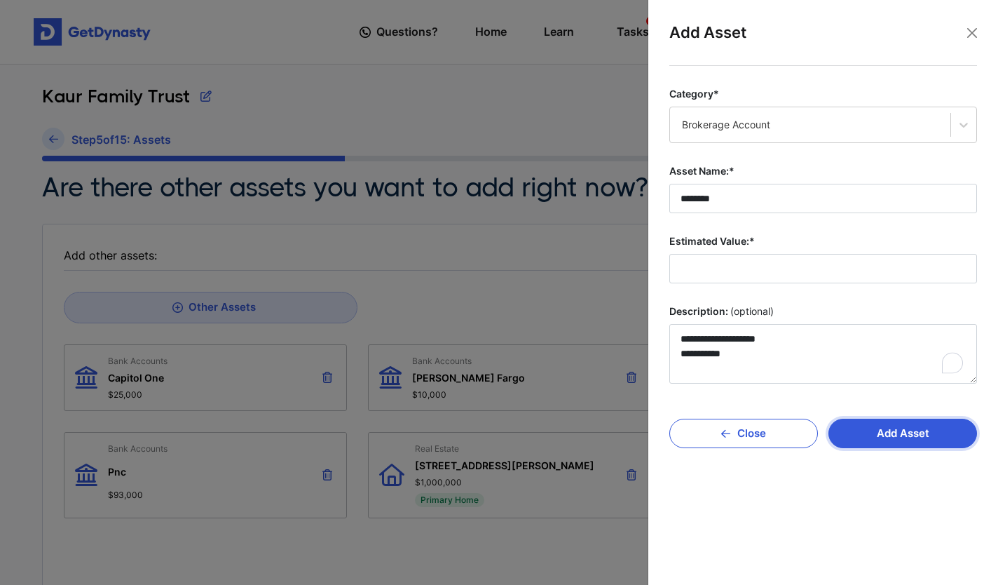
click at [880, 431] on button "Add Asset" at bounding box center [903, 433] width 149 height 29
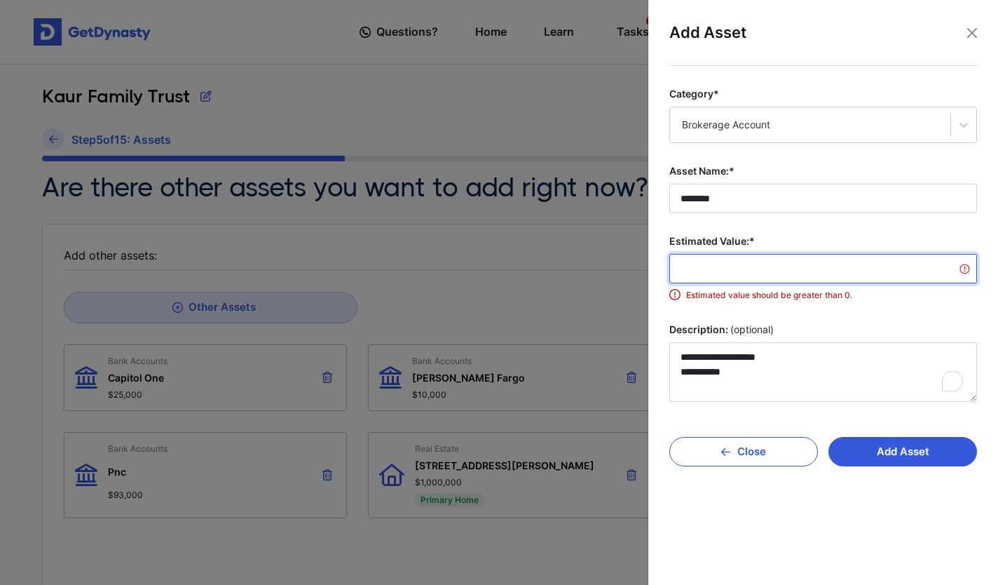
click at [787, 280] on input "Estimated Value:*" at bounding box center [824, 268] width 308 height 29
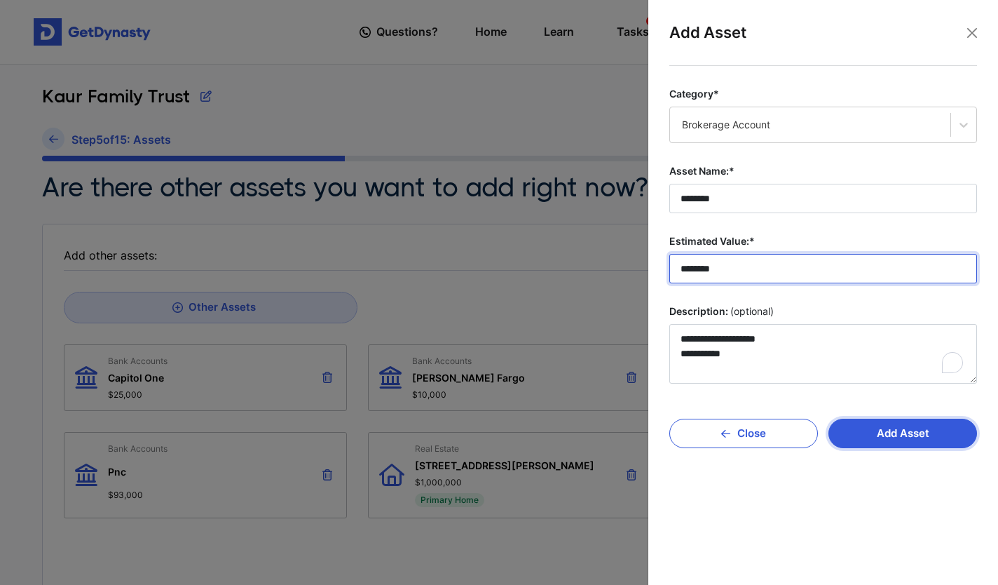
type input "********"
click at [900, 439] on button "Add Asset" at bounding box center [903, 433] width 149 height 29
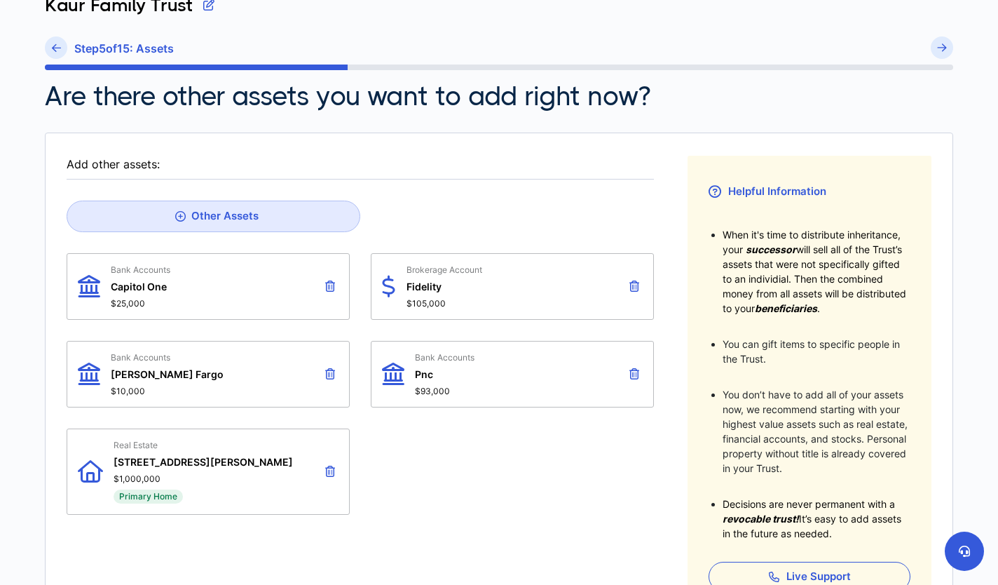
scroll to position [90, 0]
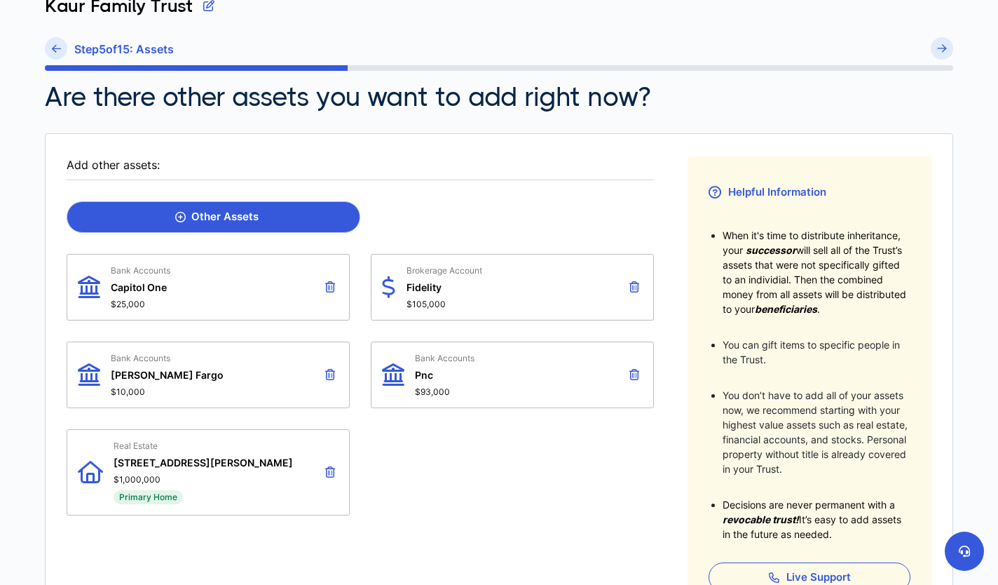
click at [239, 219] on div "Other Assets" at bounding box center [216, 216] width 83 height 13
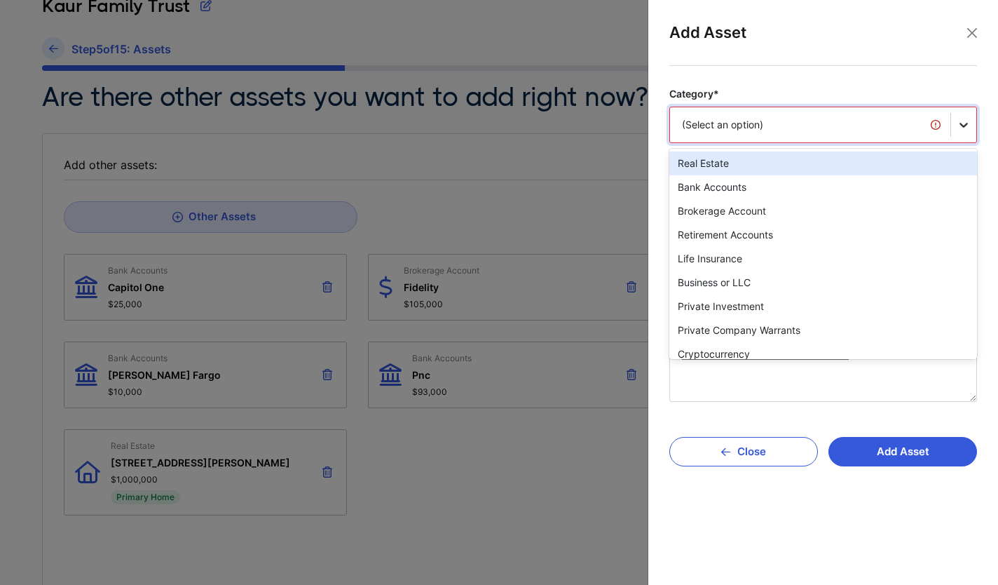
click at [963, 130] on icon at bounding box center [964, 125] width 14 height 14
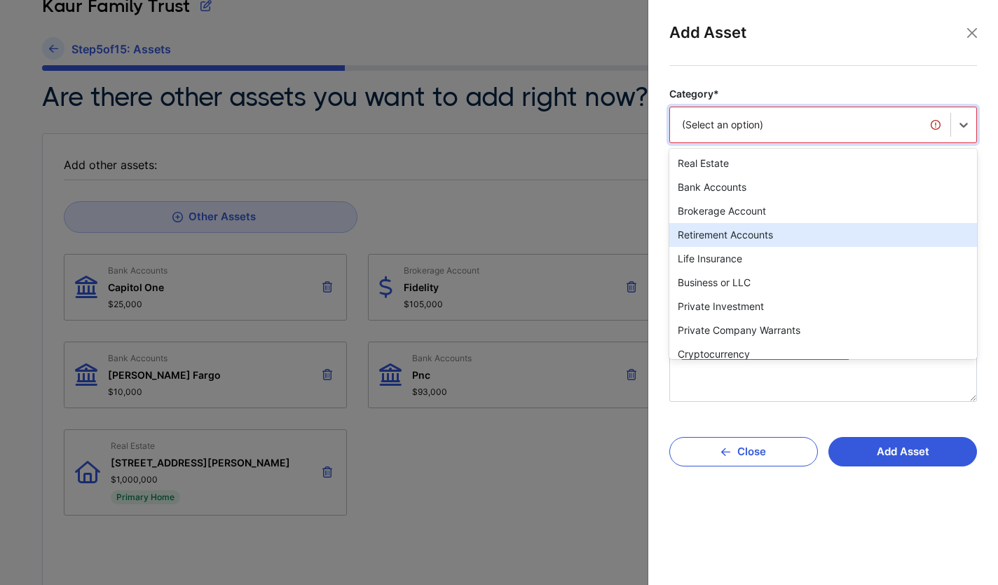
click at [836, 233] on div "Retirement Accounts" at bounding box center [824, 235] width 308 height 24
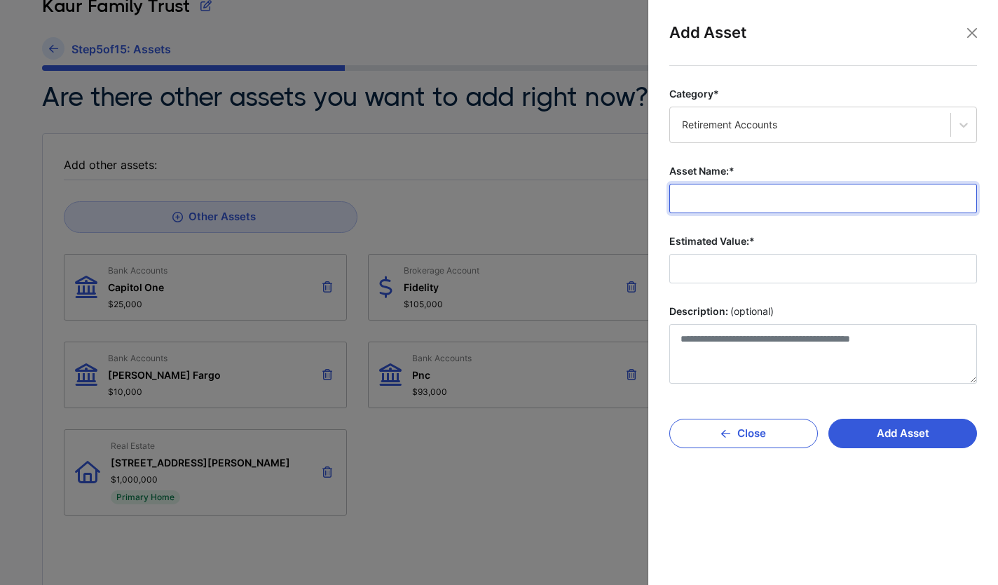
click at [717, 201] on input "Asset Name:*" at bounding box center [824, 198] width 308 height 29
type input "*******"
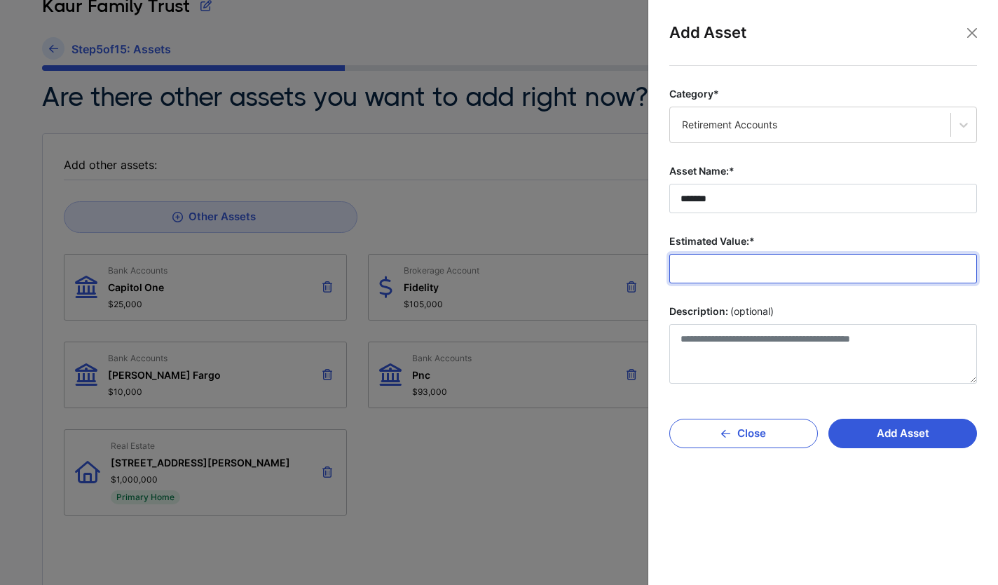
click at [708, 273] on input "Estimated Value:*" at bounding box center [824, 268] width 308 height 29
type input "********"
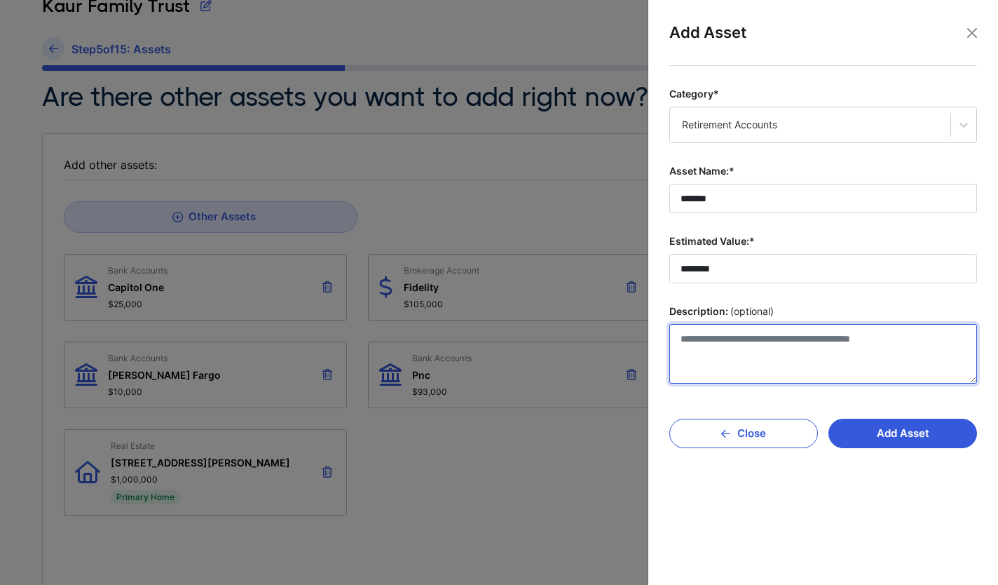
click at [685, 341] on textarea "Description: (optional)" at bounding box center [824, 354] width 308 height 60
type textarea "**********"
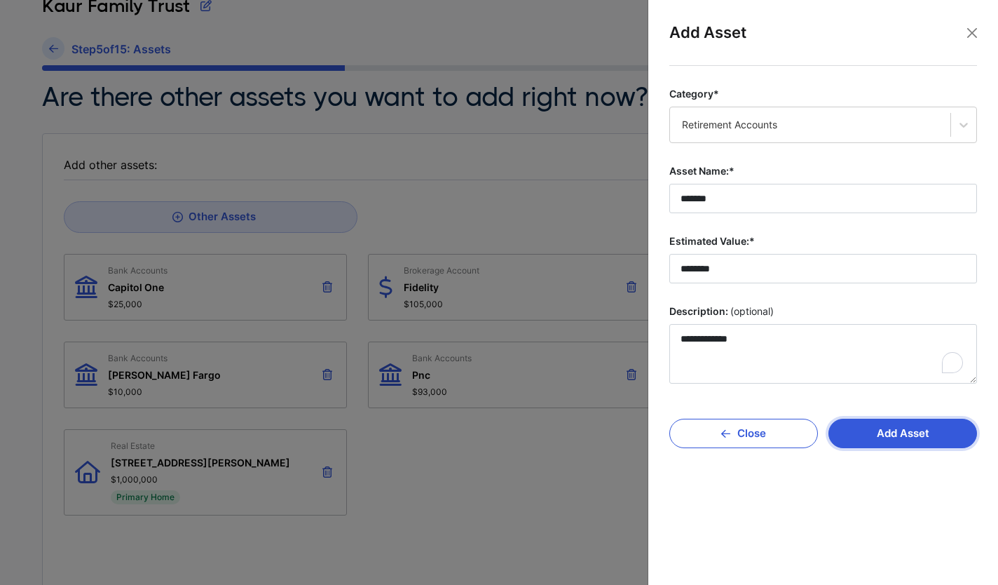
click at [896, 436] on button "Add Asset" at bounding box center [903, 433] width 149 height 29
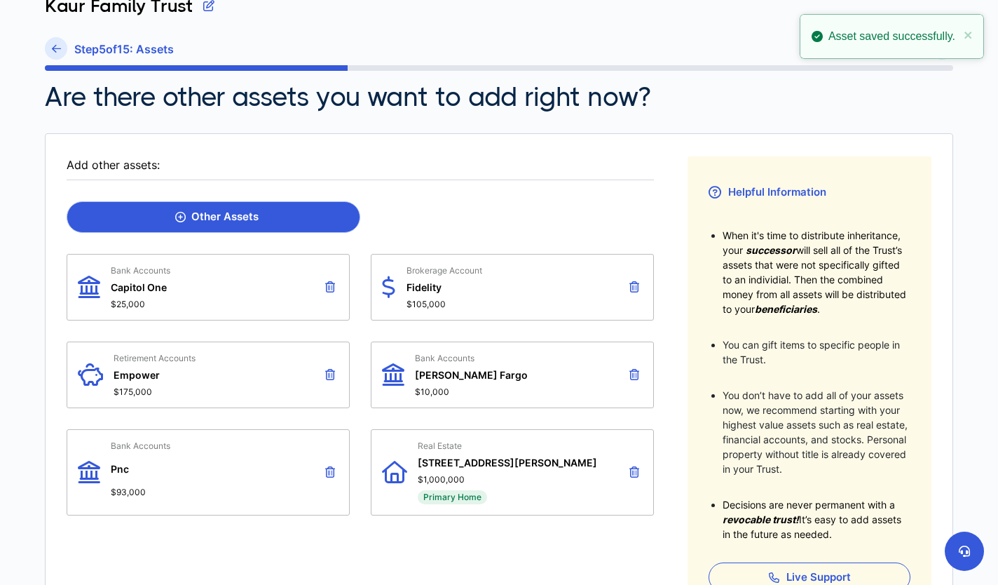
click at [245, 215] on div "Other Assets" at bounding box center [216, 216] width 83 height 13
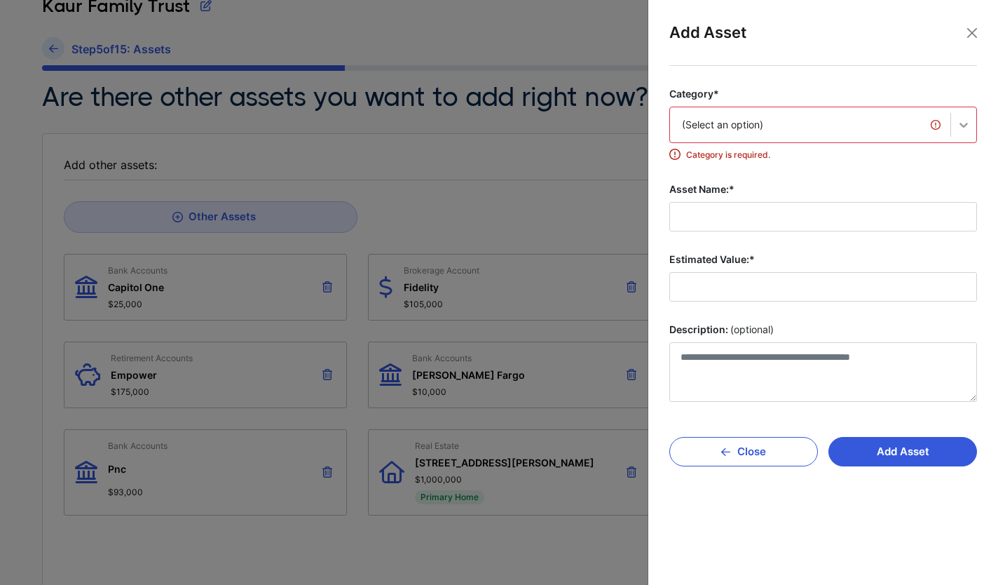
click at [962, 120] on icon at bounding box center [964, 125] width 14 height 14
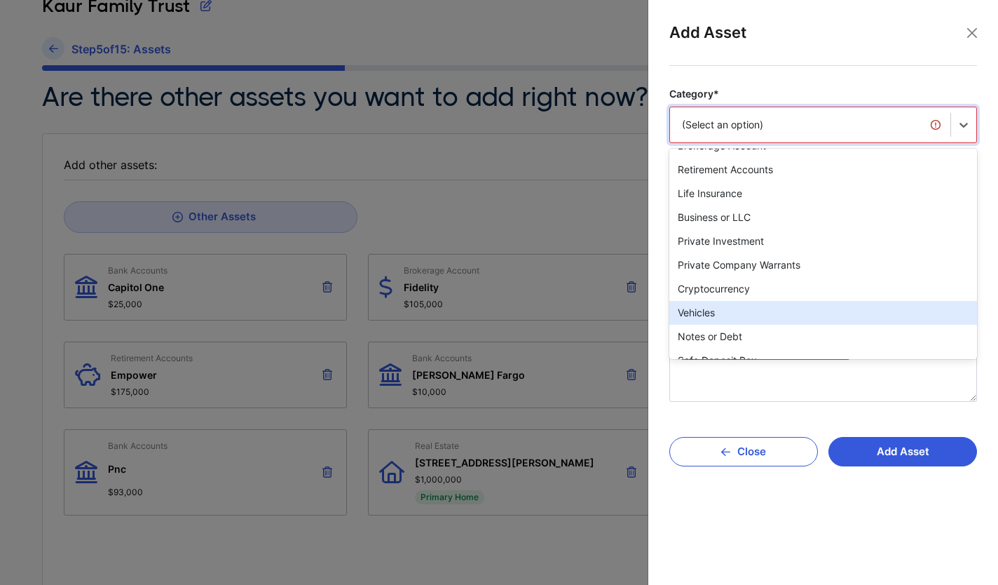
scroll to position [67, 0]
click at [811, 308] on div "Vehicles" at bounding box center [824, 311] width 308 height 24
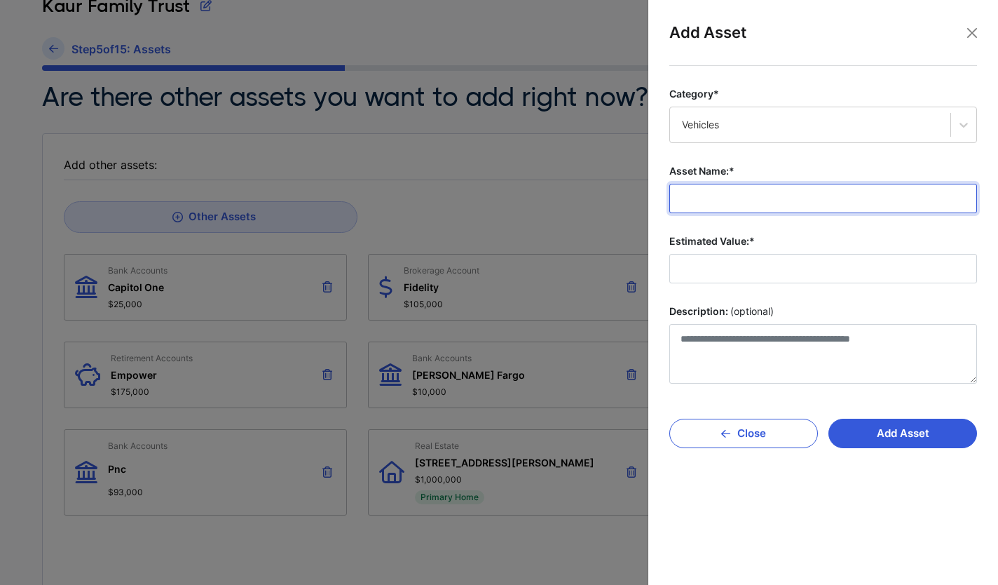
click at [703, 198] on input "Asset Name:*" at bounding box center [824, 198] width 308 height 29
type input "******"
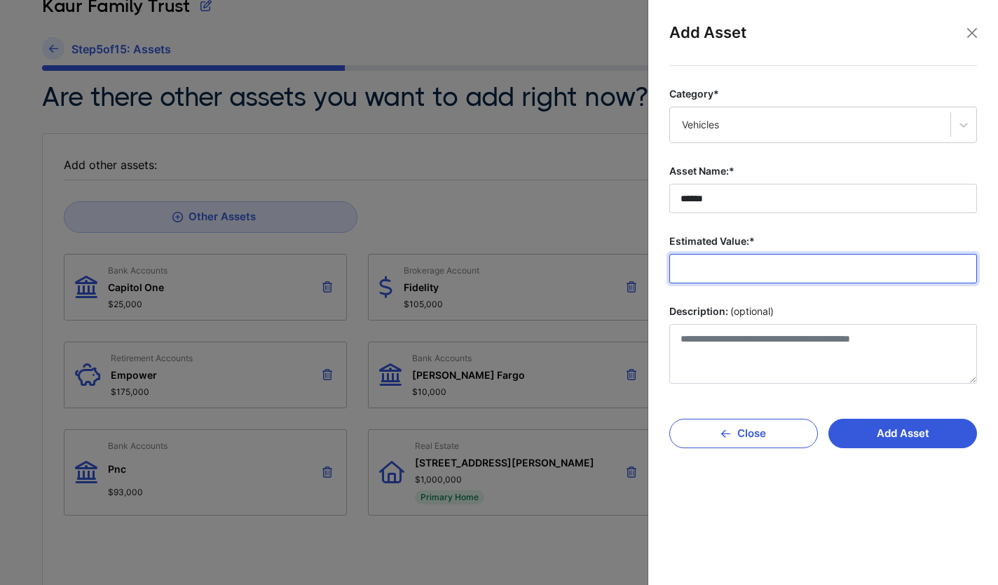
click at [703, 273] on input "Estimated Value:*" at bounding box center [824, 268] width 308 height 29
type input "*******"
click at [881, 431] on button "Add Asset" at bounding box center [903, 433] width 149 height 29
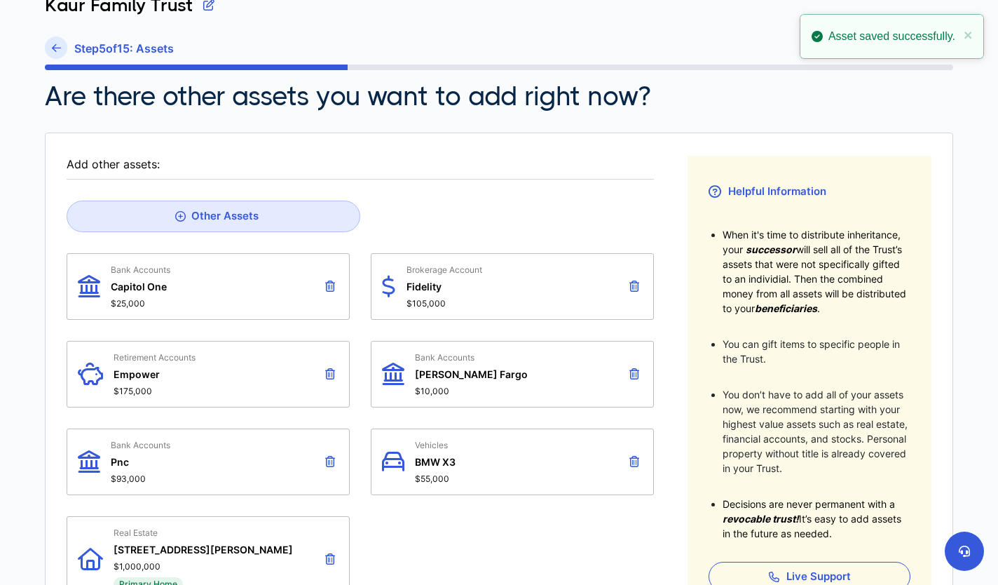
scroll to position [90, 0]
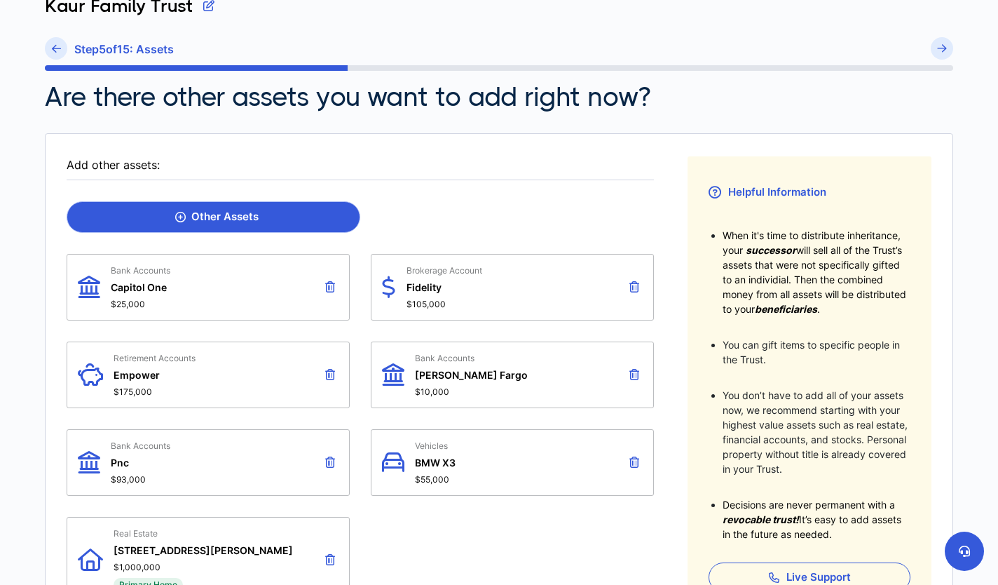
click at [238, 218] on div "Other Assets" at bounding box center [216, 216] width 83 height 13
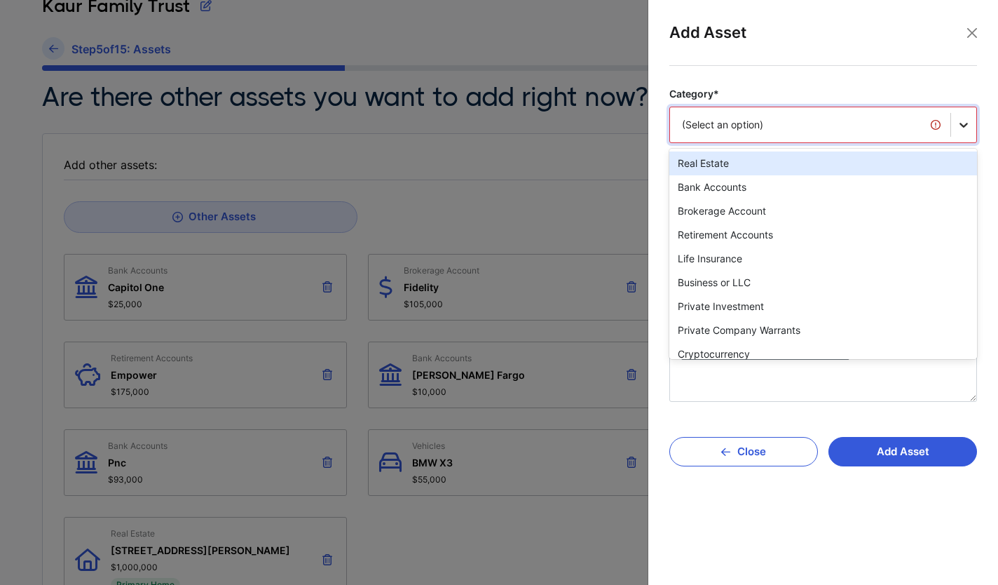
click at [964, 131] on icon at bounding box center [964, 125] width 14 height 14
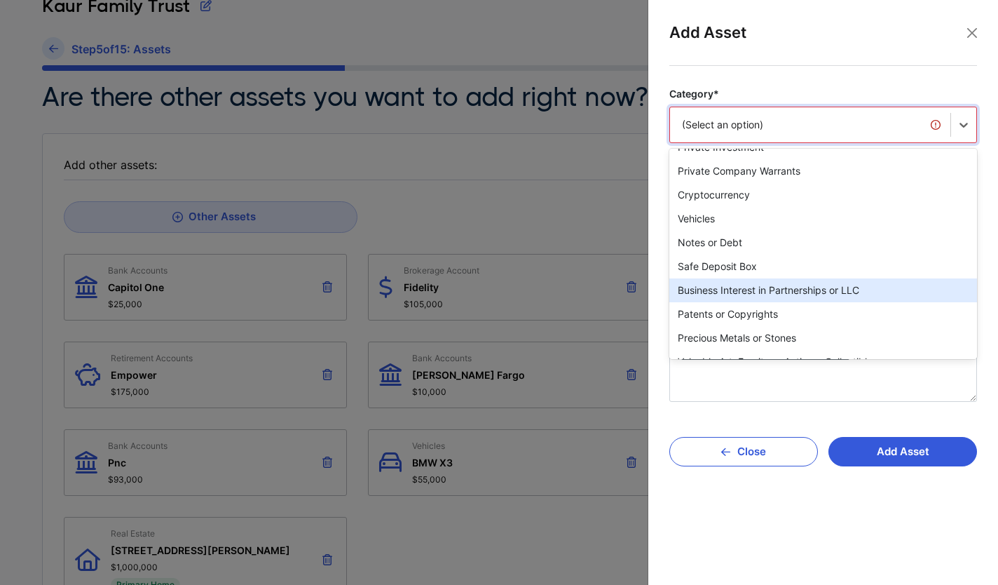
scroll to position [160, 0]
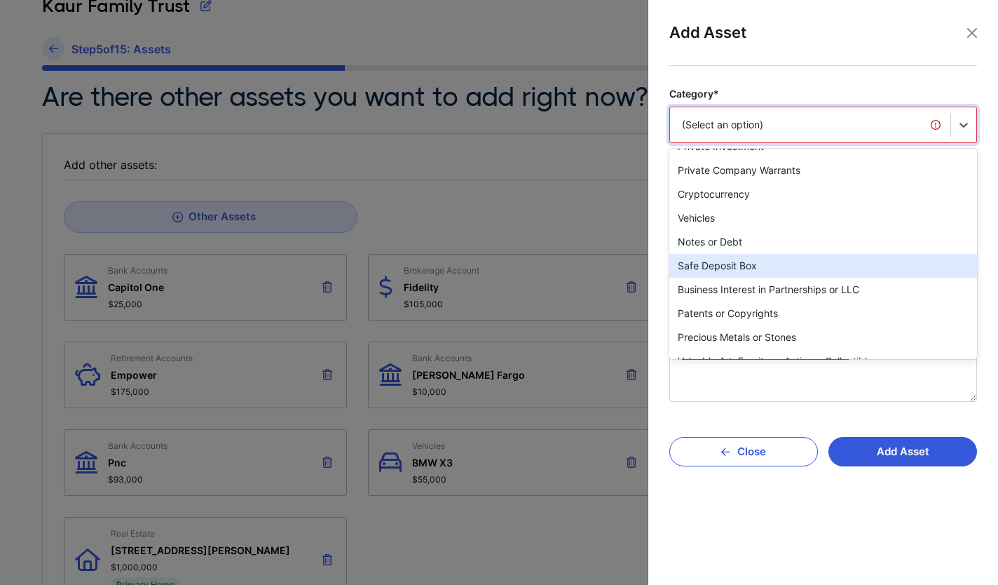
click at [769, 273] on div "Safe Deposit Box" at bounding box center [824, 266] width 308 height 24
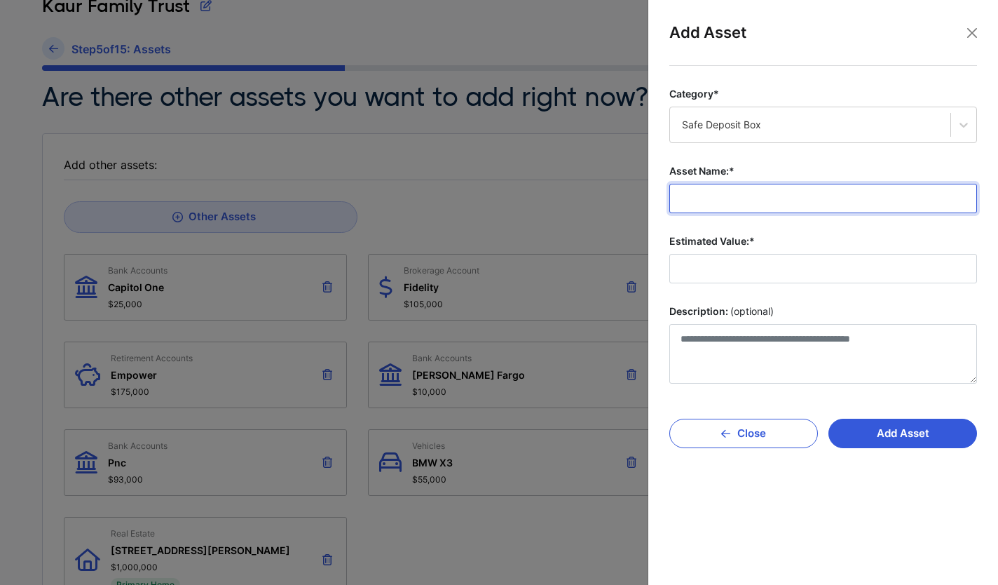
click at [706, 200] on input "Asset Name:*" at bounding box center [824, 198] width 308 height 29
type input "***"
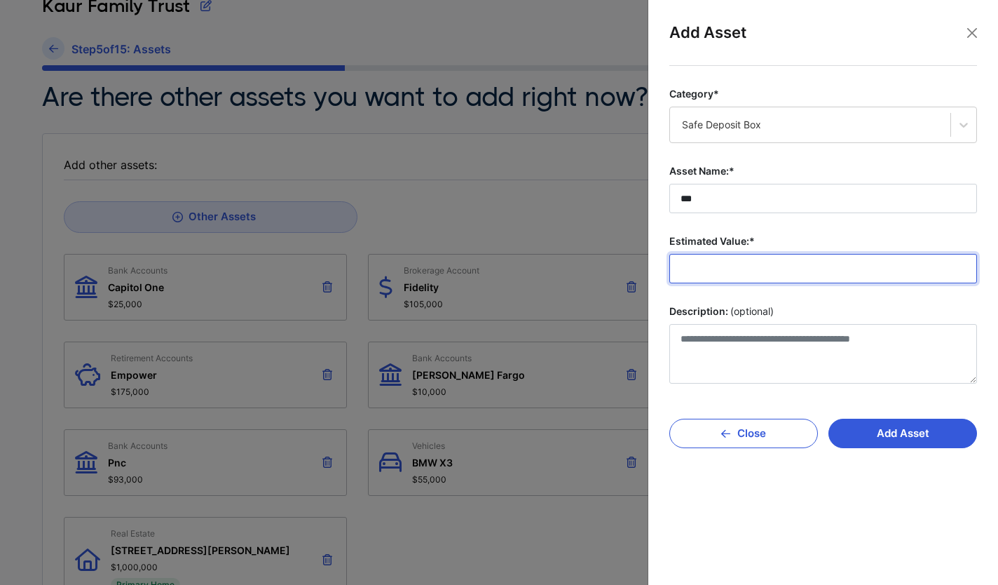
click at [698, 274] on input "Estimated Value:*" at bounding box center [824, 268] width 308 height 29
type input "*******"
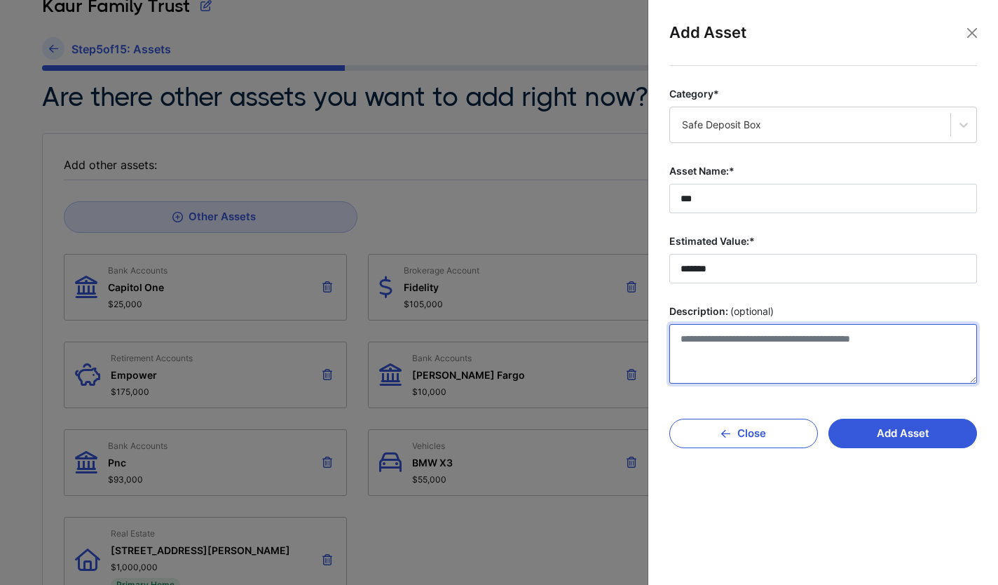
click at [726, 341] on textarea "Description: (optional)" at bounding box center [824, 354] width 308 height 60
type textarea "****"
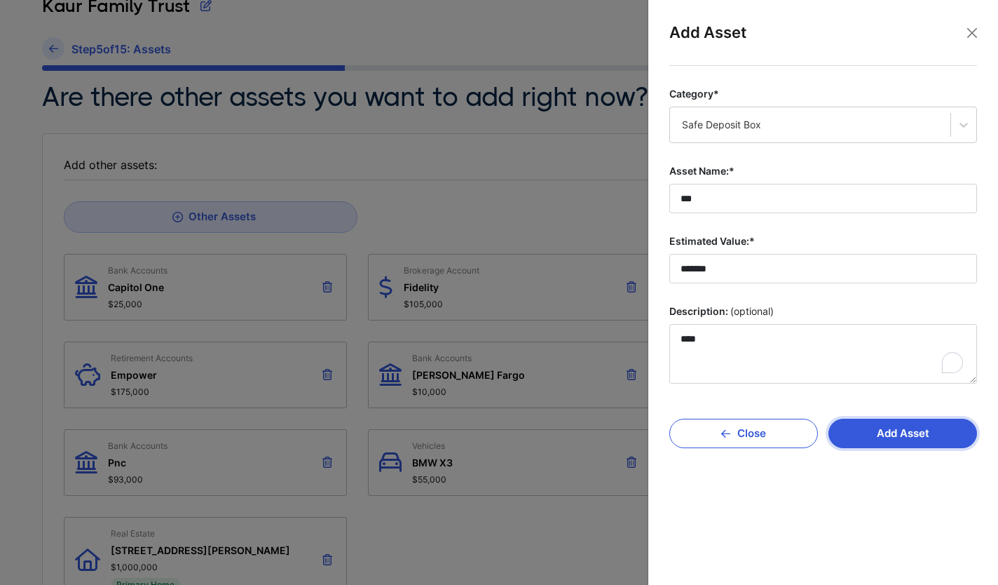
click at [897, 434] on button "Add Asset" at bounding box center [903, 433] width 149 height 29
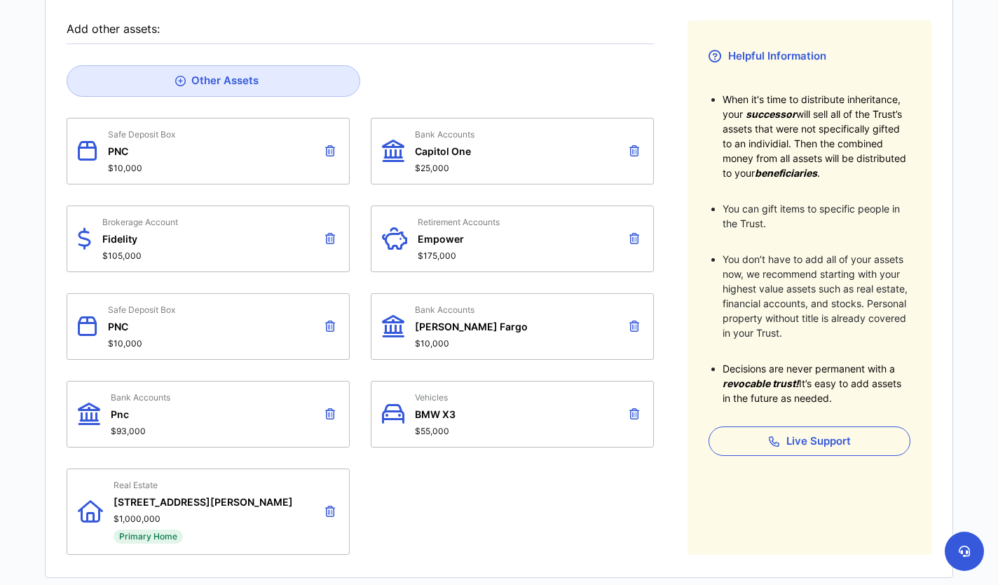
scroll to position [215, 0]
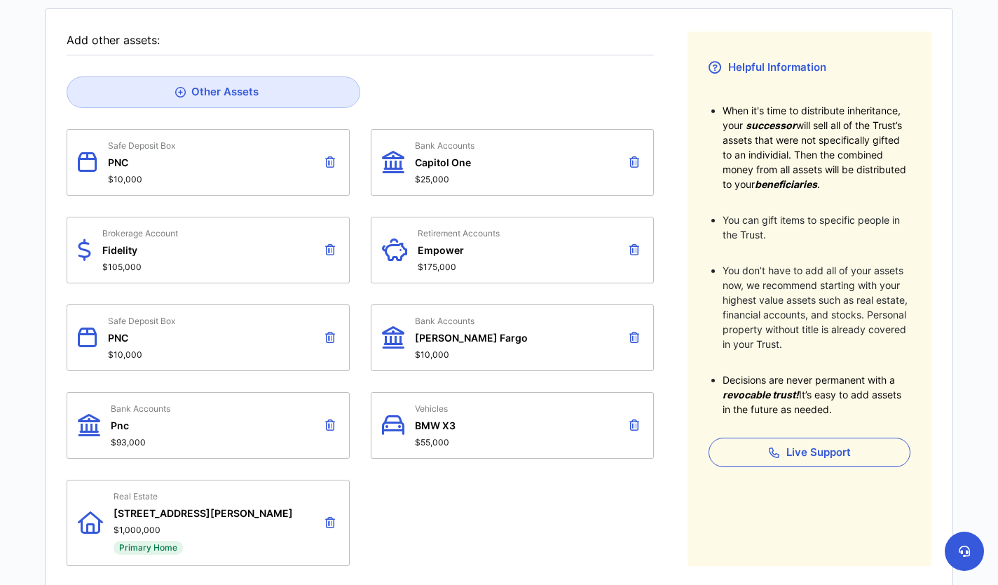
click at [186, 346] on div "Safe Deposit Box PNC $10,000" at bounding box center [208, 337] width 283 height 67
click at [101, 334] on div "Safe Deposit Box PNC $10,000" at bounding box center [208, 337] width 283 height 67
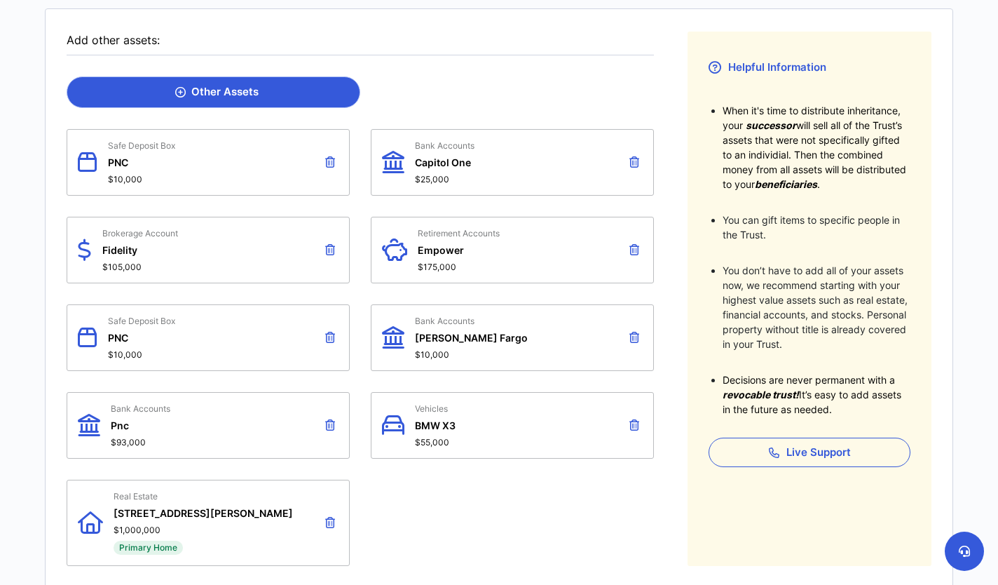
click at [243, 94] on div "Other Assets" at bounding box center [216, 92] width 83 height 13
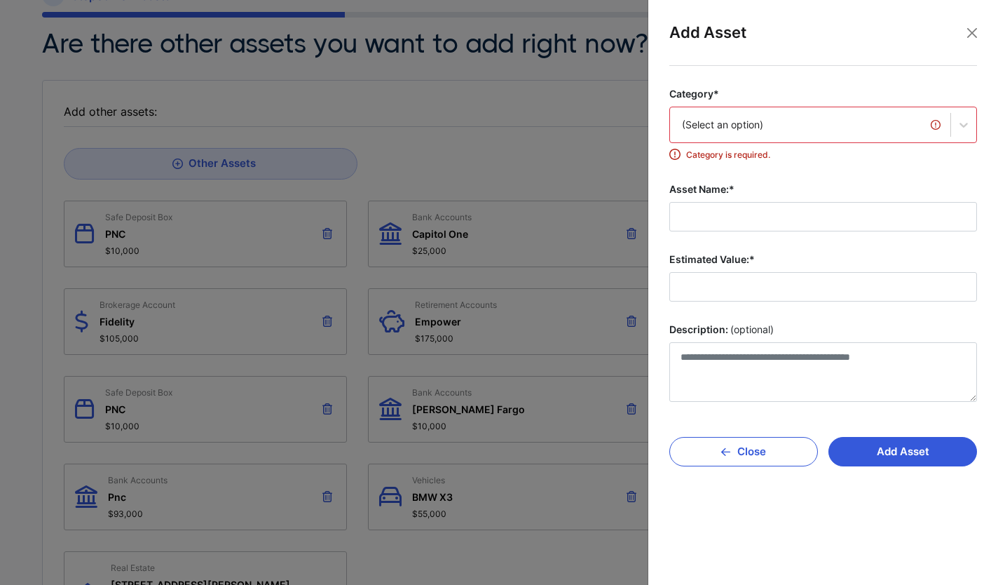
scroll to position [143, 0]
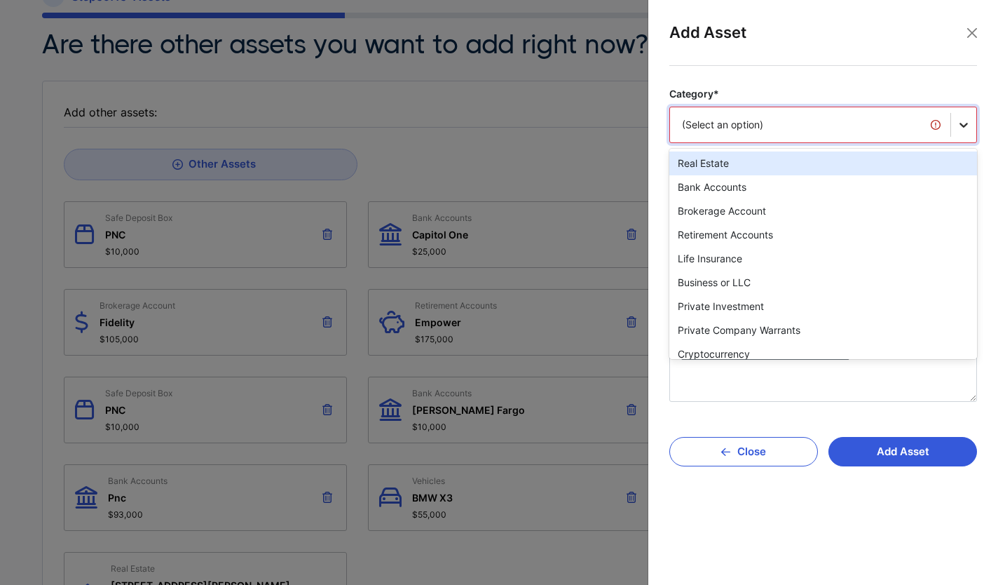
click at [963, 121] on icon at bounding box center [964, 125] width 14 height 14
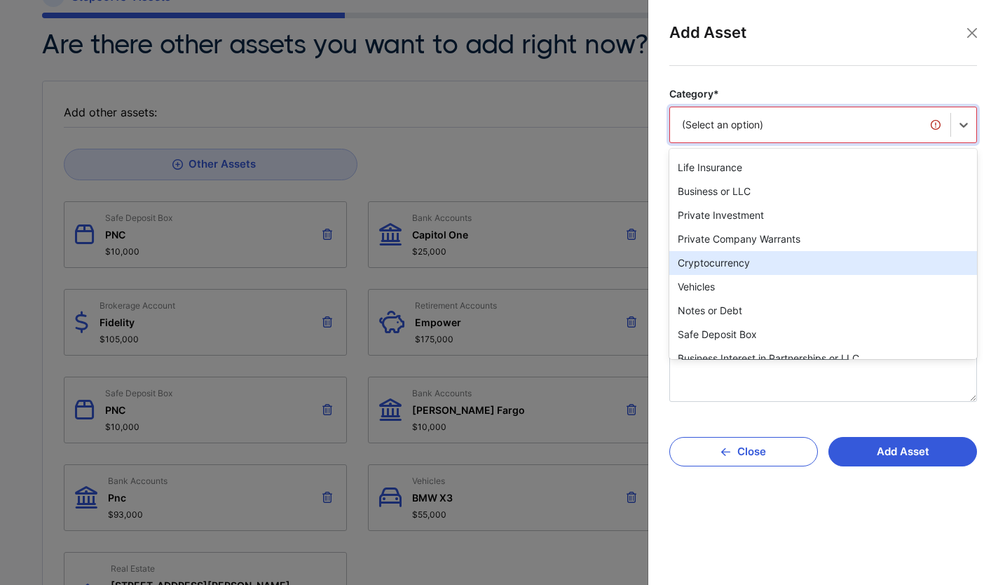
scroll to position [93, 0]
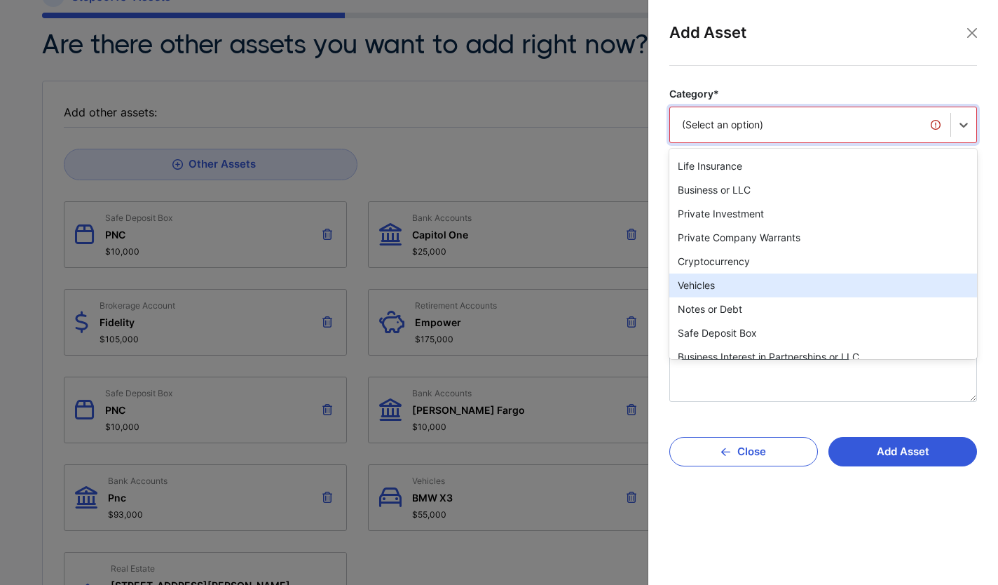
click at [778, 285] on div "Vehicles" at bounding box center [824, 285] width 308 height 24
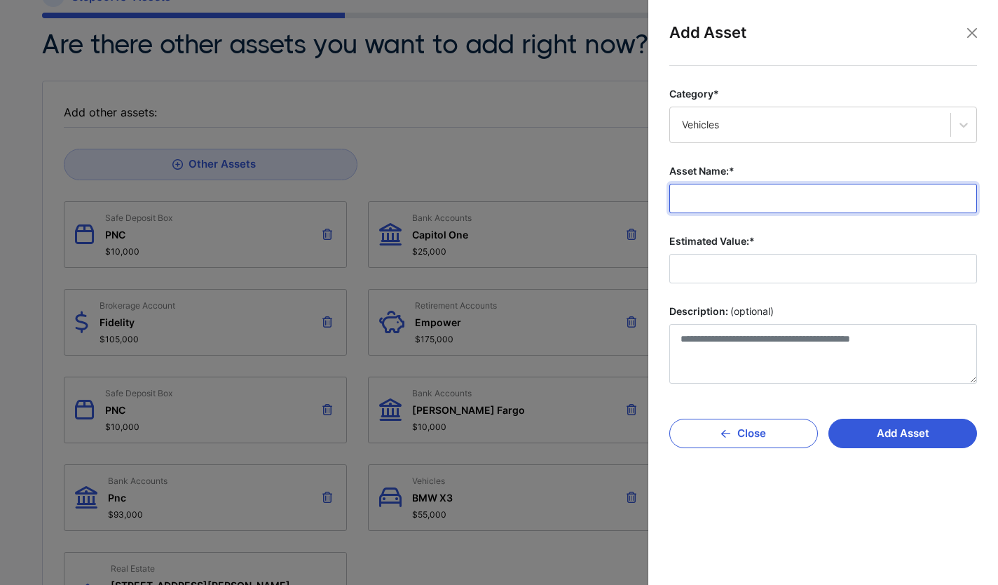
click at [714, 201] on input "Asset Name:*" at bounding box center [824, 198] width 308 height 29
type input "*"
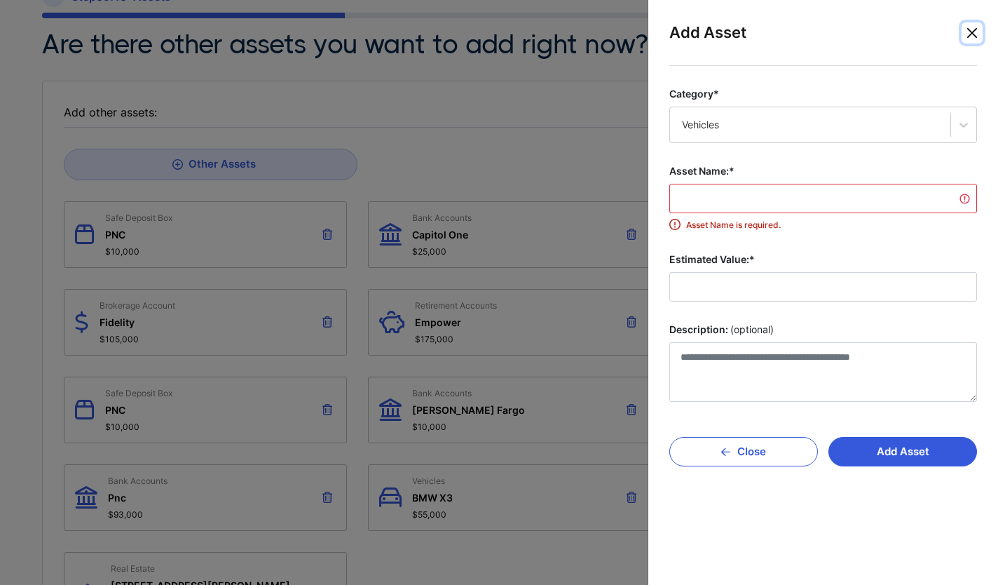
click at [969, 34] on button "Close" at bounding box center [972, 32] width 21 height 21
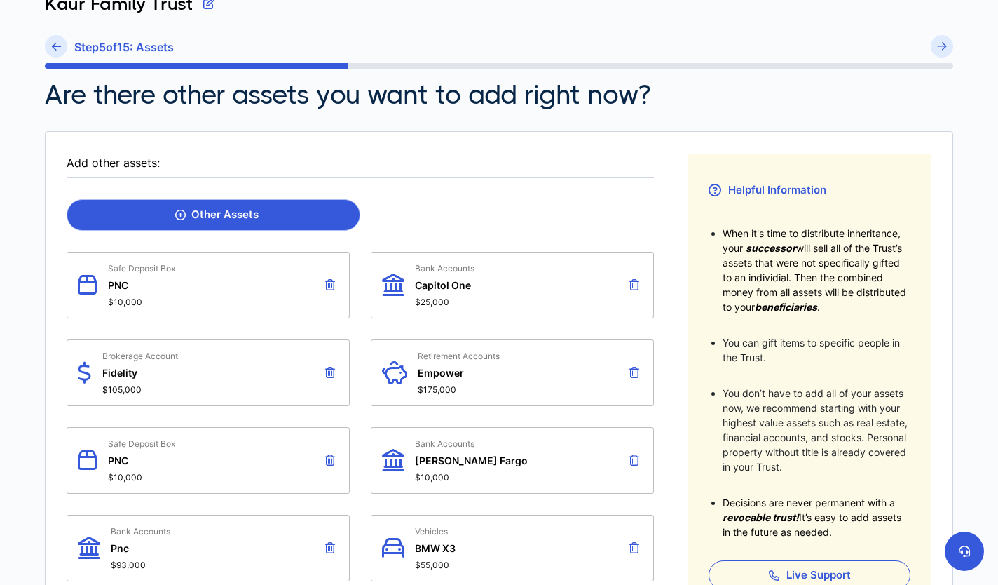
click at [240, 207] on link "Other Assets" at bounding box center [214, 215] width 294 height 32
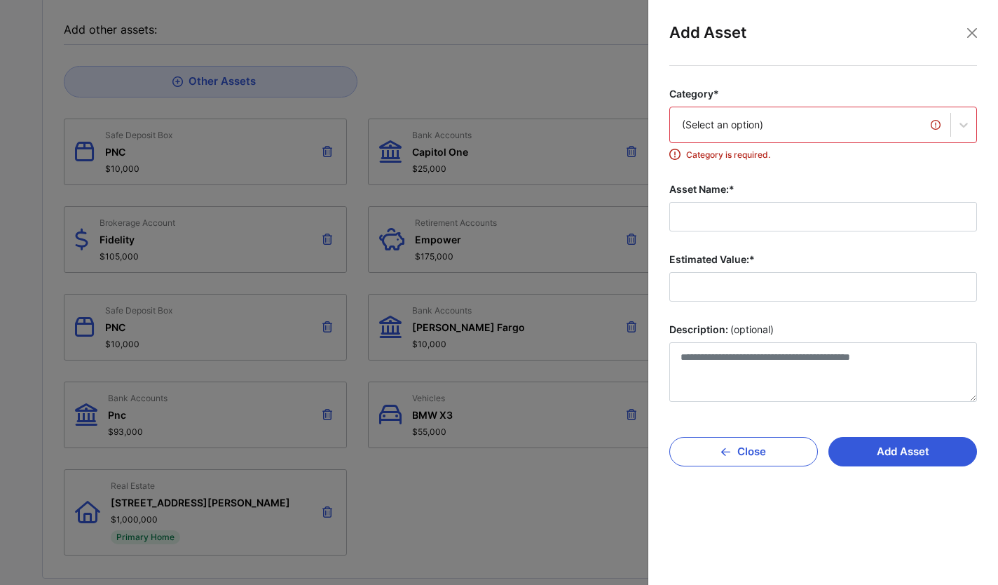
scroll to position [227, 0]
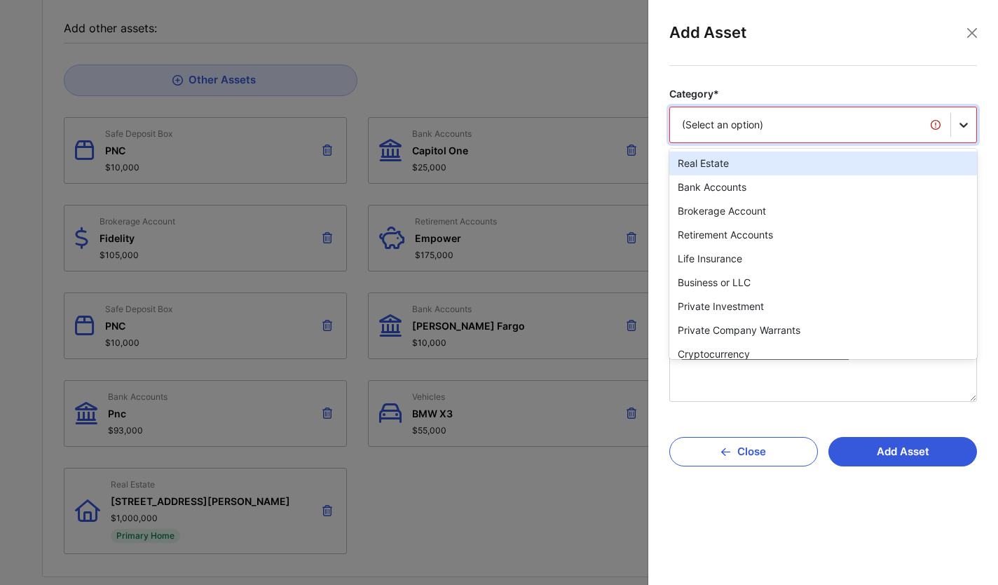
click at [961, 118] on icon at bounding box center [964, 125] width 14 height 14
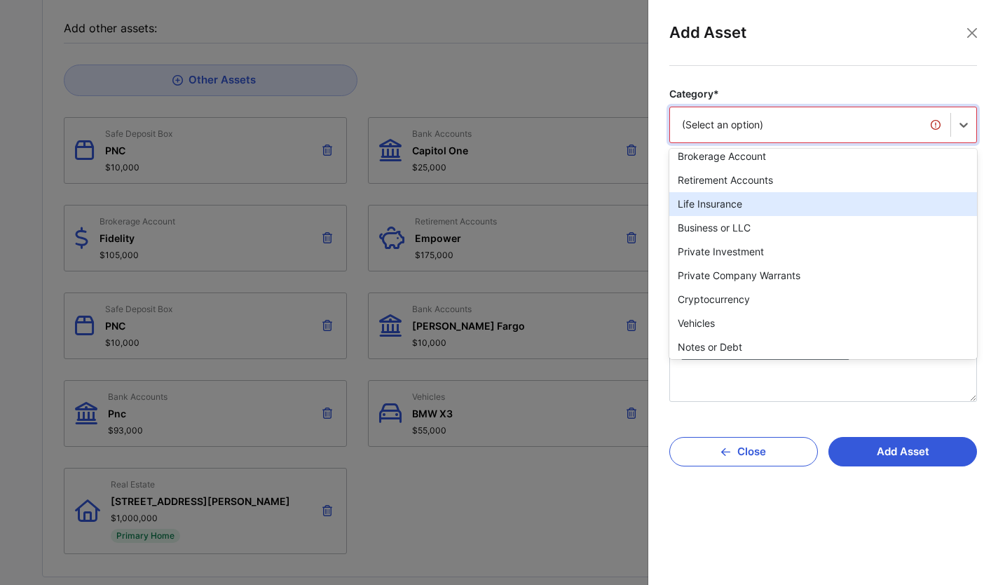
scroll to position [54, 0]
click at [766, 212] on div "Life Insurance" at bounding box center [824, 205] width 308 height 24
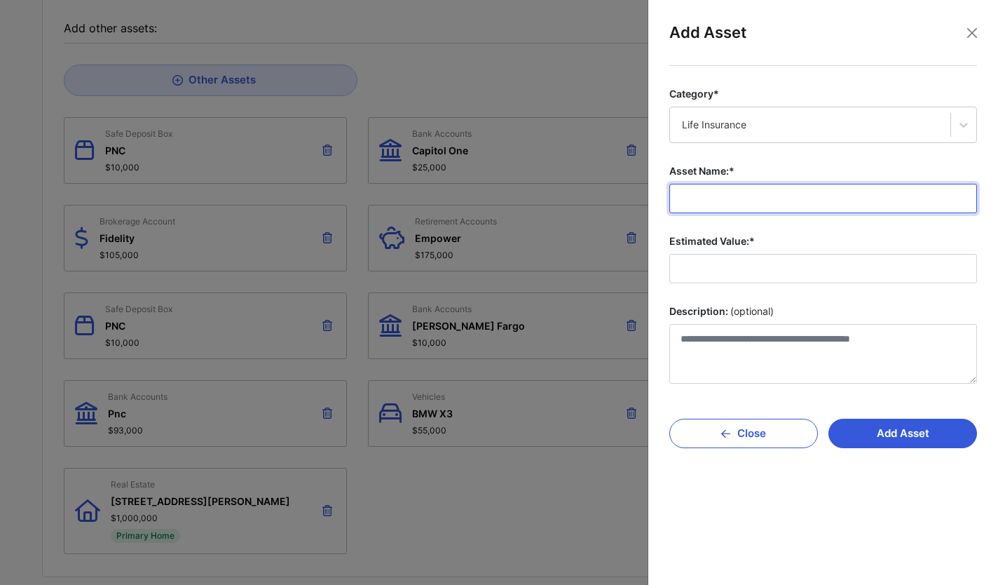
click at [755, 197] on input "Asset Name:*" at bounding box center [824, 198] width 308 height 29
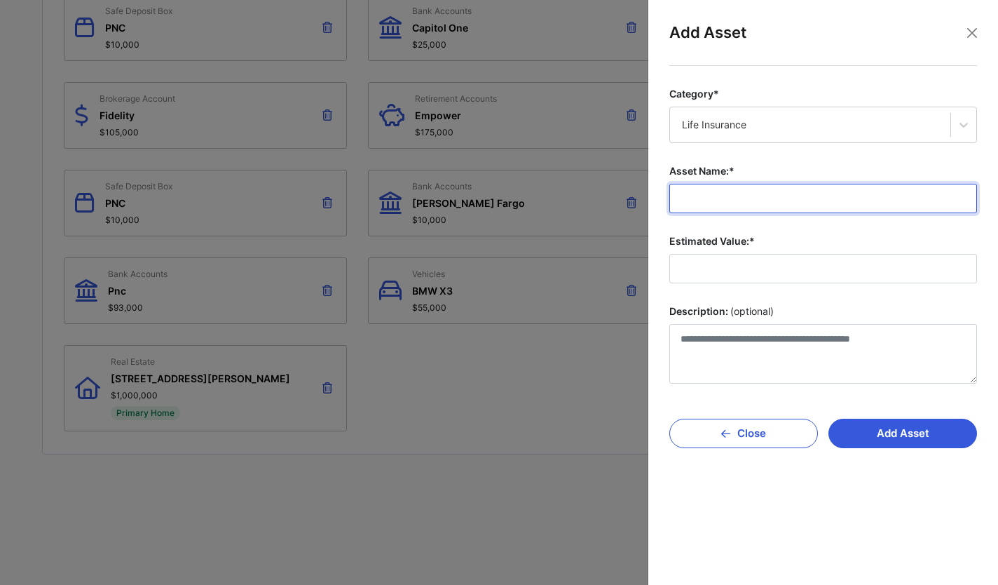
scroll to position [0, 0]
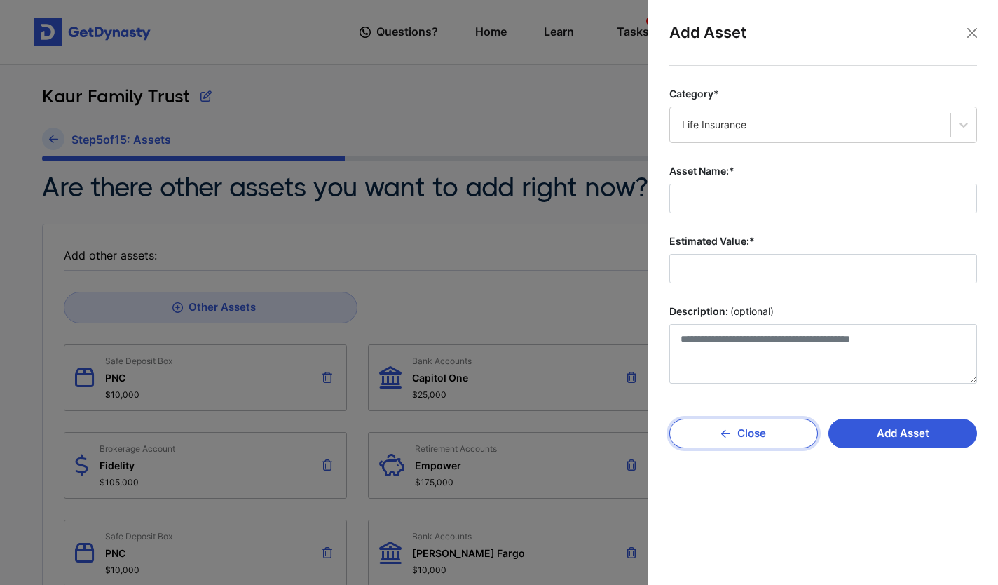
click at [743, 433] on button "Close" at bounding box center [744, 433] width 149 height 29
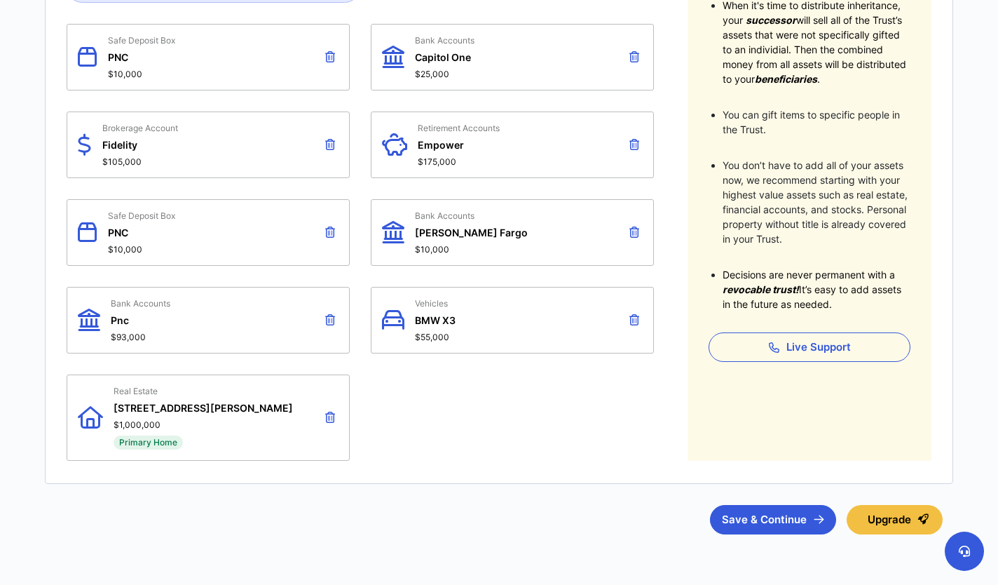
scroll to position [321, 0]
click at [792, 510] on button "Save & Continue" at bounding box center [773, 518] width 126 height 29
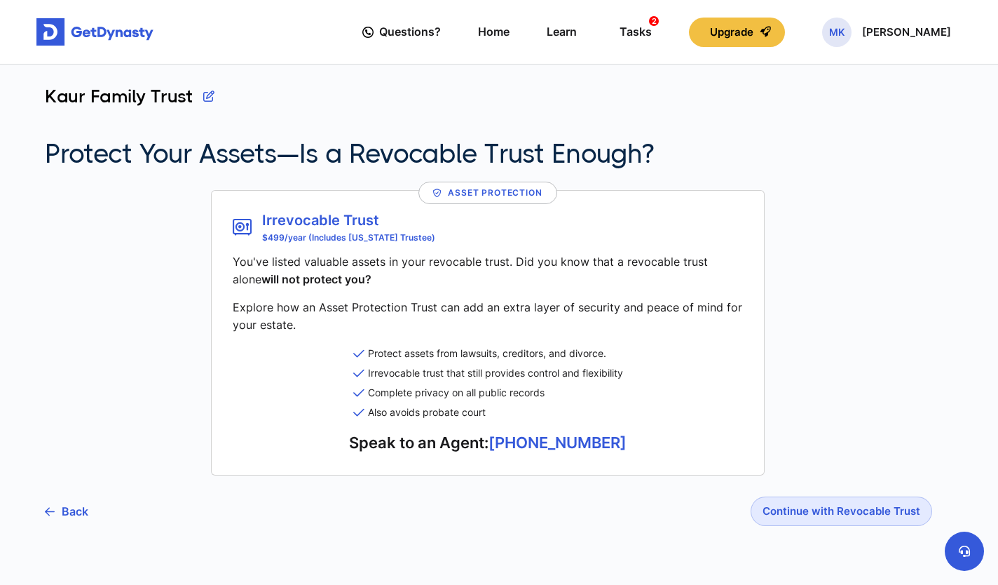
scroll to position [41, 0]
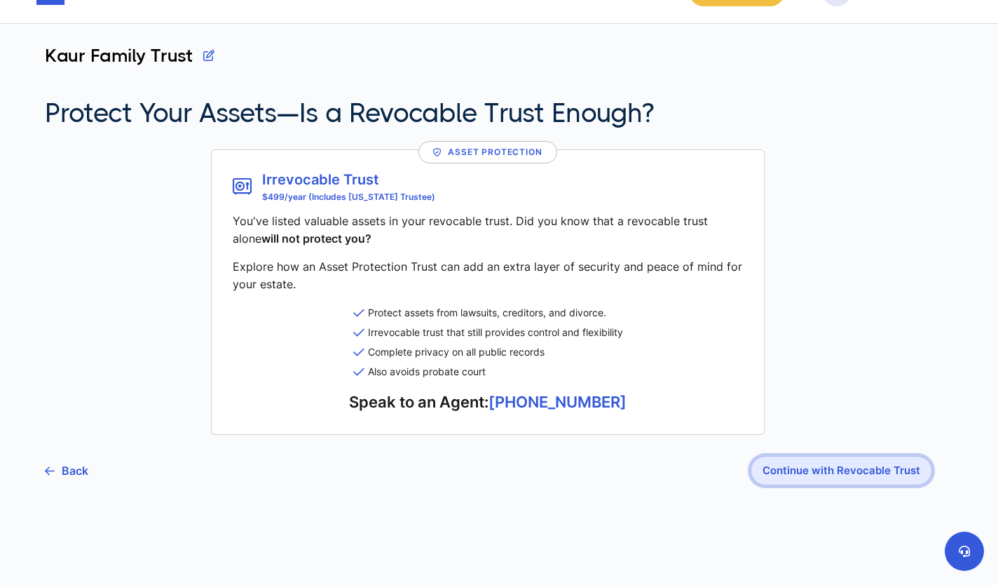
click at [871, 475] on button "Continue with Revocable Trust" at bounding box center [842, 470] width 182 height 29
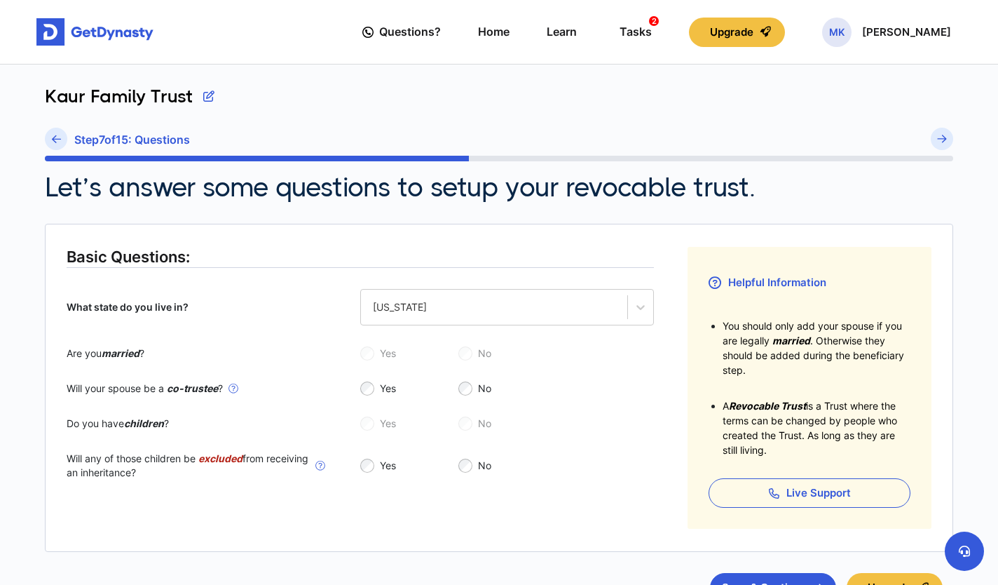
scroll to position [117, 0]
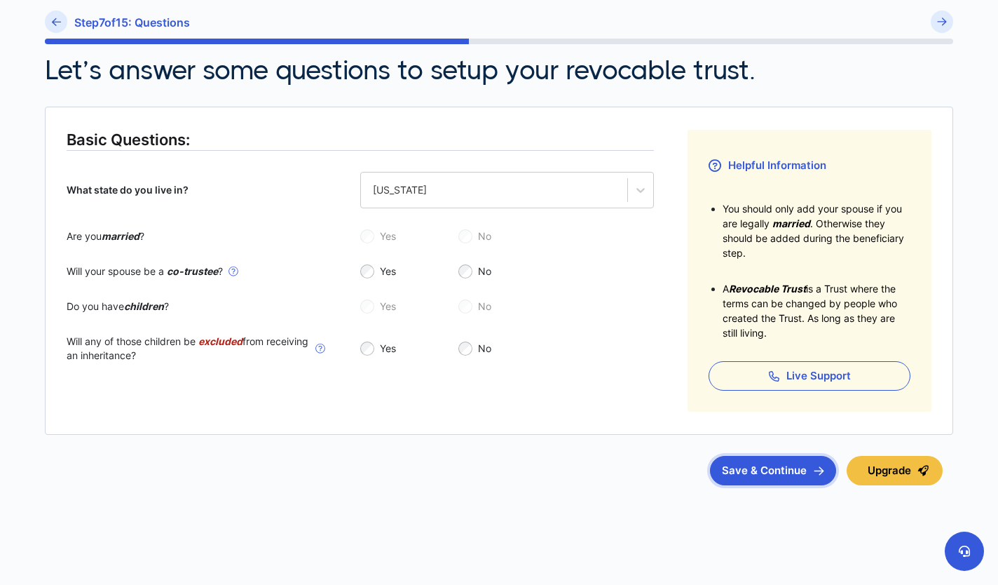
click at [773, 473] on button "Save & Continue" at bounding box center [773, 470] width 126 height 29
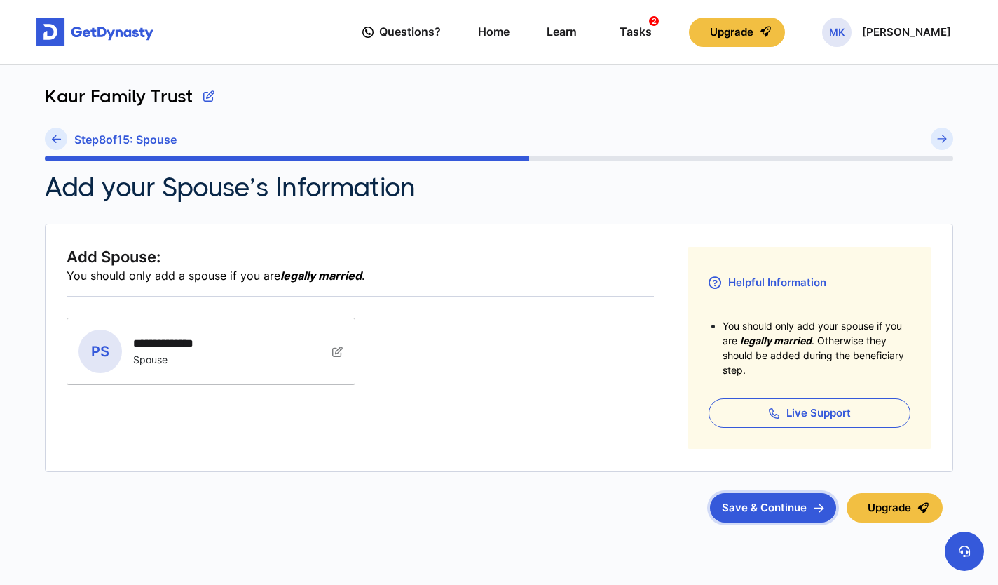
click at [762, 503] on button "Save & Continue" at bounding box center [773, 507] width 126 height 29
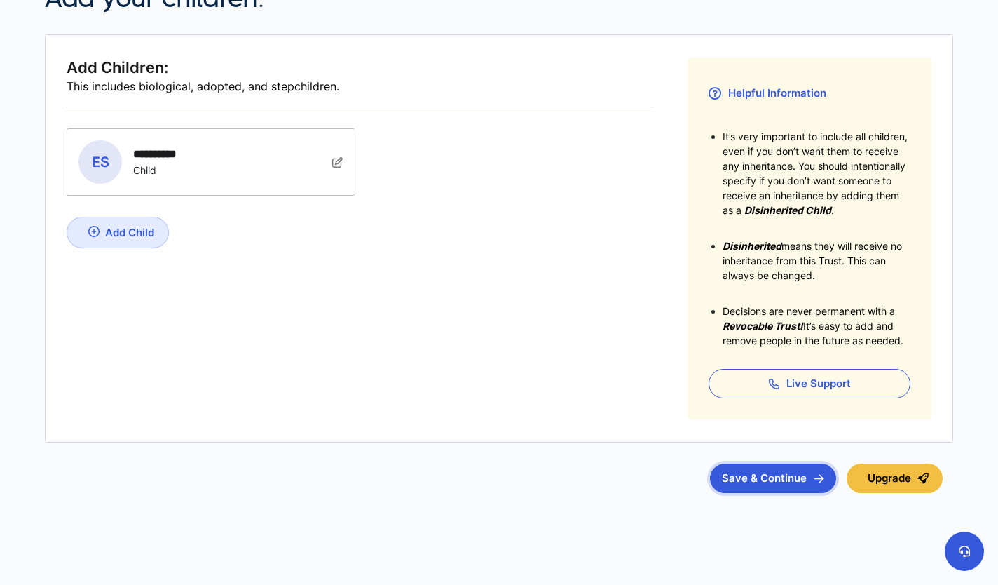
scroll to position [190, 0]
click at [770, 479] on button "Save & Continue" at bounding box center [773, 477] width 126 height 29
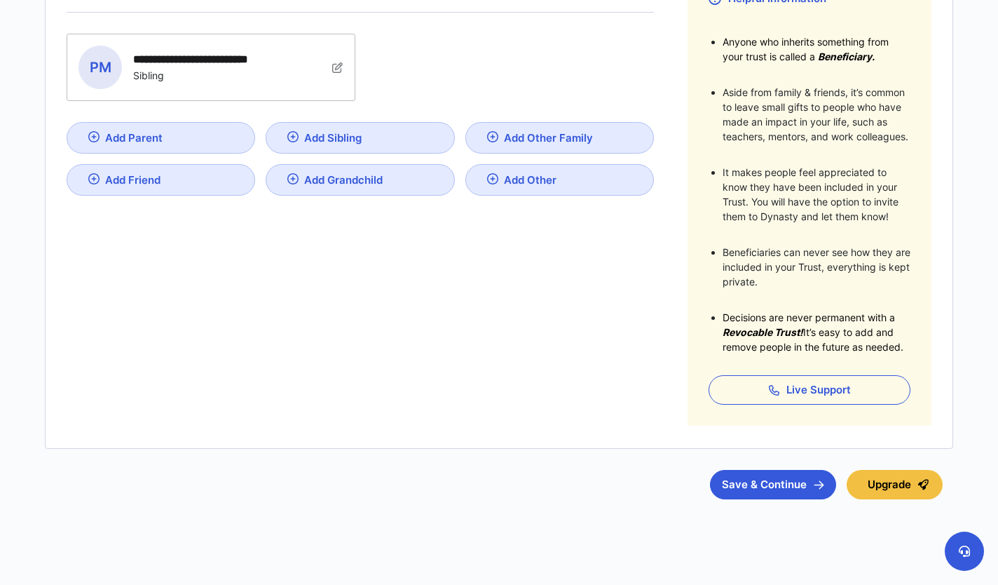
scroll to position [298, 0]
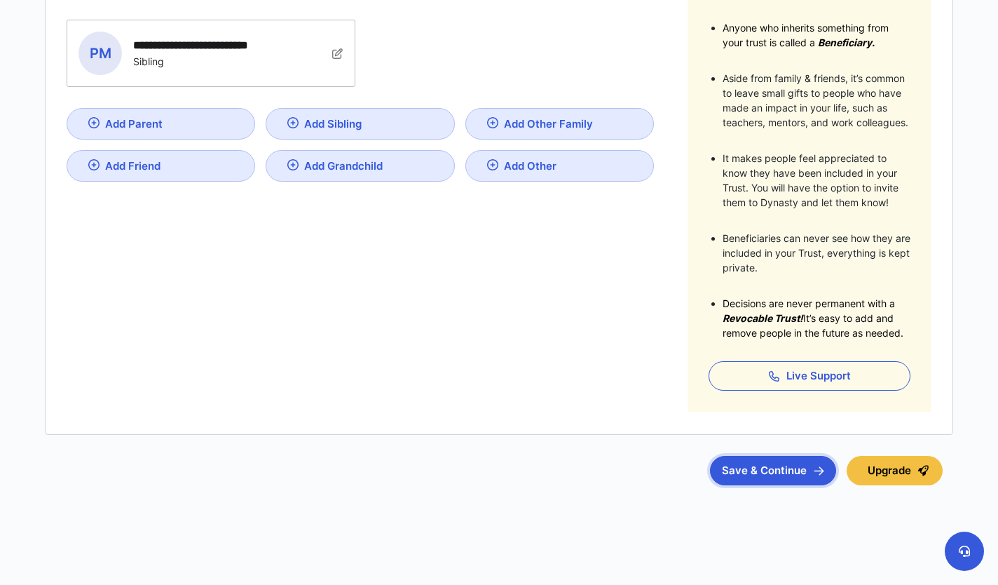
click at [767, 471] on button "Save & Continue" at bounding box center [773, 470] width 126 height 29
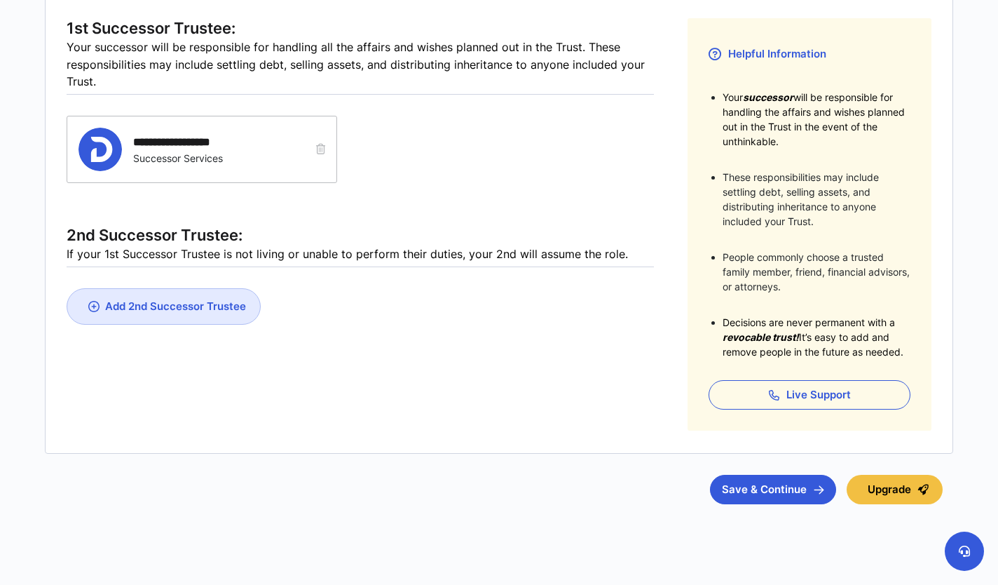
scroll to position [230, 0]
click at [764, 488] on button "Save & Continue" at bounding box center [773, 487] width 126 height 29
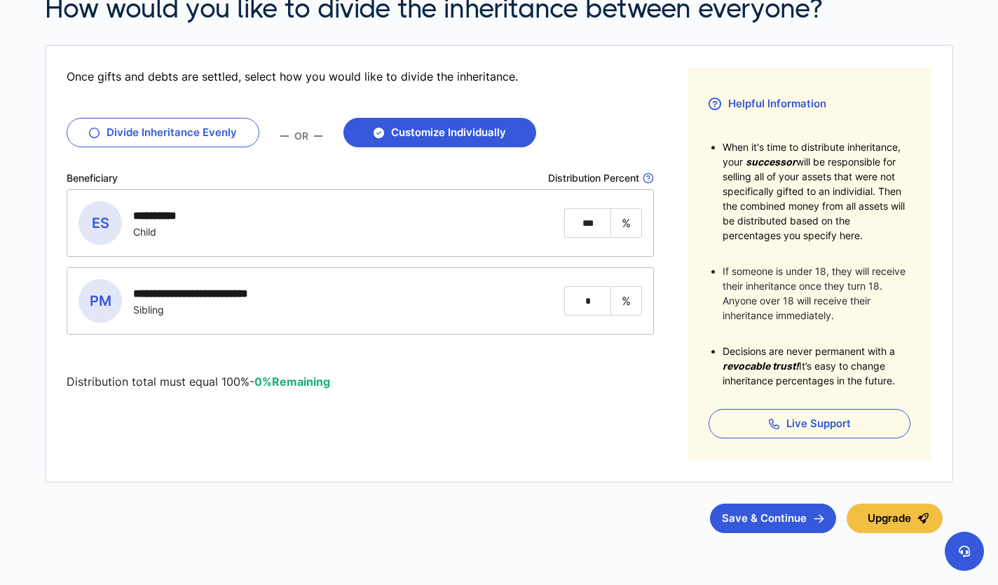
scroll to position [181, 0]
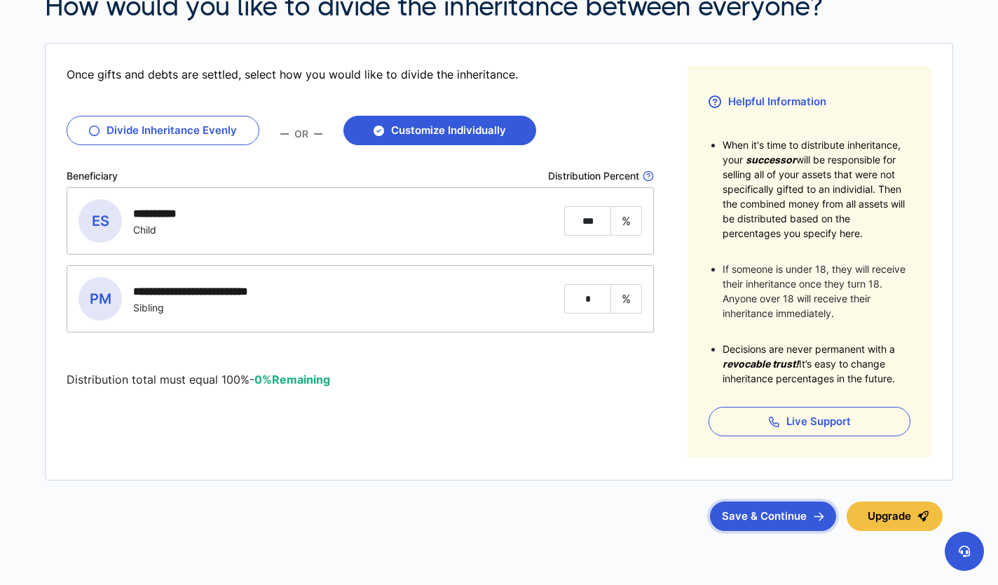
click at [773, 515] on button "Save & Continue" at bounding box center [773, 515] width 126 height 29
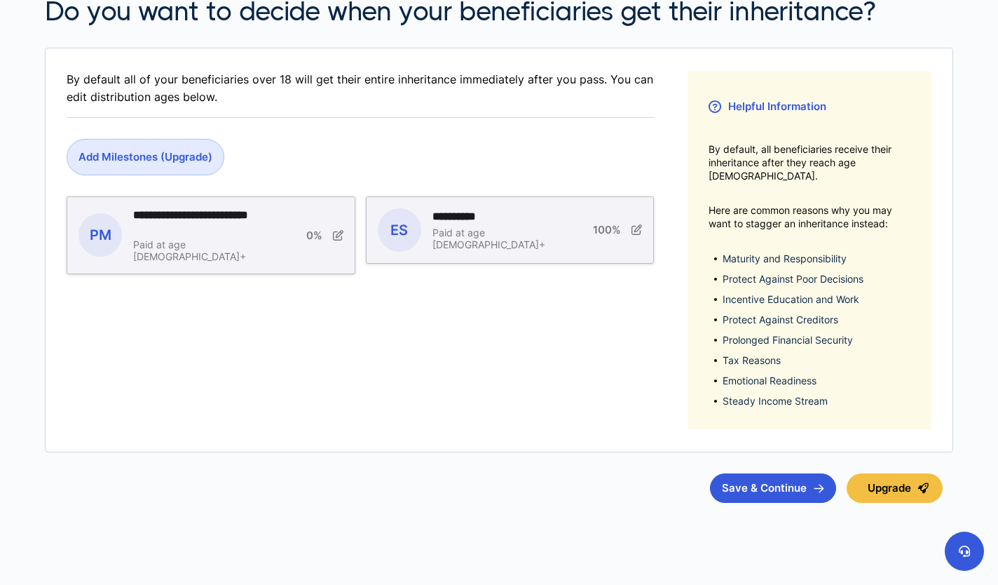
scroll to position [177, 0]
click at [778, 477] on button "Save & Continue" at bounding box center [773, 487] width 126 height 29
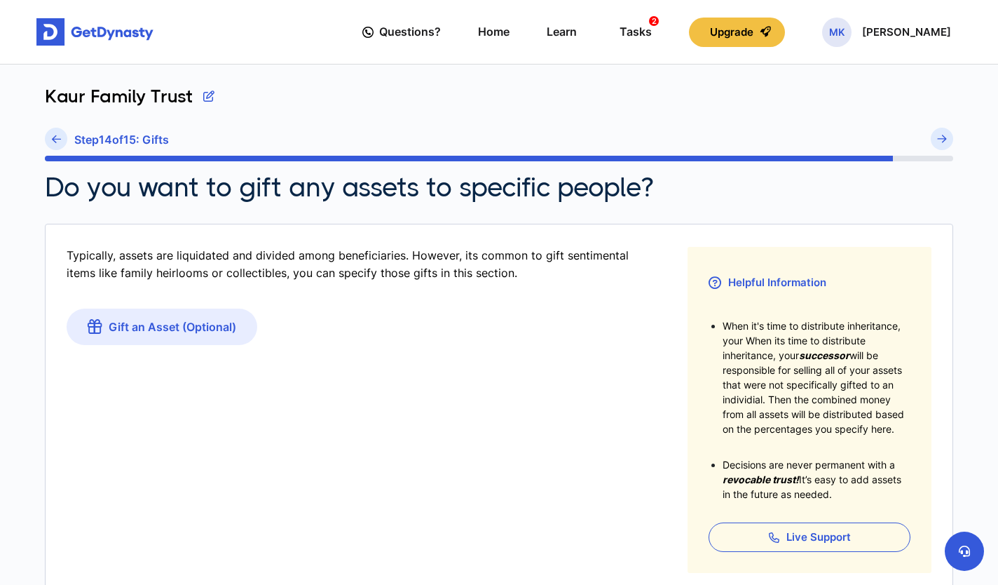
scroll to position [161, 0]
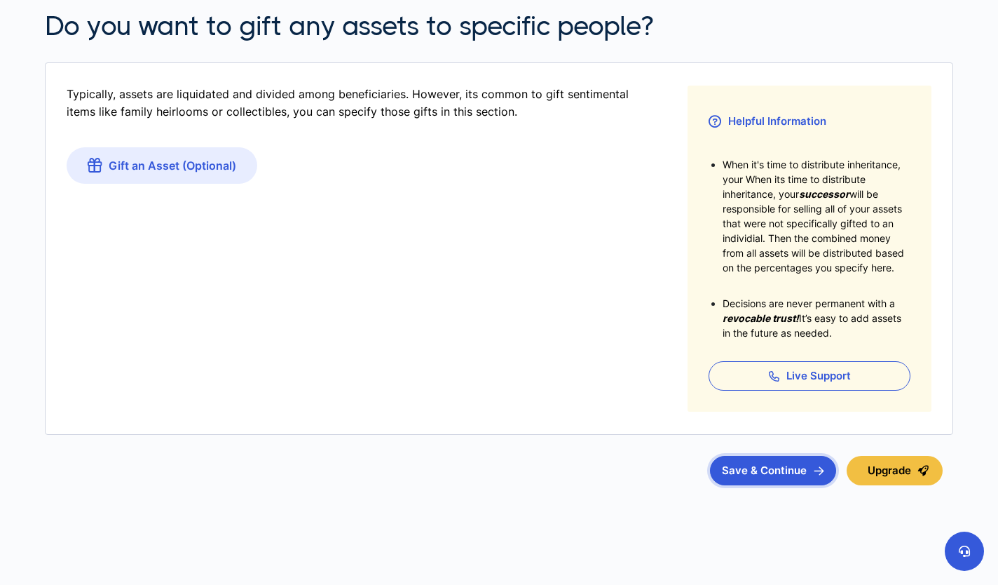
click at [756, 477] on button "Save & Continue" at bounding box center [773, 470] width 126 height 29
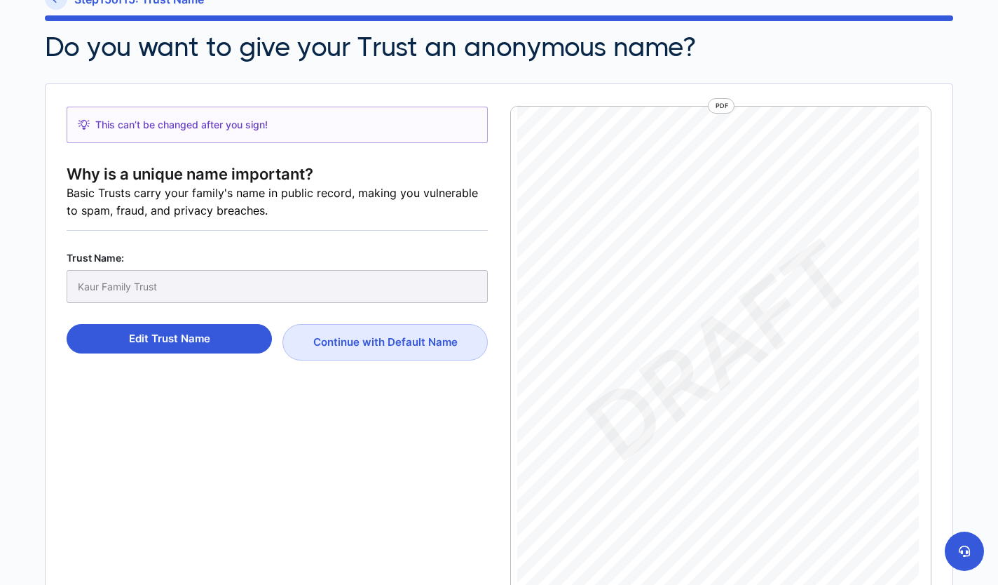
scroll to position [136, 0]
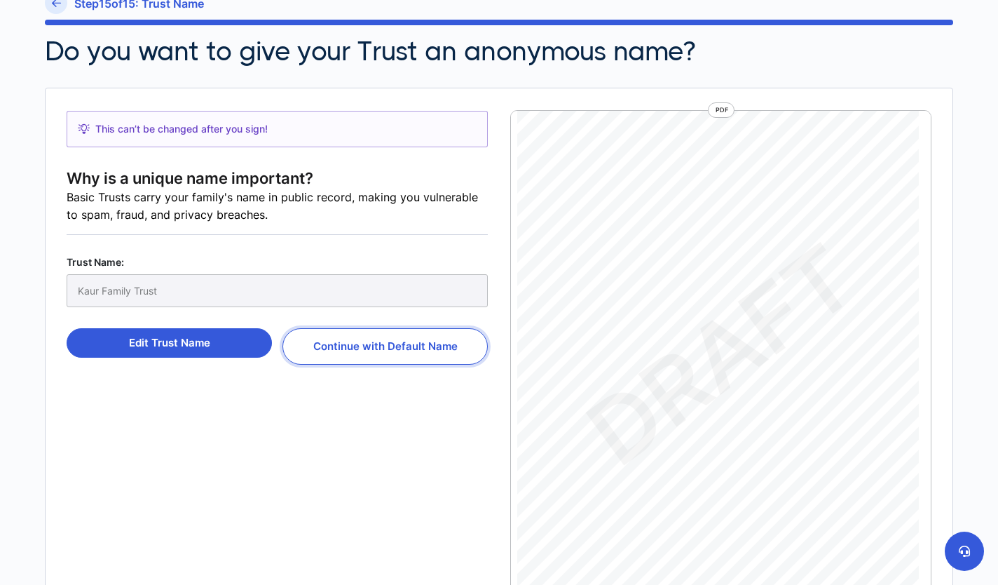
click at [402, 353] on button "Continue with Default Name" at bounding box center [385, 346] width 205 height 36
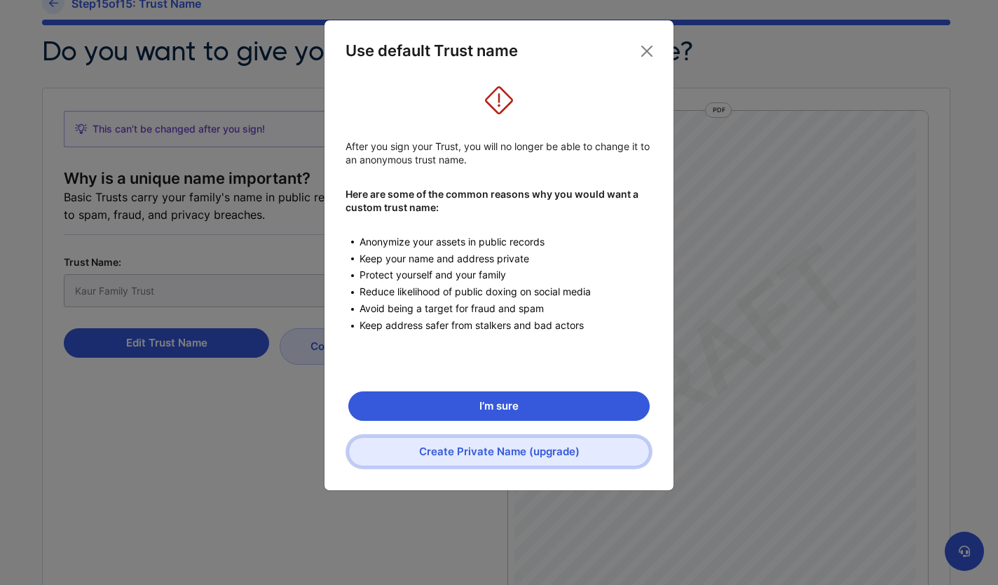
click at [517, 456] on button "Create Private Name (upgrade)" at bounding box center [498, 451] width 301 height 29
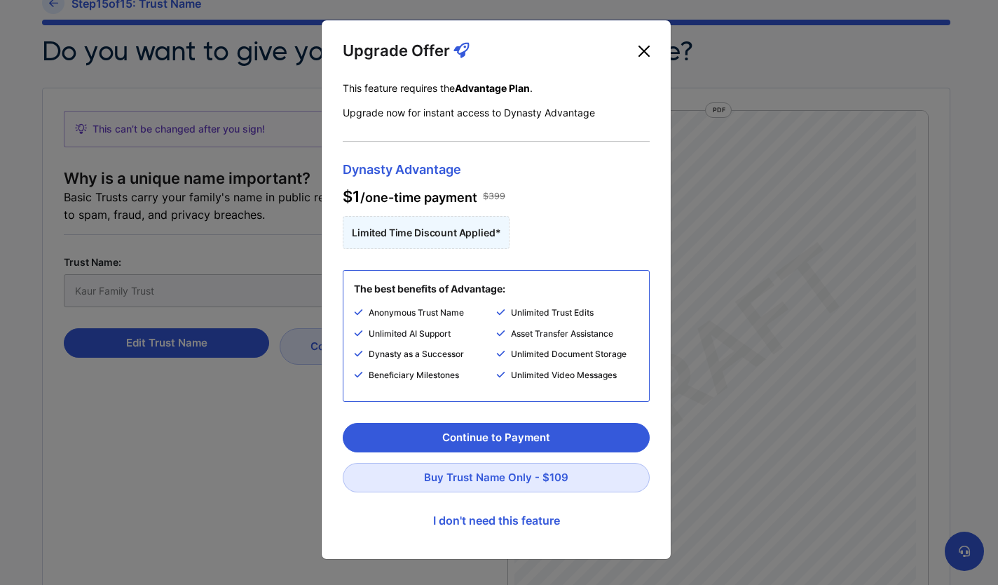
click at [646, 55] on button "Close" at bounding box center [644, 51] width 22 height 22
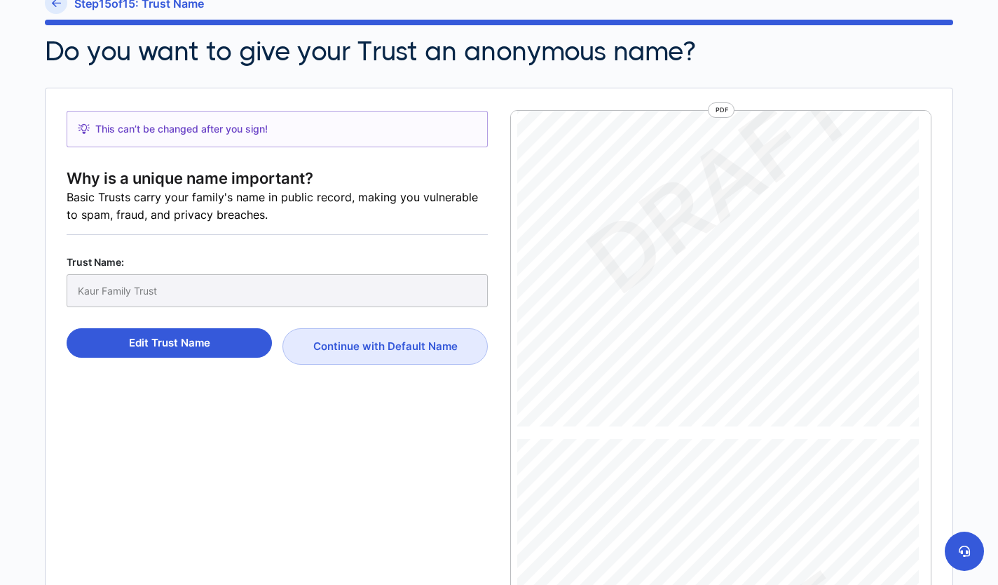
scroll to position [5856, 0]
